Goal: Information Seeking & Learning: Learn about a topic

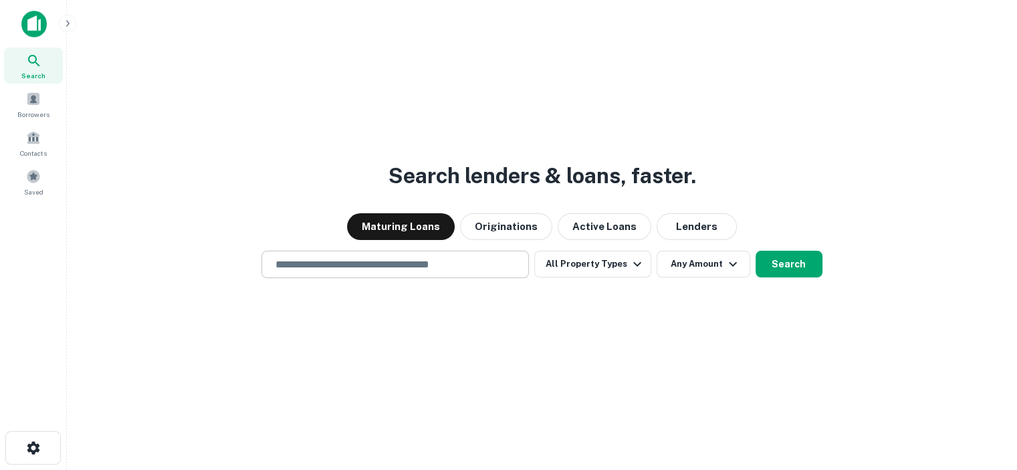
click at [431, 264] on input "text" at bounding box center [394, 264] width 255 height 15
type input "**********"
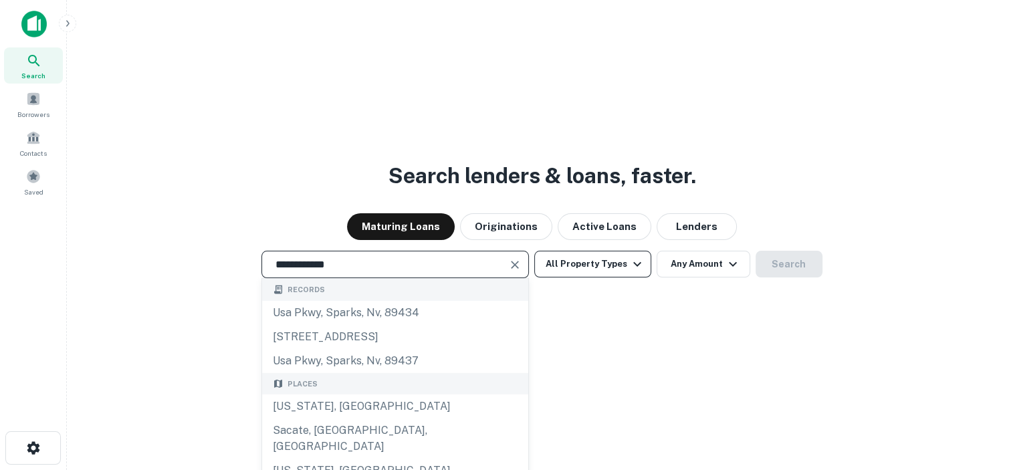
click at [631, 264] on icon "button" at bounding box center [637, 264] width 16 height 16
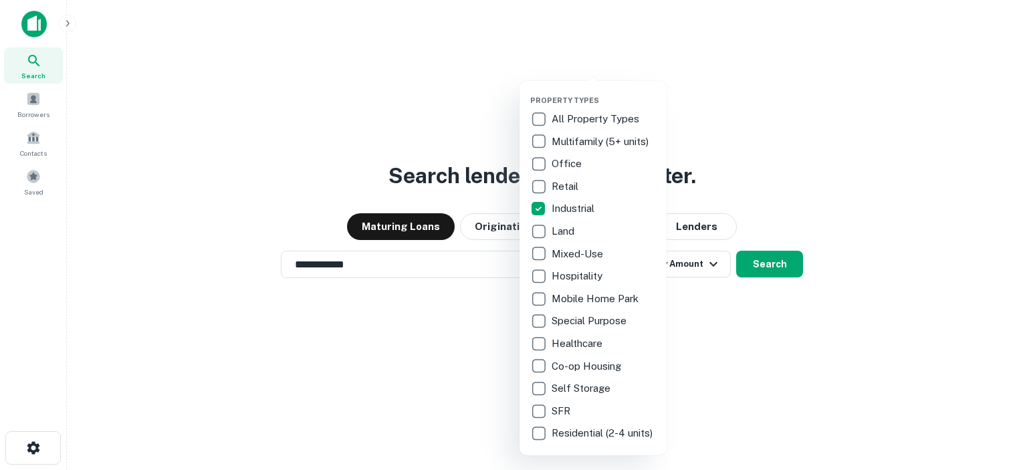
click at [673, 315] on div at bounding box center [513, 235] width 1027 height 470
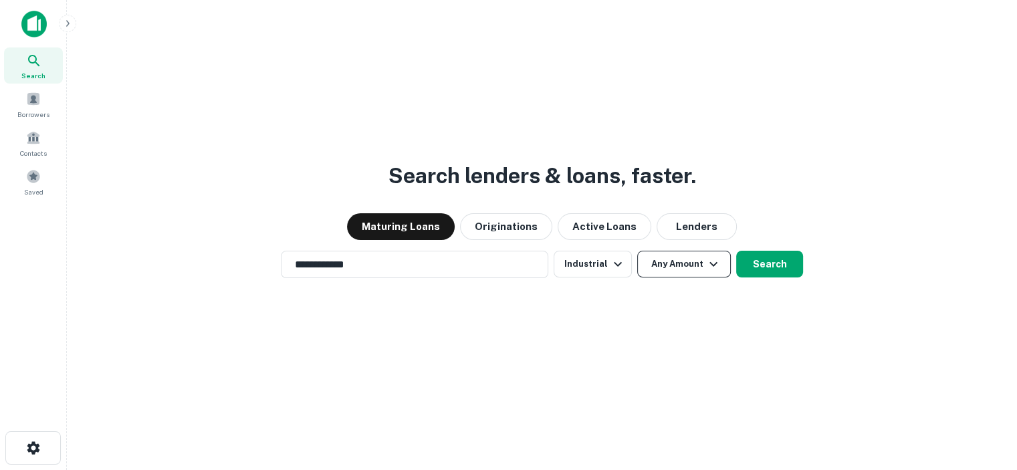
click at [708, 264] on icon "button" at bounding box center [713, 264] width 16 height 16
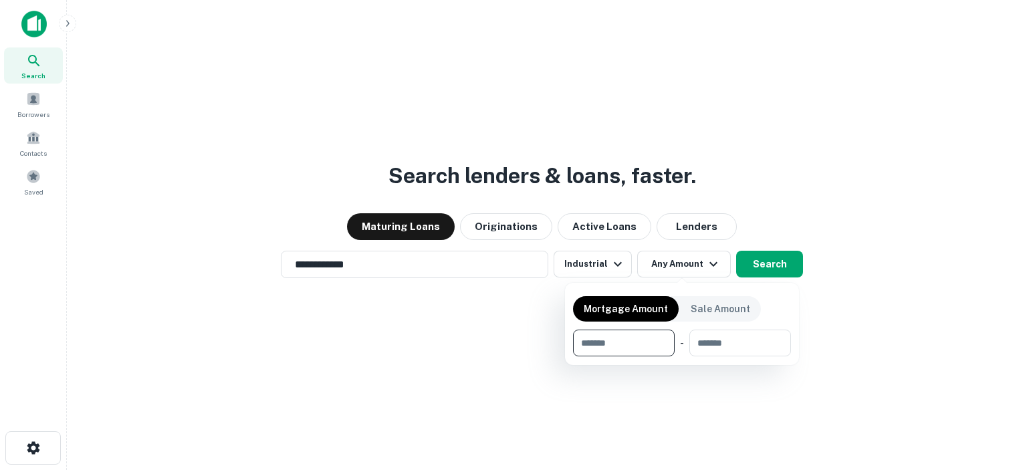
click at [628, 339] on input "number" at bounding box center [619, 343] width 92 height 27
type input "*"
type input "******"
click at [741, 341] on input "number" at bounding box center [740, 343] width 82 height 27
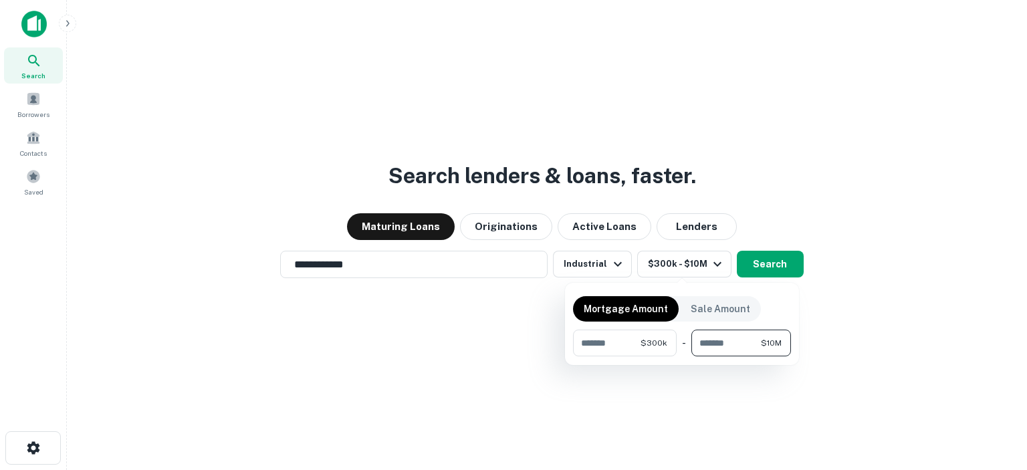
type input "********"
click at [768, 267] on div at bounding box center [513, 235] width 1027 height 470
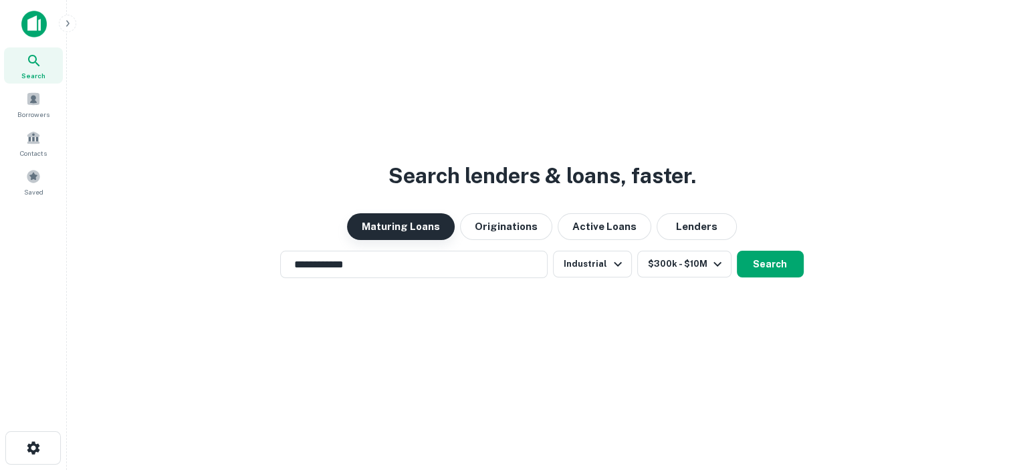
click at [409, 225] on button "Maturing Loans" at bounding box center [401, 226] width 108 height 27
click at [434, 271] on input "**********" at bounding box center [403, 264] width 235 height 15
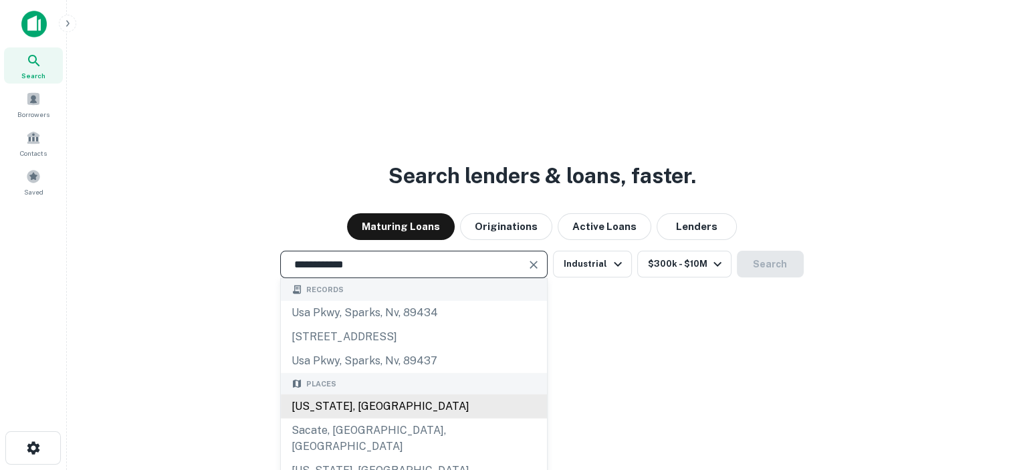
click at [334, 406] on div "[US_STATE], [GEOGRAPHIC_DATA]" at bounding box center [414, 406] width 266 height 24
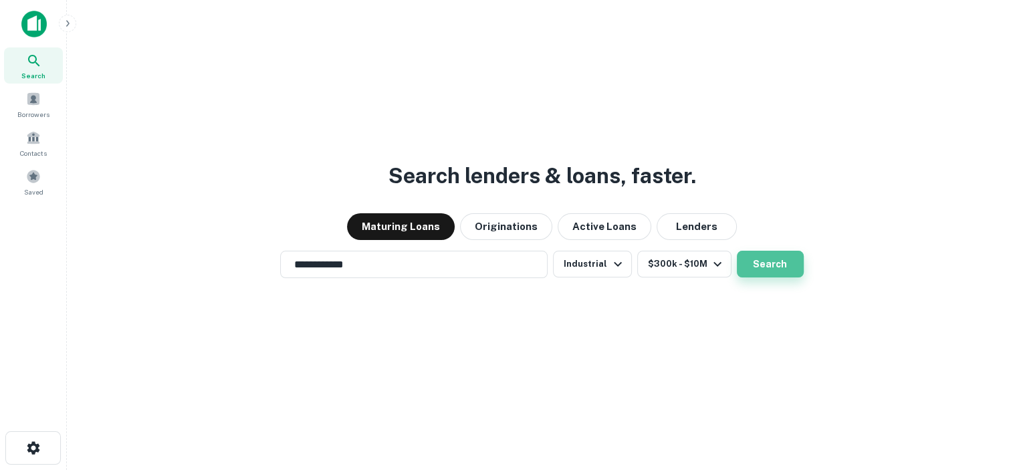
click at [768, 264] on button "Search" at bounding box center [770, 264] width 67 height 27
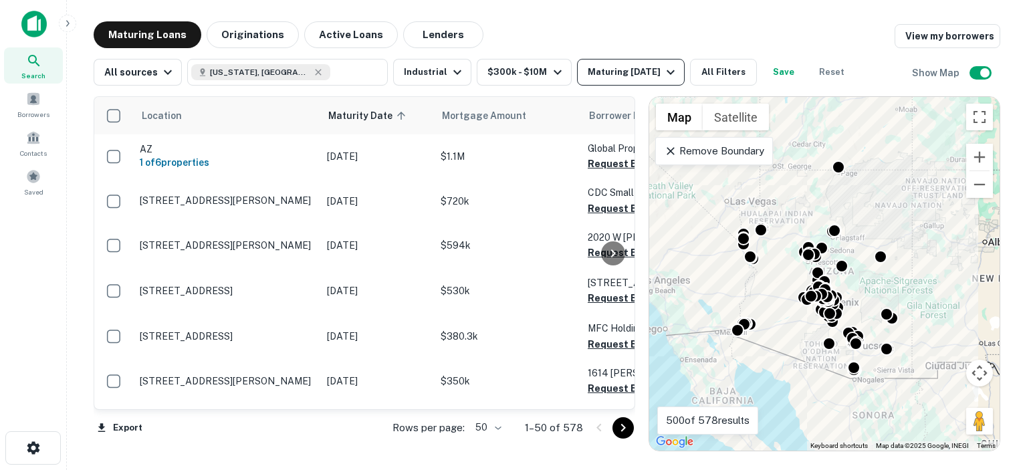
click at [663, 72] on icon "button" at bounding box center [671, 72] width 16 height 16
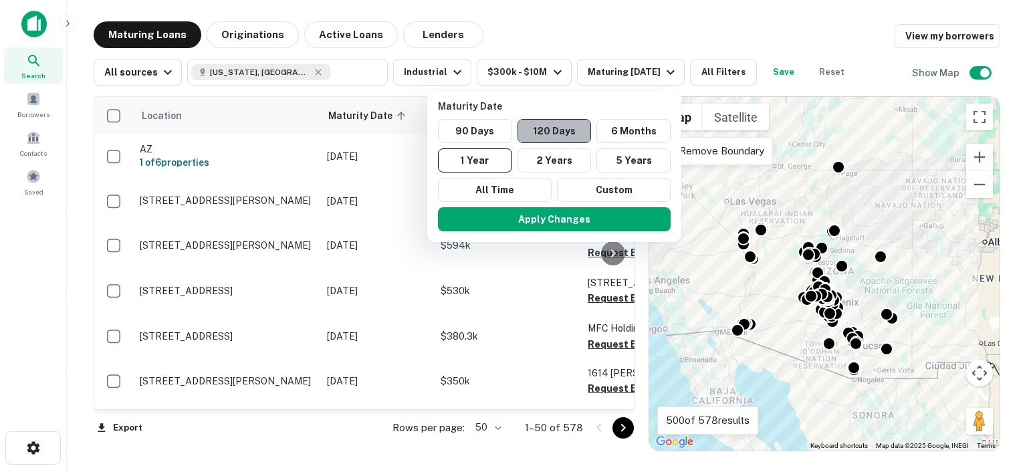
click at [570, 135] on button "120 Days" at bounding box center [555, 131] width 74 height 24
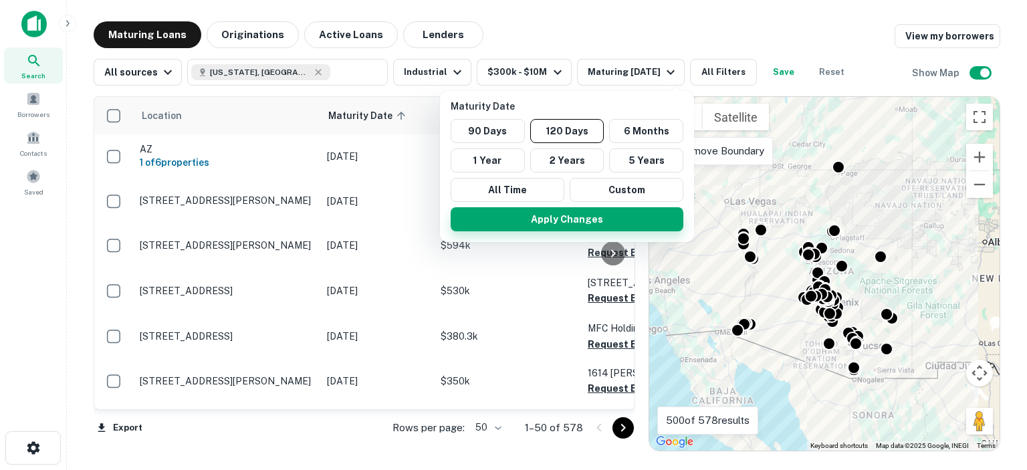
click at [567, 223] on button "Apply Changes" at bounding box center [567, 219] width 233 height 24
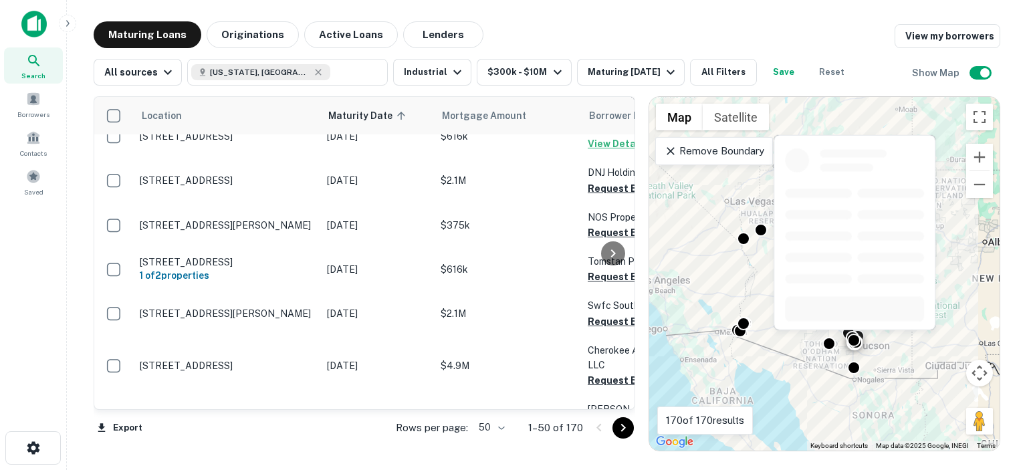
scroll to position [2132, 0]
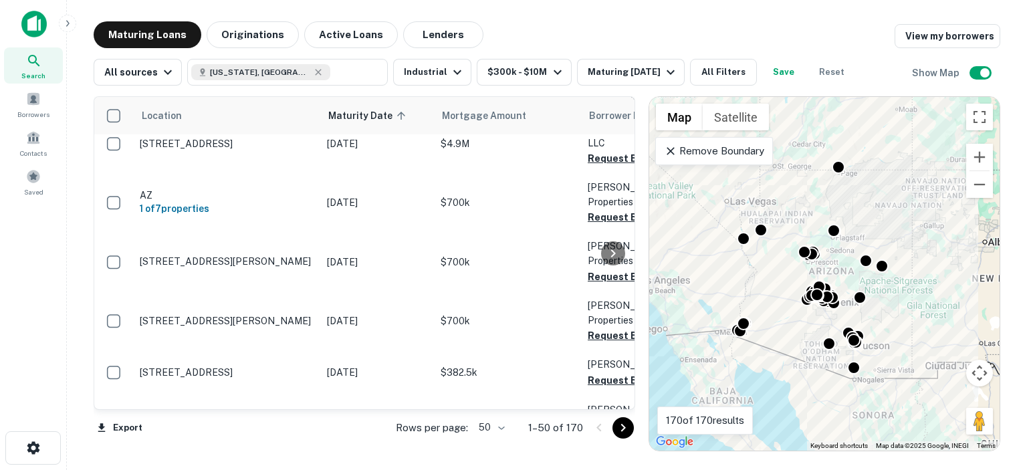
click at [618, 428] on icon "Go to next page" at bounding box center [623, 428] width 16 height 16
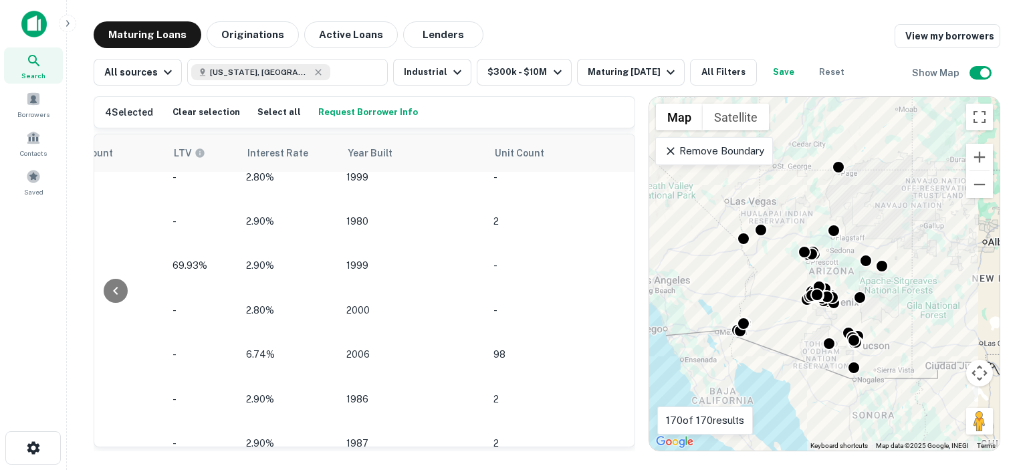
scroll to position [2026, 1278]
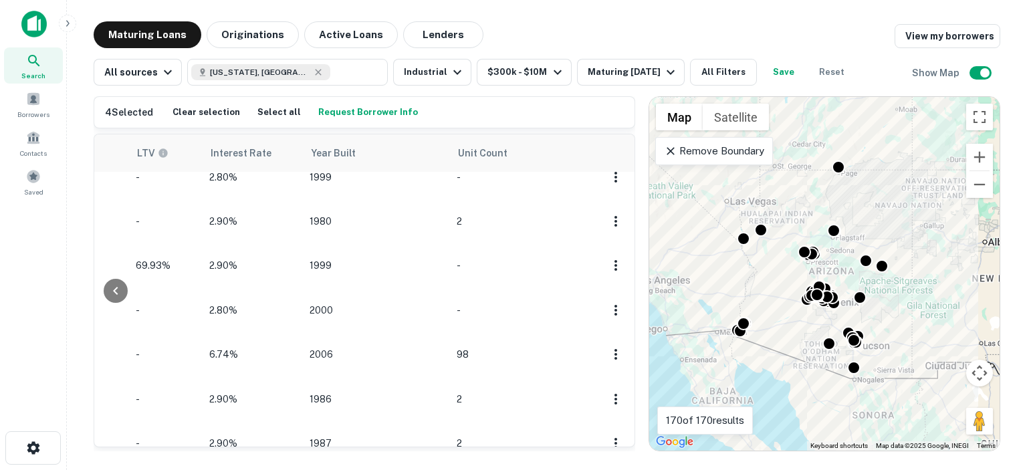
click at [364, 111] on button "Request Borrower Info" at bounding box center [368, 112] width 106 height 20
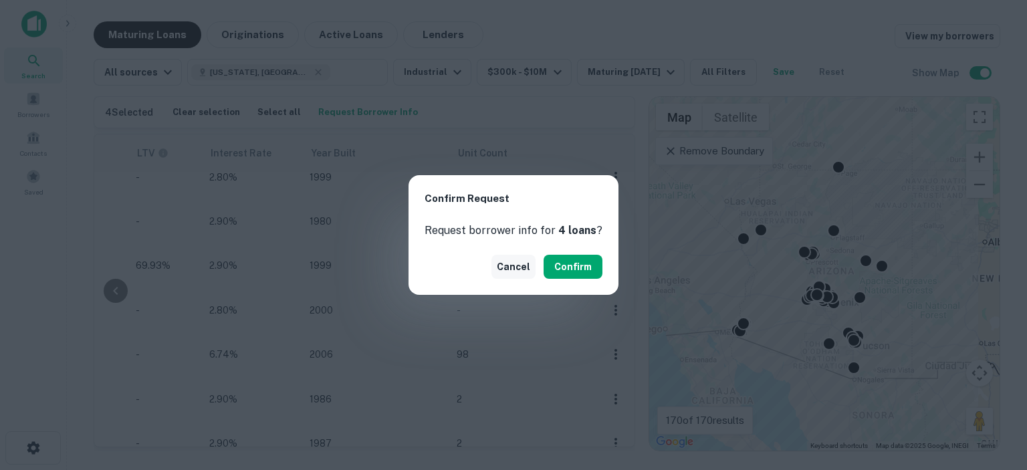
click at [500, 264] on button "Cancel" at bounding box center [513, 267] width 44 height 24
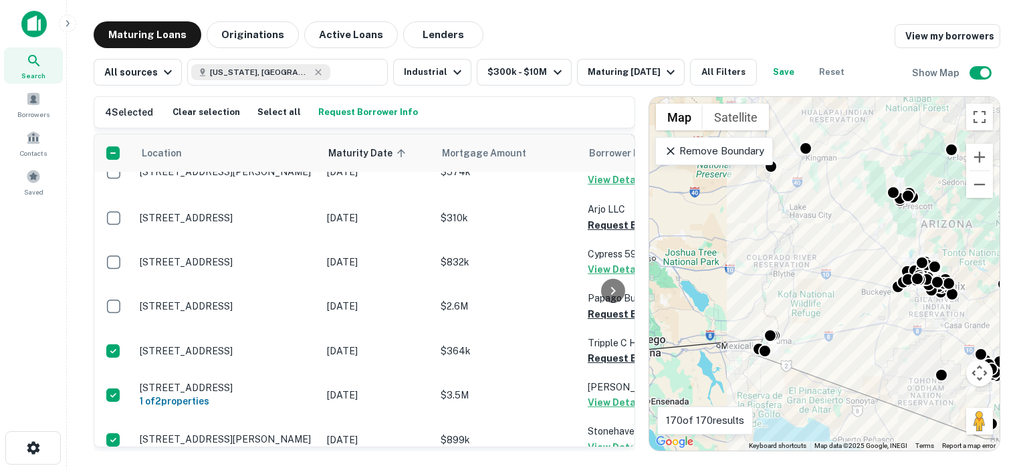
scroll to position [2026, 0]
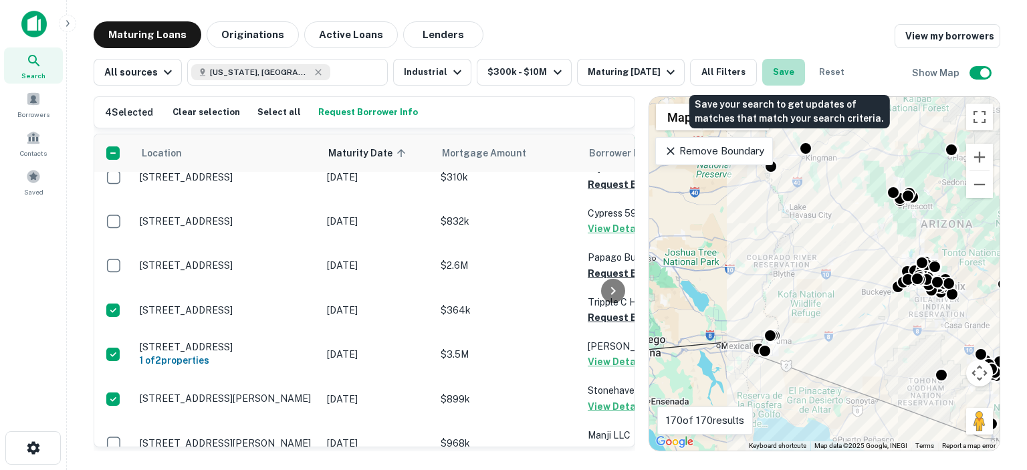
click at [781, 72] on button "Save" at bounding box center [783, 72] width 43 height 27
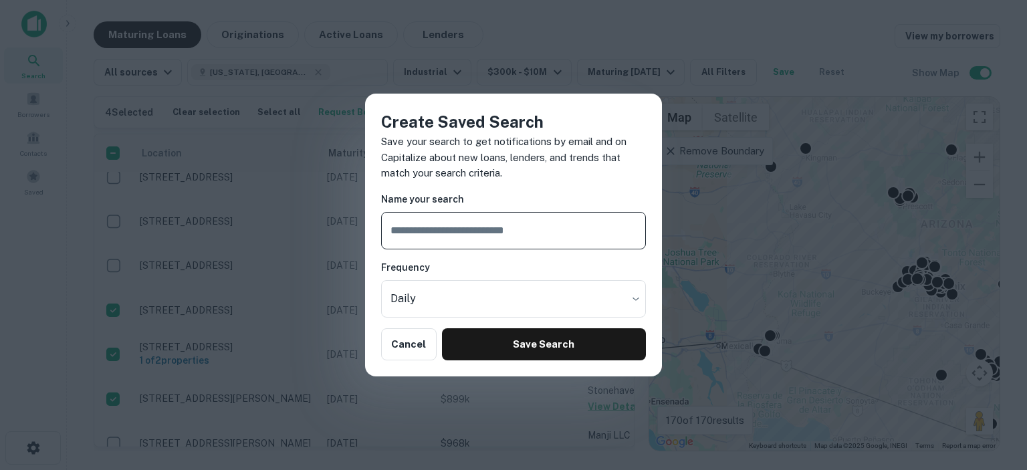
click at [465, 231] on input "text" at bounding box center [513, 230] width 265 height 37
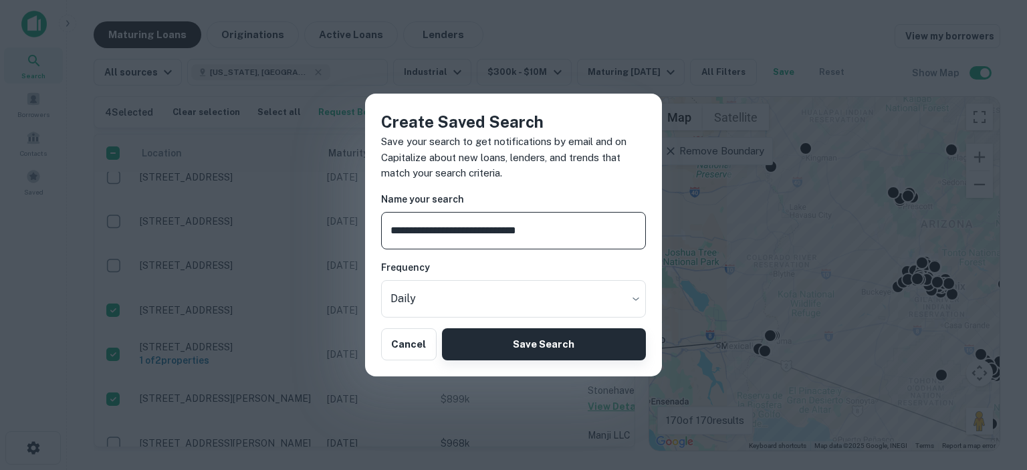
type input "**********"
click at [547, 339] on button "Save Search" at bounding box center [544, 344] width 204 height 32
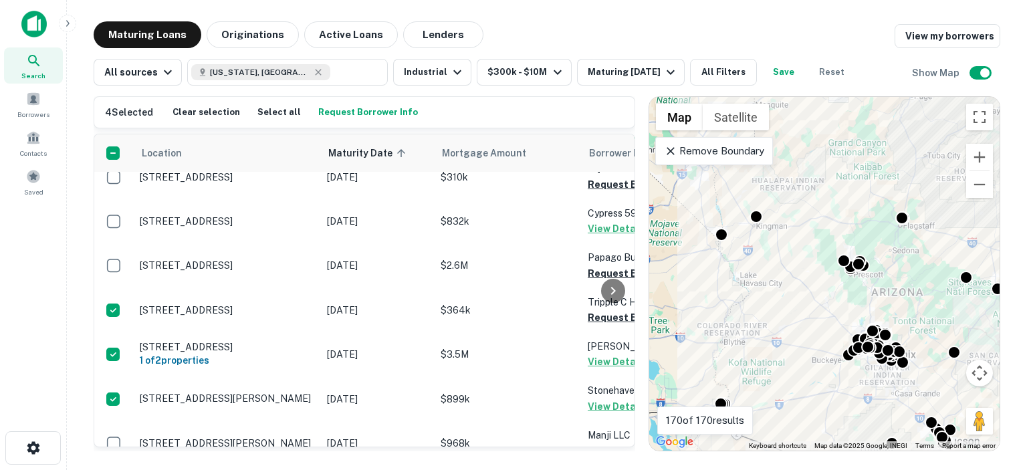
drag, startPoint x: 663, startPoint y: 259, endPoint x: 613, endPoint y: 330, distance: 86.4
click at [613, 330] on div "4 Selected Clear selection Select all Request Borrower Info Location Maturity D…" at bounding box center [547, 269] width 907 height 366
click at [939, 37] on link "View my borrowers" at bounding box center [948, 36] width 106 height 24
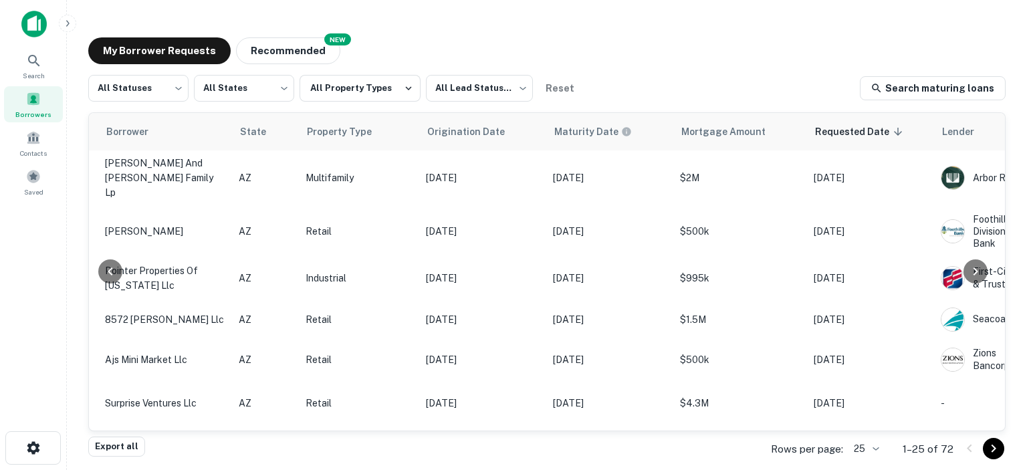
scroll to position [778, 337]
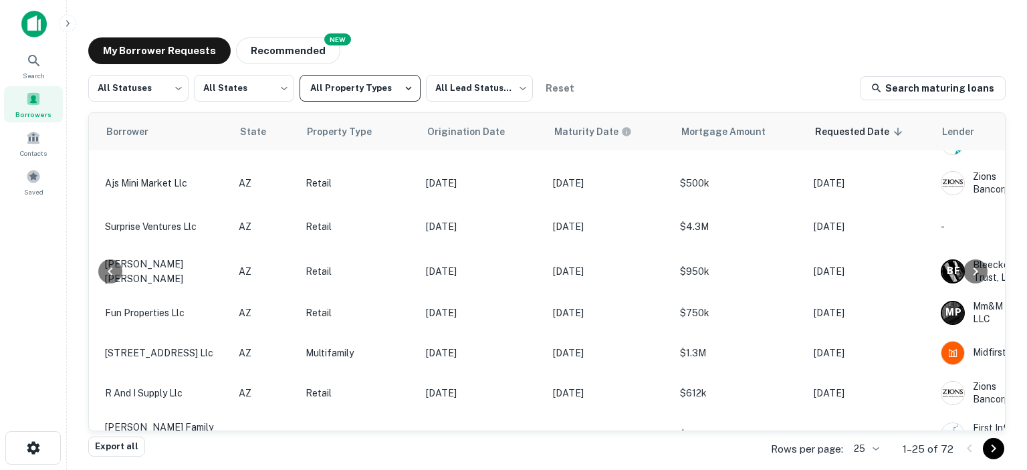
click at [406, 88] on icon "button" at bounding box center [409, 88] width 6 height 4
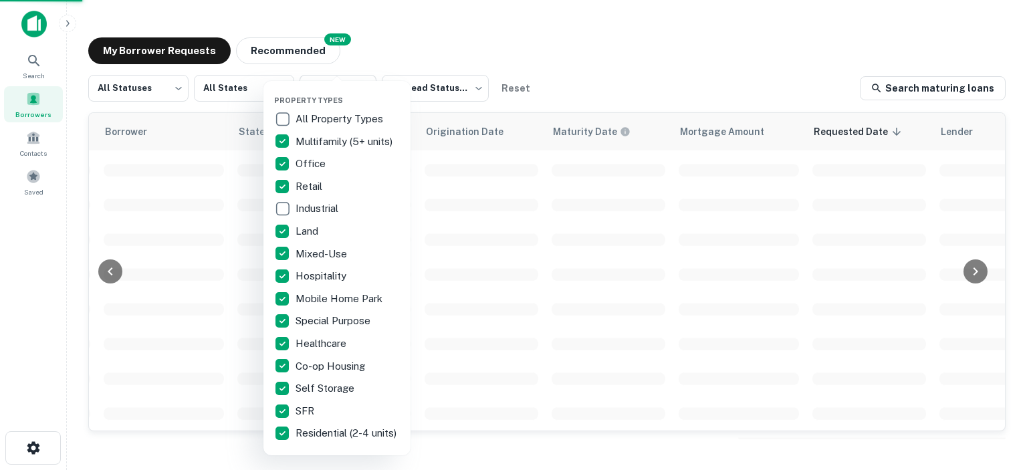
scroll to position [599, 337]
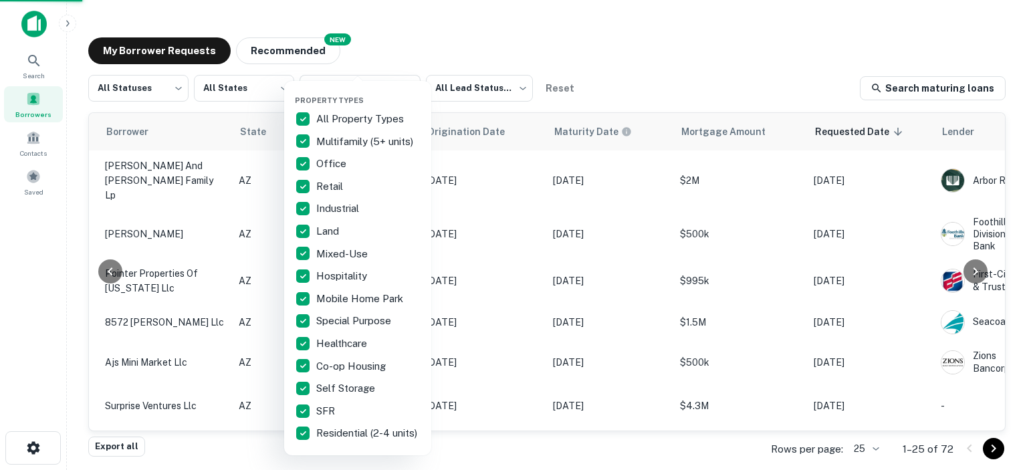
scroll to position [778, 337]
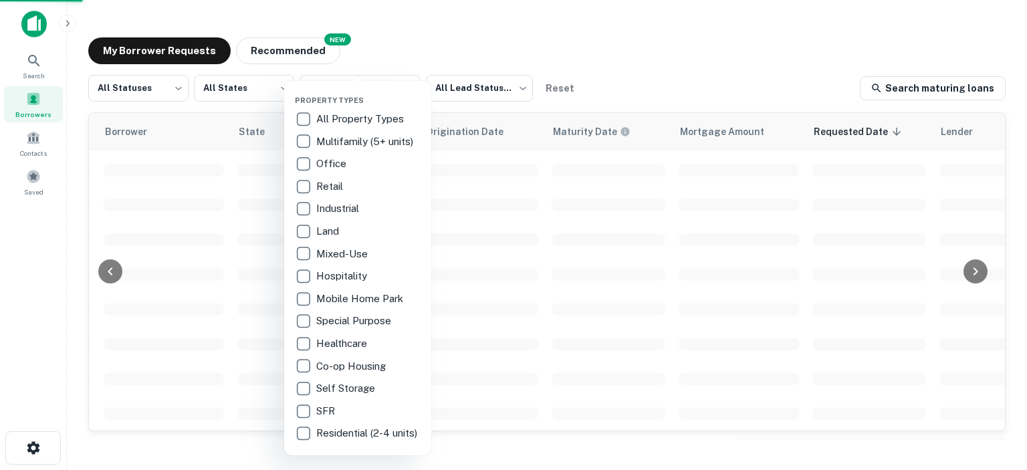
scroll to position [599, 337]
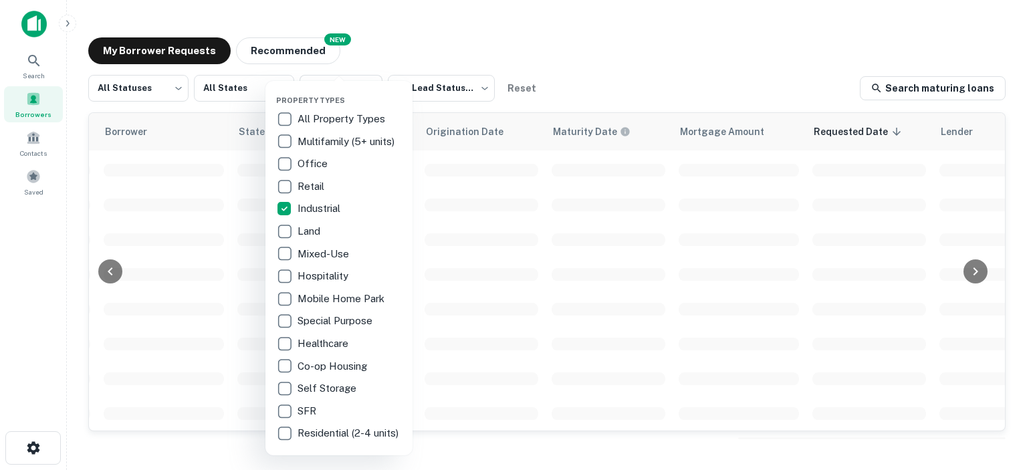
click at [433, 213] on div at bounding box center [513, 235] width 1027 height 470
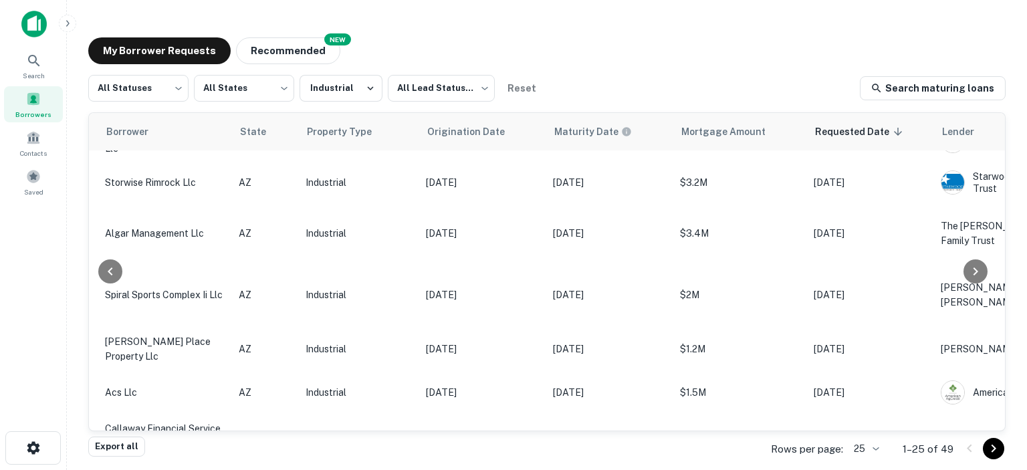
scroll to position [778, 337]
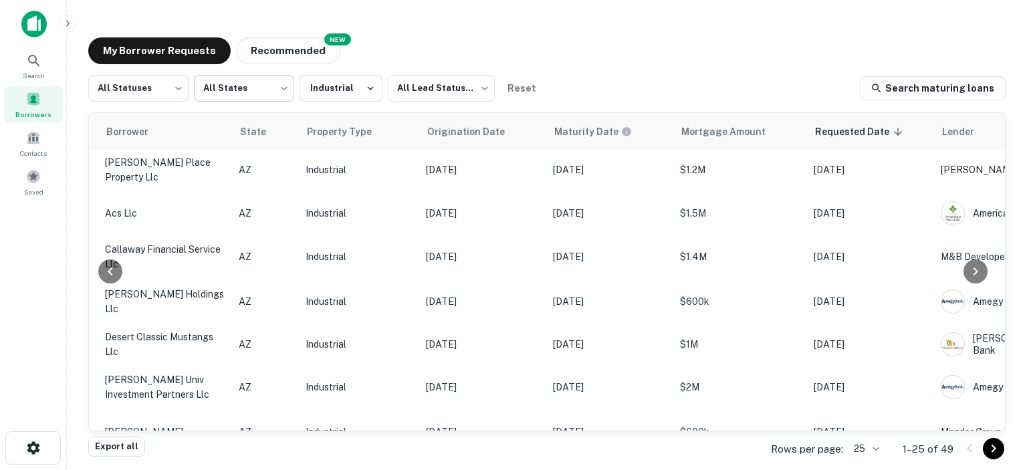
click at [285, 85] on body "Search Borrowers Contacts Saved My Borrower Requests NEW Recommended All Status…" at bounding box center [513, 235] width 1027 height 470
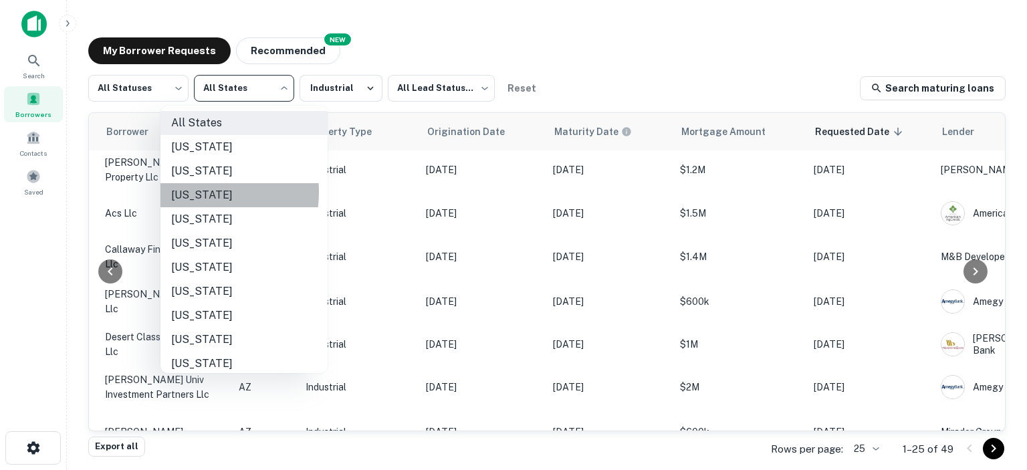
click at [187, 192] on li "Arizona" at bounding box center [243, 195] width 167 height 24
type input "**"
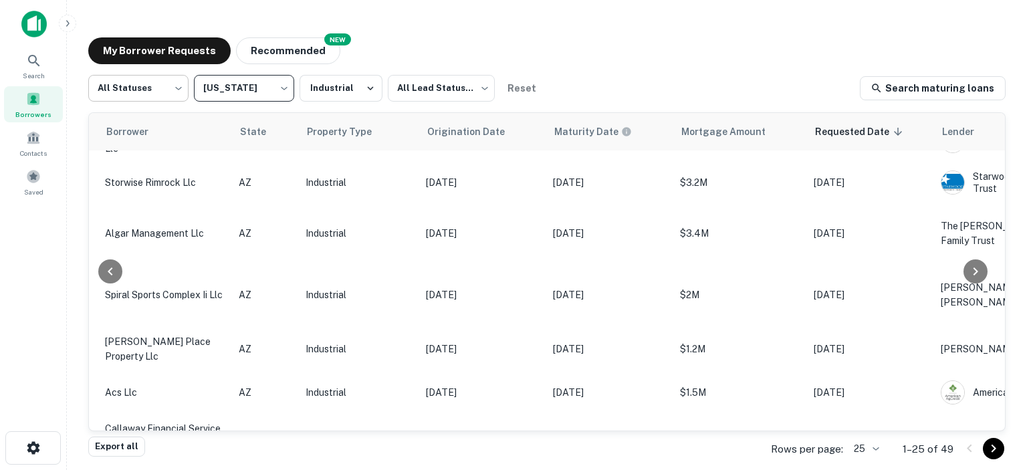
scroll to position [778, 337]
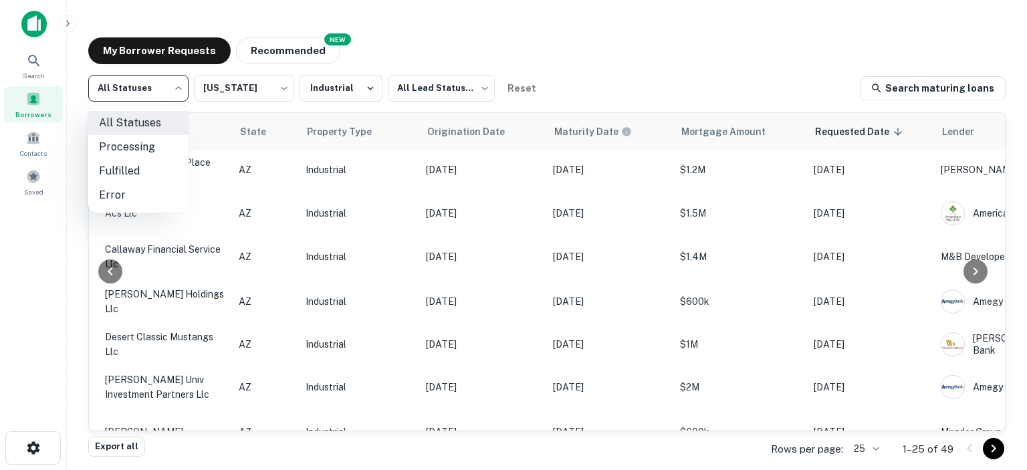
click at [176, 86] on body "Search Borrowers Contacts Saved My Borrower Requests NEW Recommended All Status…" at bounding box center [513, 235] width 1027 height 470
click at [477, 88] on div at bounding box center [513, 235] width 1027 height 470
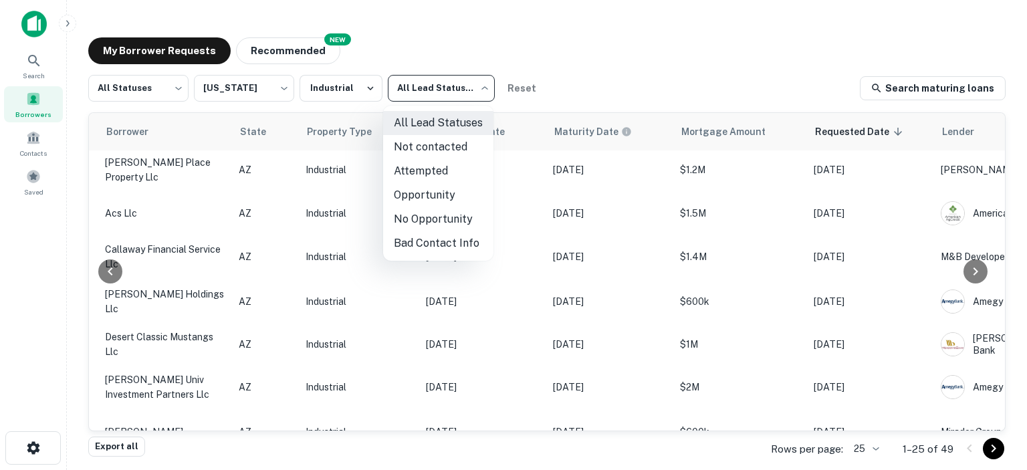
click at [477, 88] on body "Search Borrowers Contacts Saved My Borrower Requests NEW Recommended All Status…" at bounding box center [513, 235] width 1027 height 470
click at [427, 147] on li "Not contacted" at bounding box center [438, 147] width 110 height 24
type input "****"
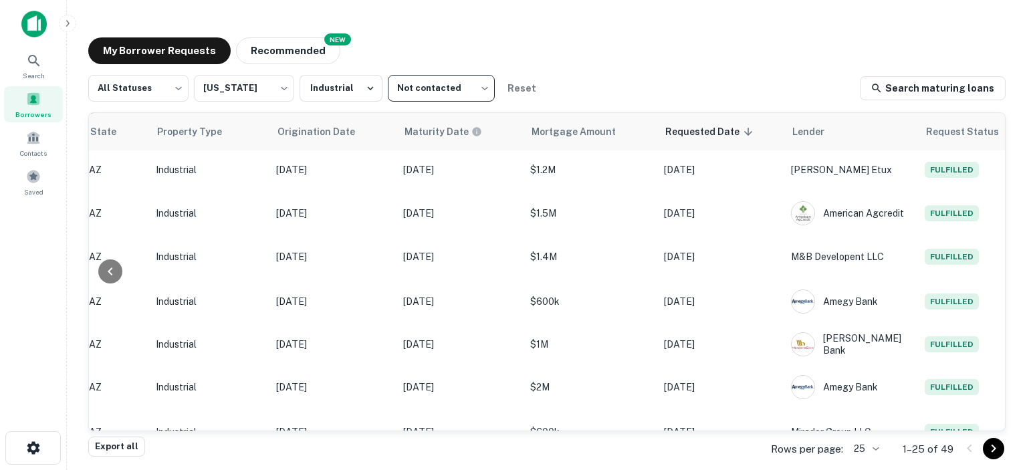
scroll to position [778, 530]
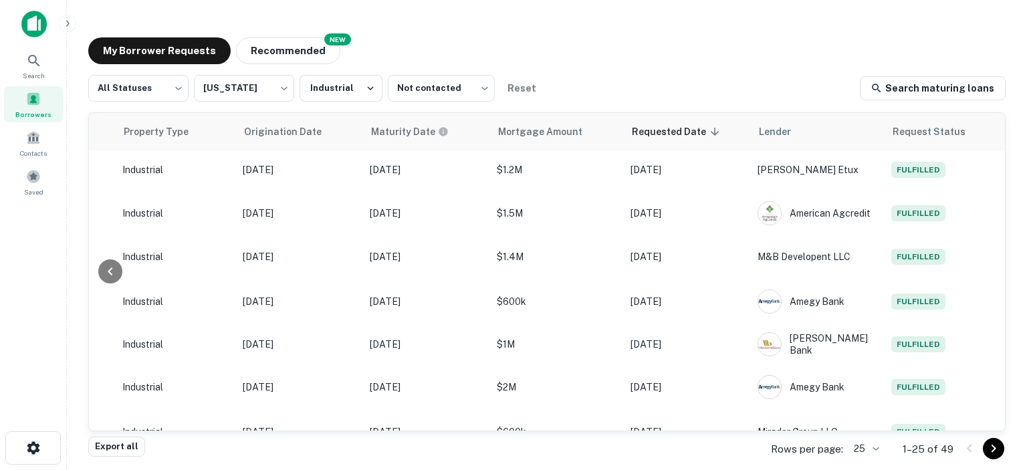
drag, startPoint x: 631, startPoint y: 454, endPoint x: 583, endPoint y: 445, distance: 49.0
click at [584, 445] on div "Export all Rows per page: 25 ** 1–25 of 49" at bounding box center [546, 449] width 917 height 36
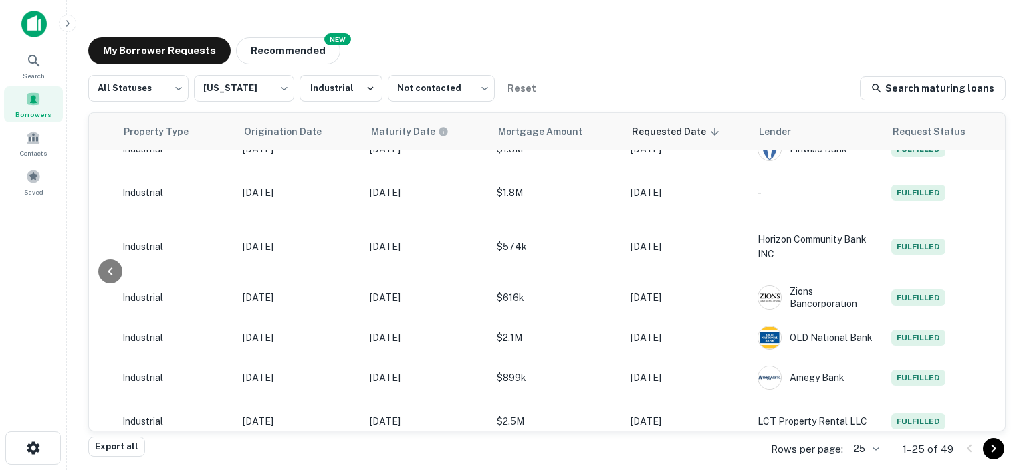
scroll to position [0, 530]
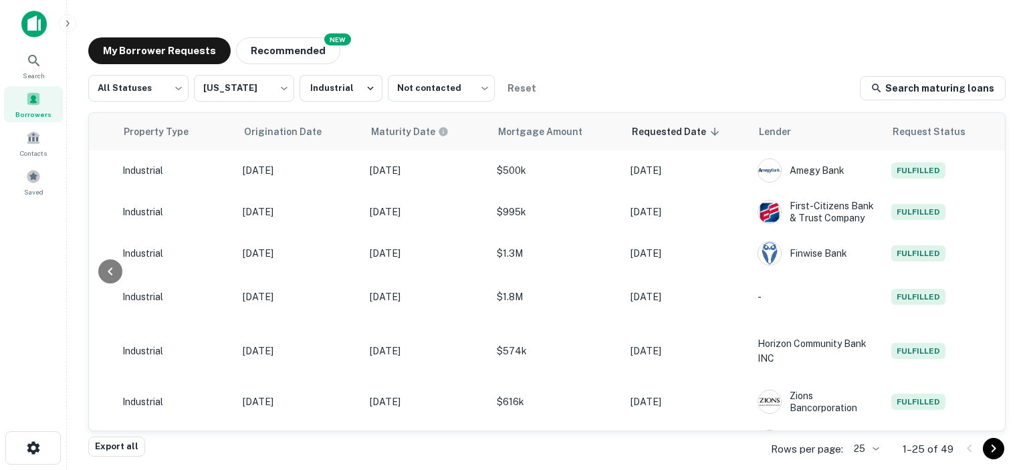
click at [33, 101] on span at bounding box center [33, 99] width 15 height 15
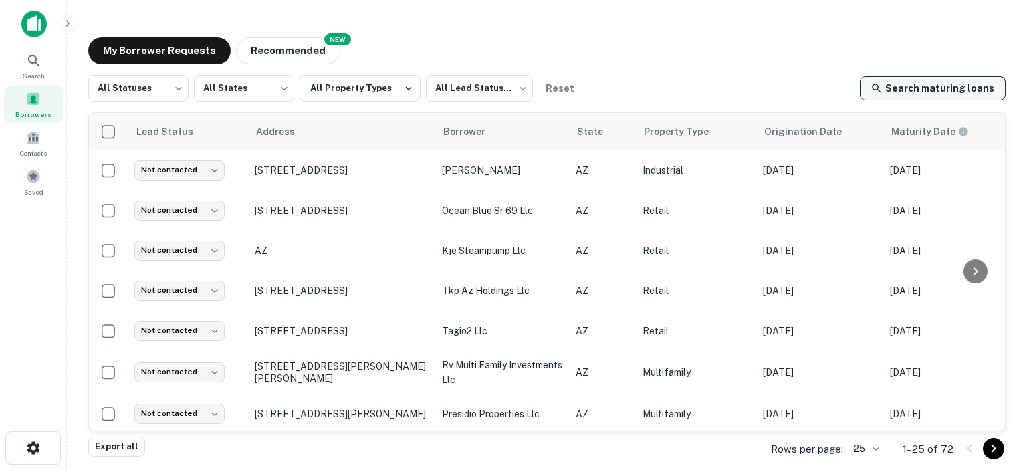
click at [951, 90] on link "Search maturing loans" at bounding box center [933, 88] width 146 height 24
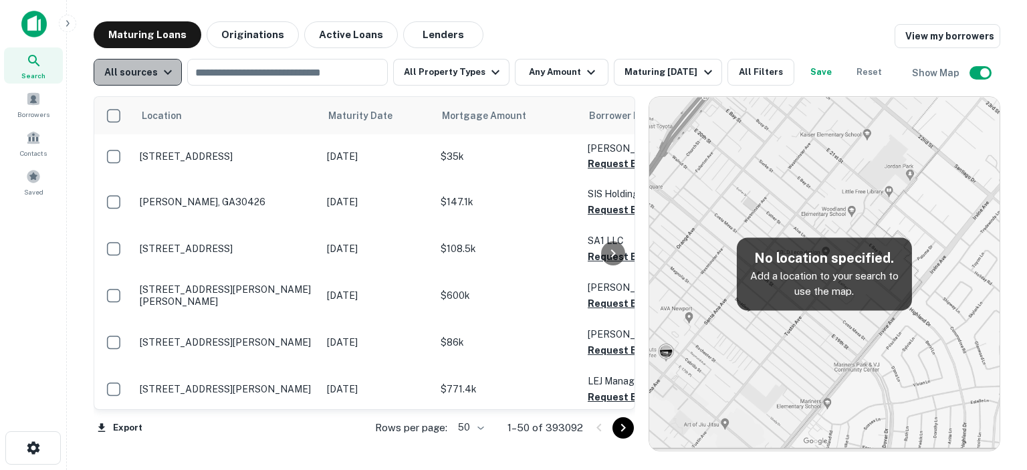
click at [166, 70] on icon "button" at bounding box center [168, 72] width 16 height 16
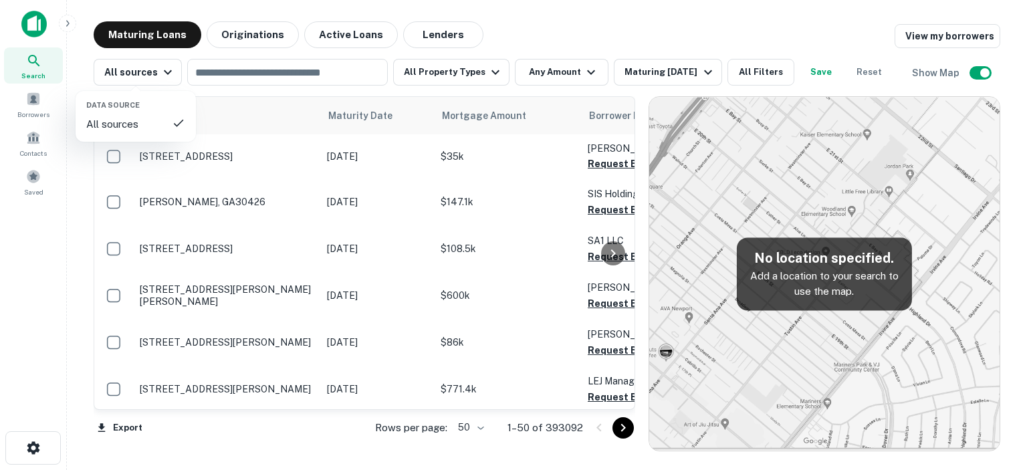
click at [176, 126] on icon at bounding box center [178, 122] width 13 height 13
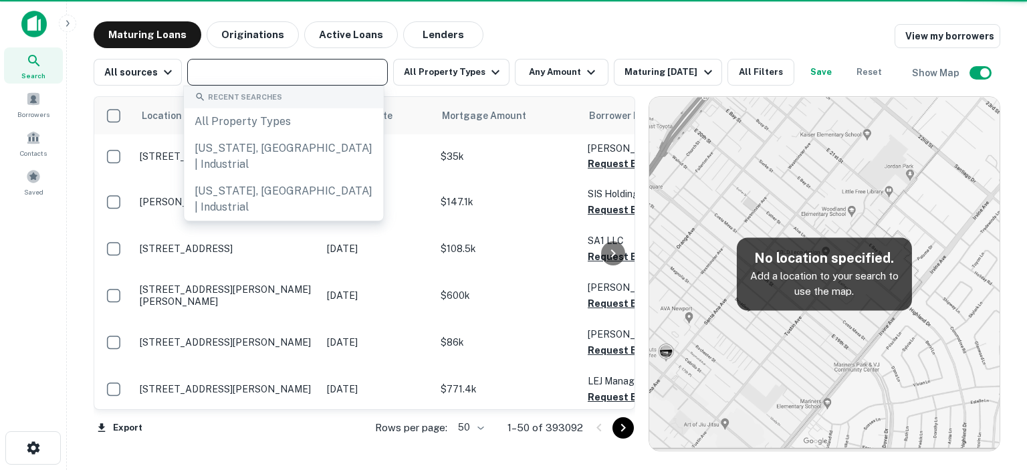
click at [280, 70] on input "text" at bounding box center [286, 72] width 191 height 19
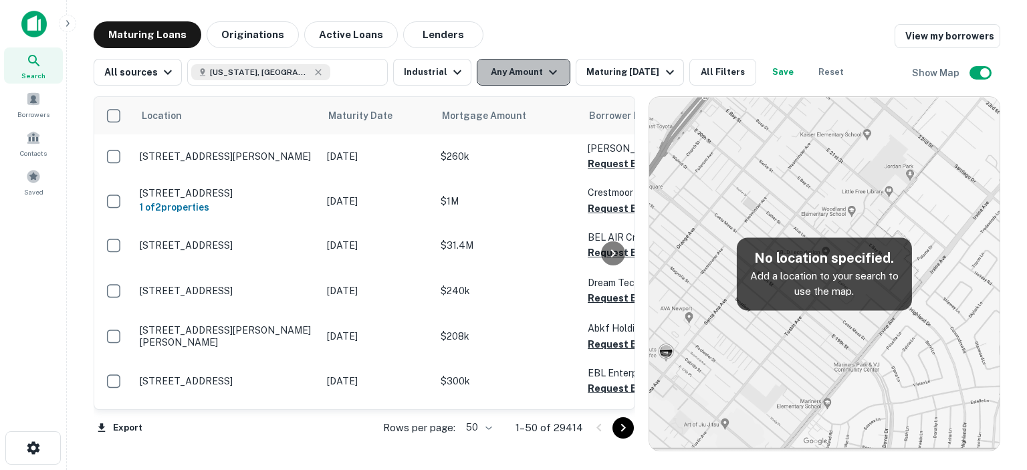
click at [548, 70] on icon "button" at bounding box center [553, 72] width 16 height 16
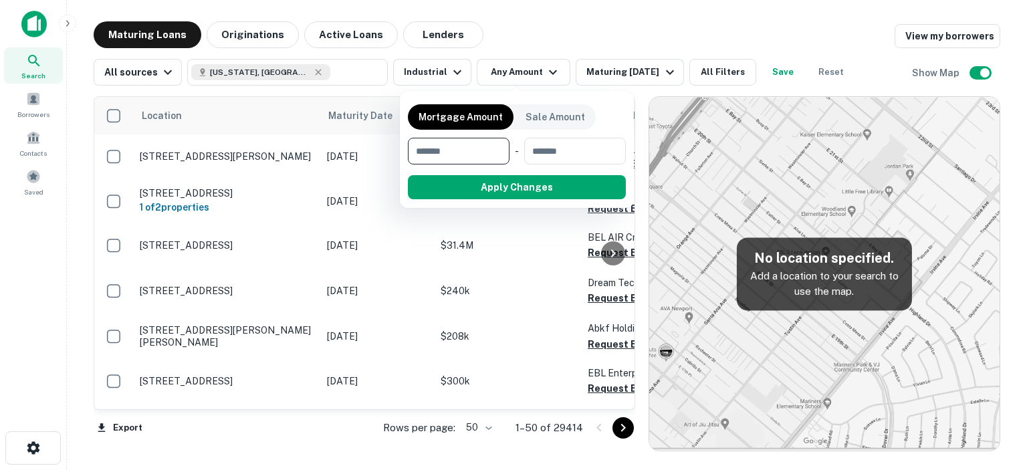
click at [449, 149] on input "number" at bounding box center [454, 151] width 92 height 27
type input "******"
click at [563, 157] on input "number" at bounding box center [575, 151] width 82 height 27
type input "********"
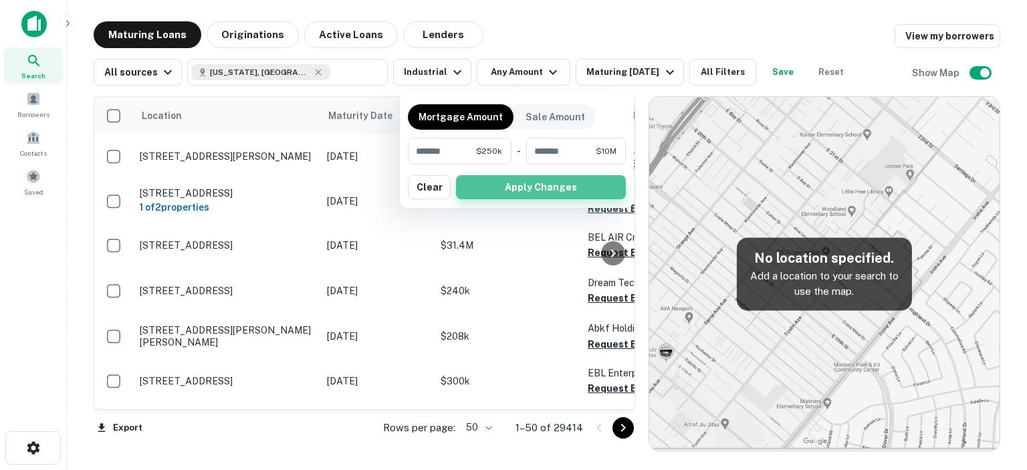
click at [560, 185] on button "Apply Changes" at bounding box center [541, 187] width 170 height 24
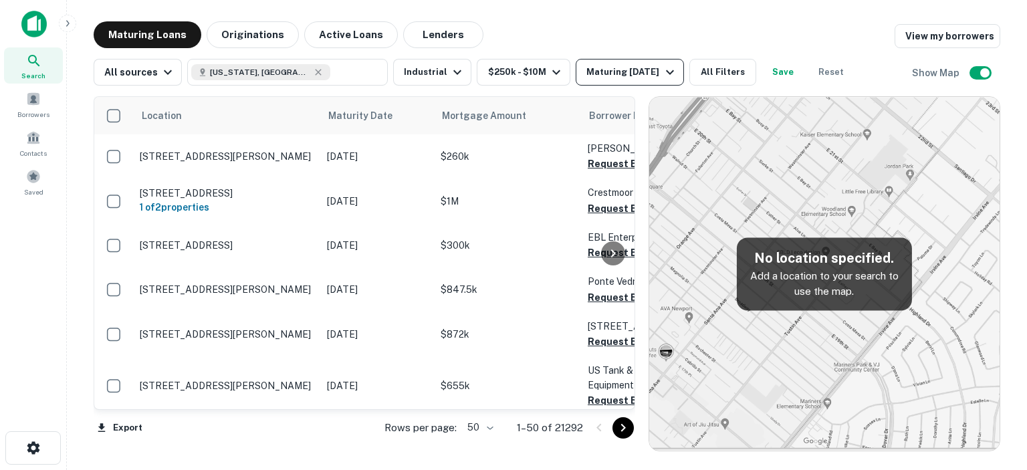
click at [663, 69] on icon "button" at bounding box center [670, 72] width 16 height 16
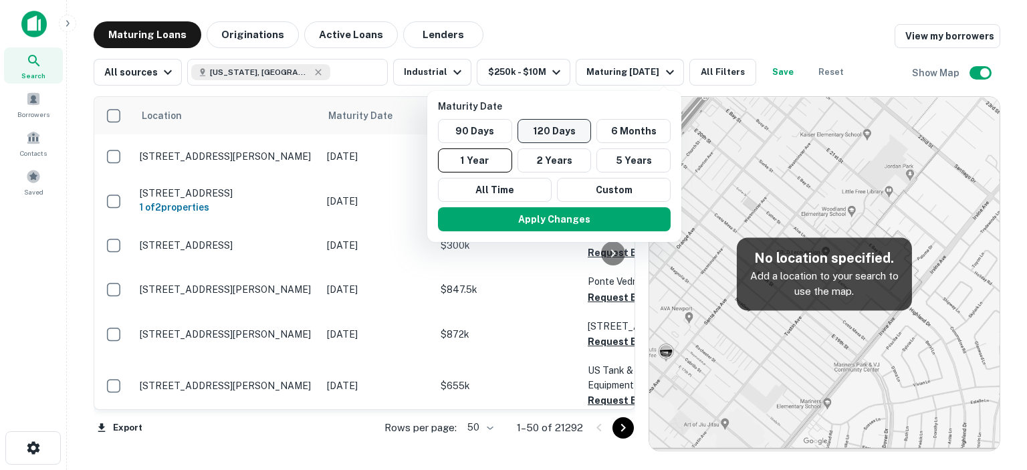
click at [562, 130] on button "120 Days" at bounding box center [555, 131] width 74 height 24
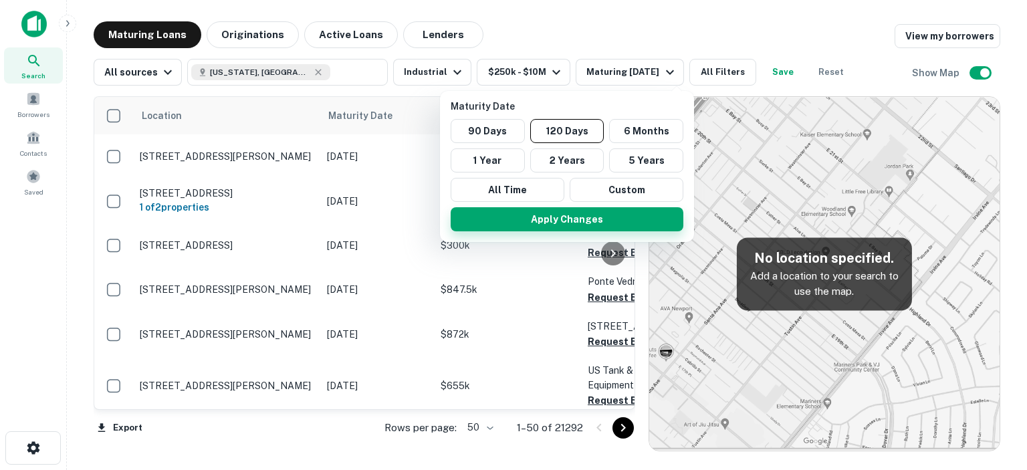
click at [568, 219] on button "Apply Changes" at bounding box center [567, 219] width 233 height 24
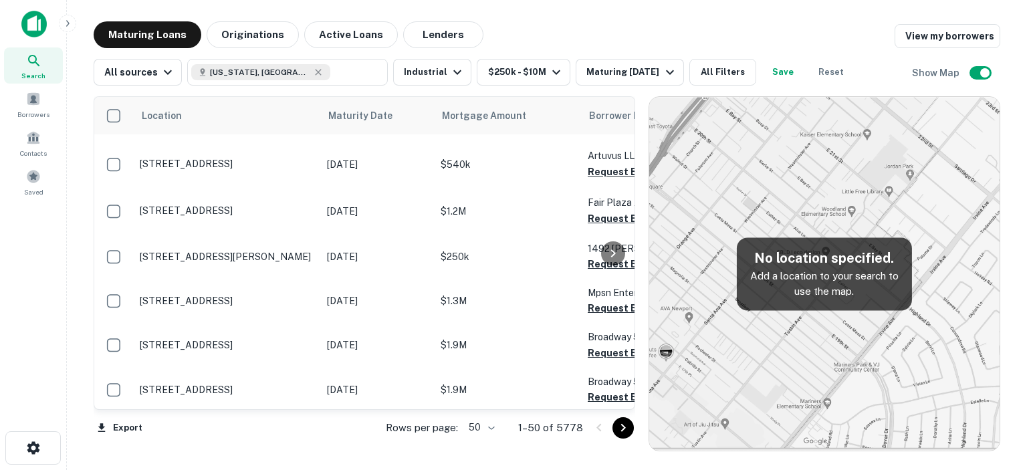
scroll to position [2041, 0]
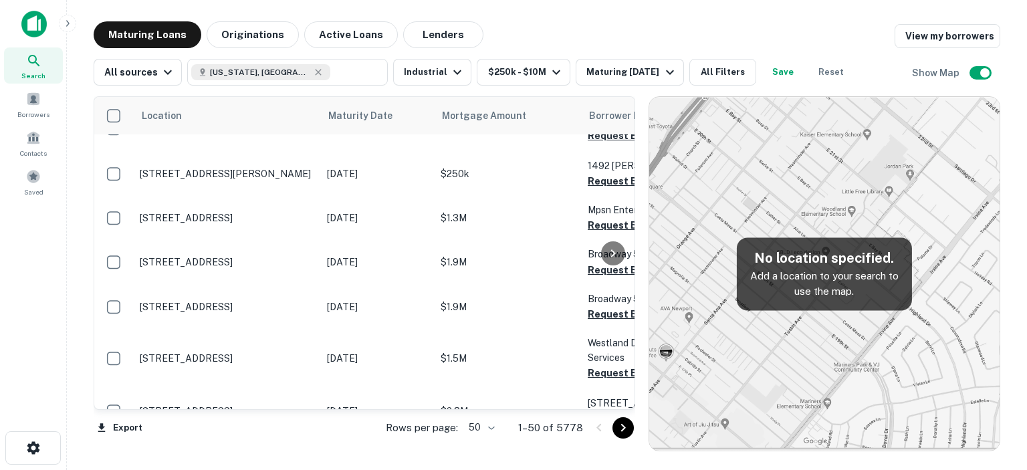
click at [622, 427] on icon "Go to next page" at bounding box center [623, 428] width 16 height 16
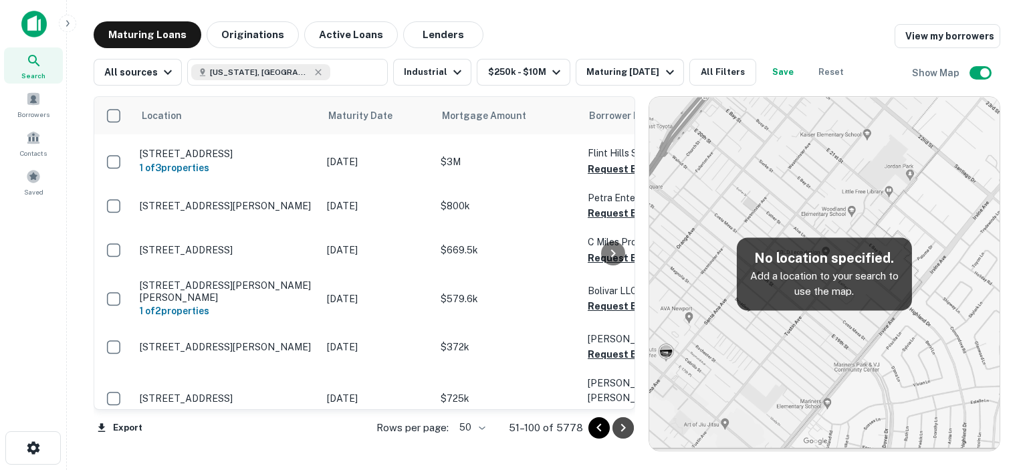
click at [624, 426] on icon "Go to next page" at bounding box center [623, 428] width 16 height 16
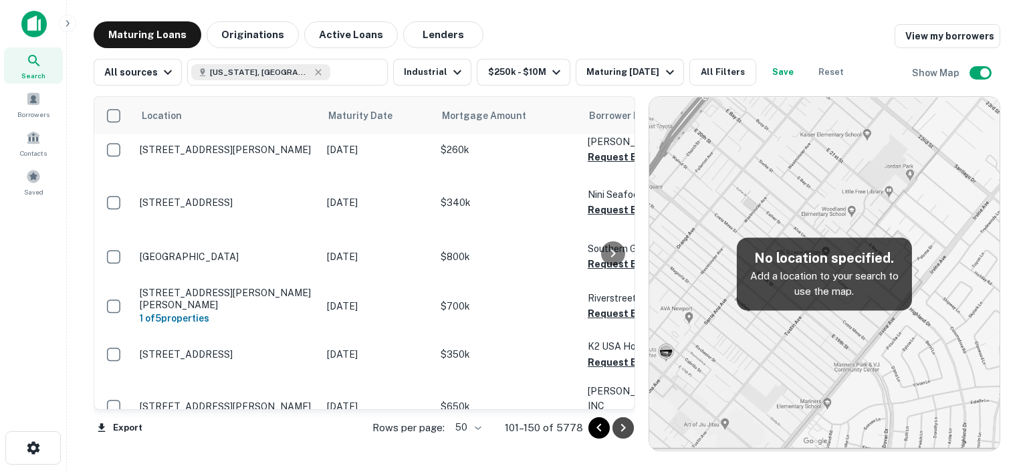
click at [624, 425] on icon "Go to next page" at bounding box center [623, 428] width 16 height 16
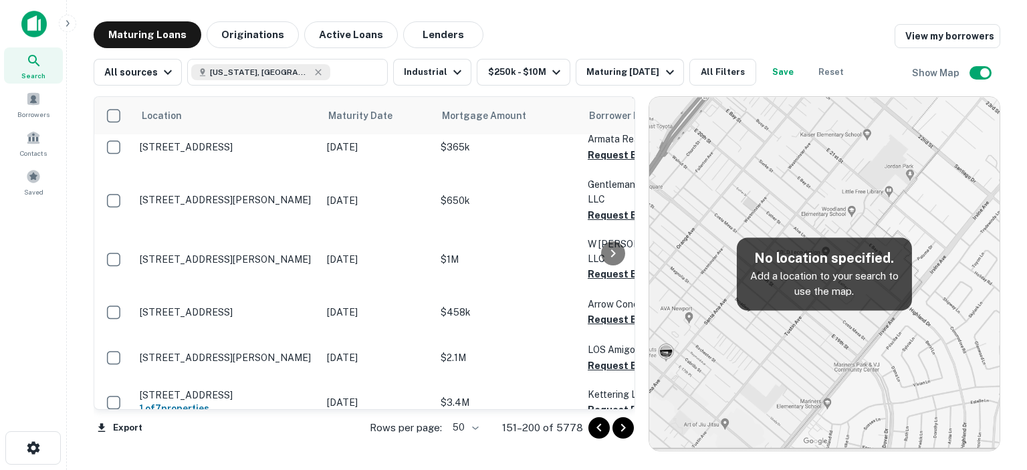
click at [625, 426] on icon "Go to next page" at bounding box center [623, 428] width 16 height 16
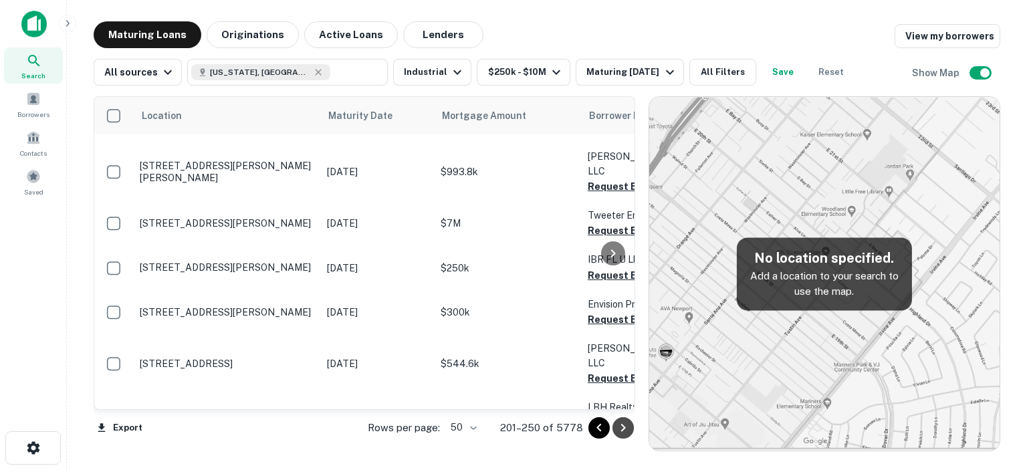
click at [625, 426] on icon "Go to next page" at bounding box center [623, 428] width 16 height 16
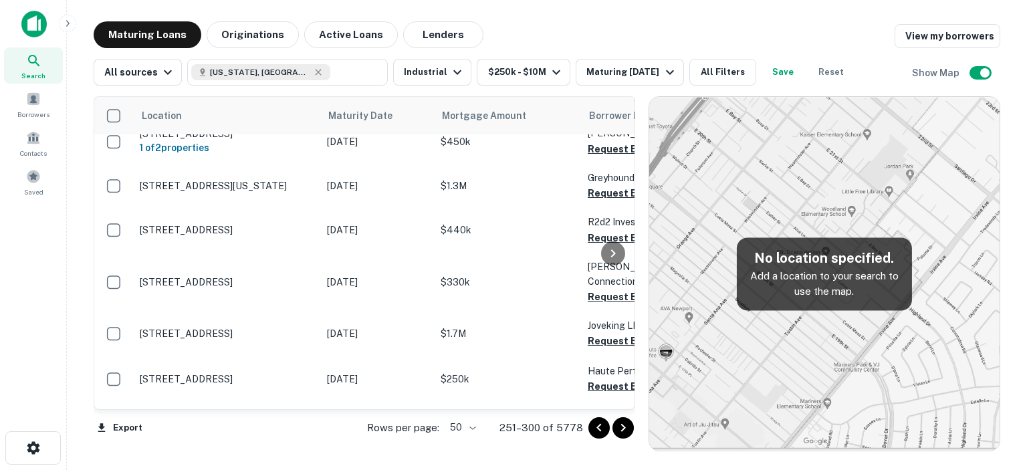
click at [625, 426] on icon "Go to next page" at bounding box center [623, 428] width 16 height 16
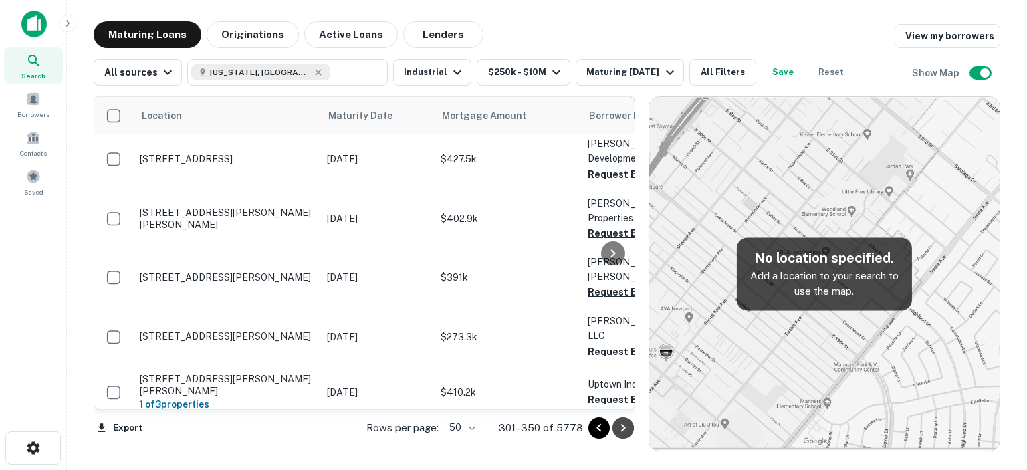
click at [620, 425] on icon "Go to next page" at bounding box center [623, 428] width 16 height 16
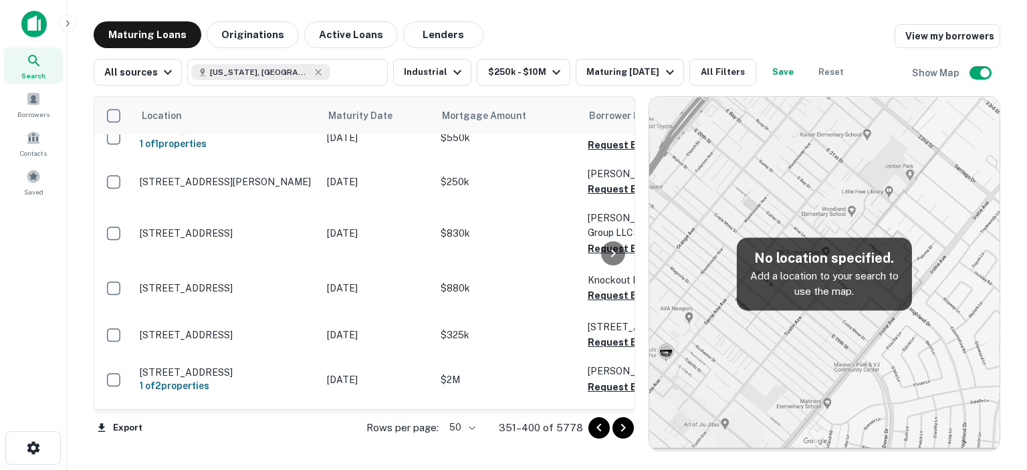
click at [620, 425] on icon "Go to next page" at bounding box center [623, 428] width 16 height 16
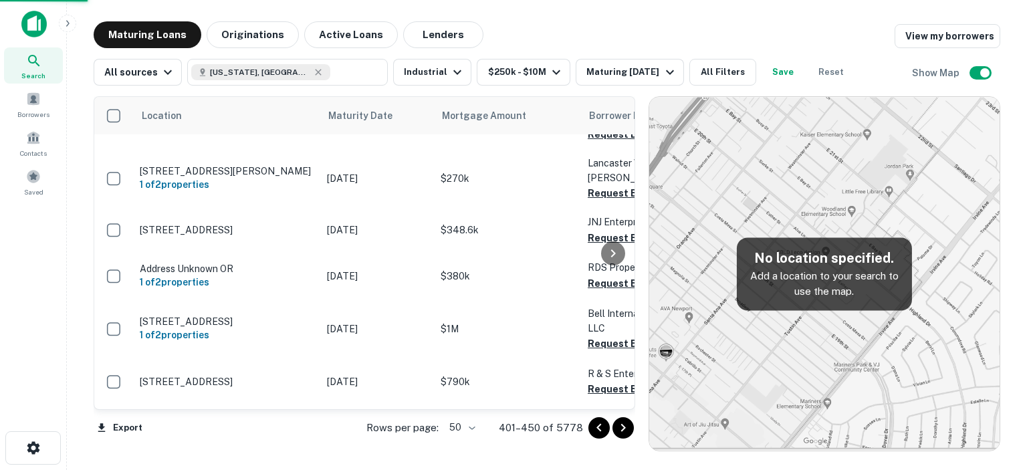
scroll to position [2038, 0]
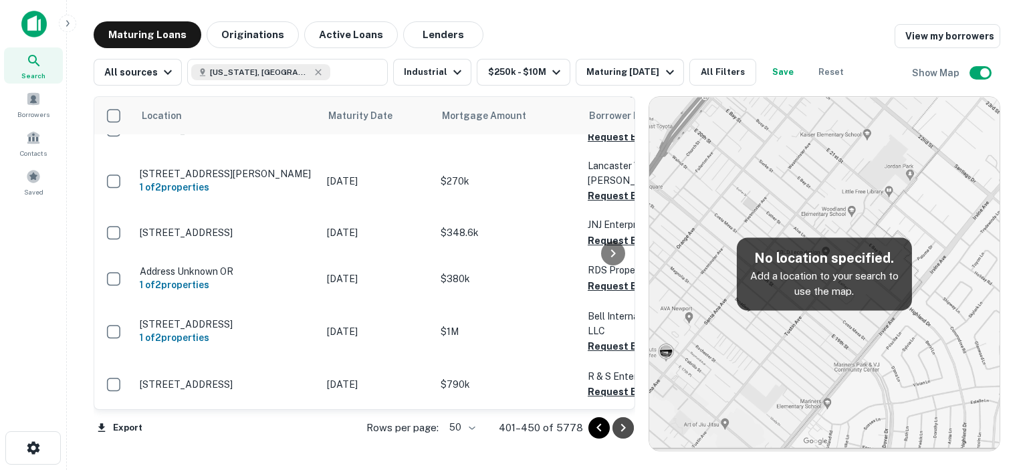
click at [620, 425] on icon "Go to next page" at bounding box center [623, 428] width 16 height 16
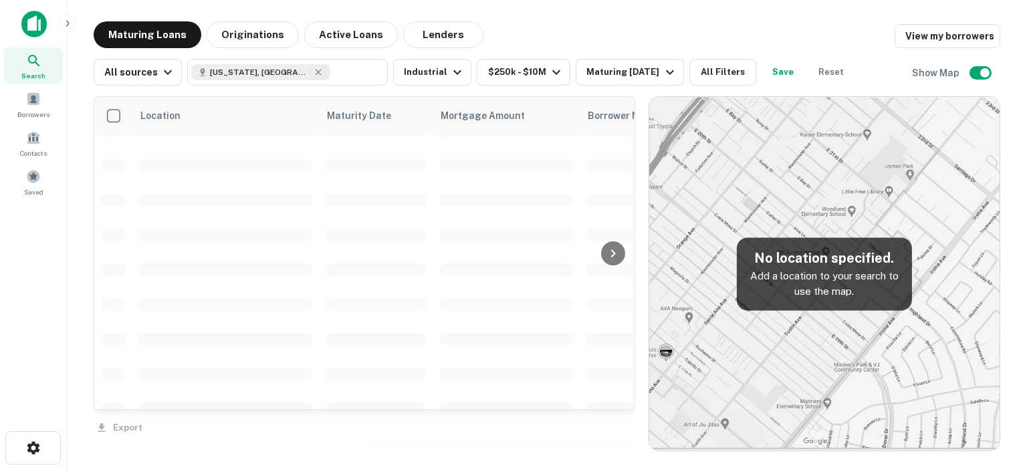
scroll to position [2041, 0]
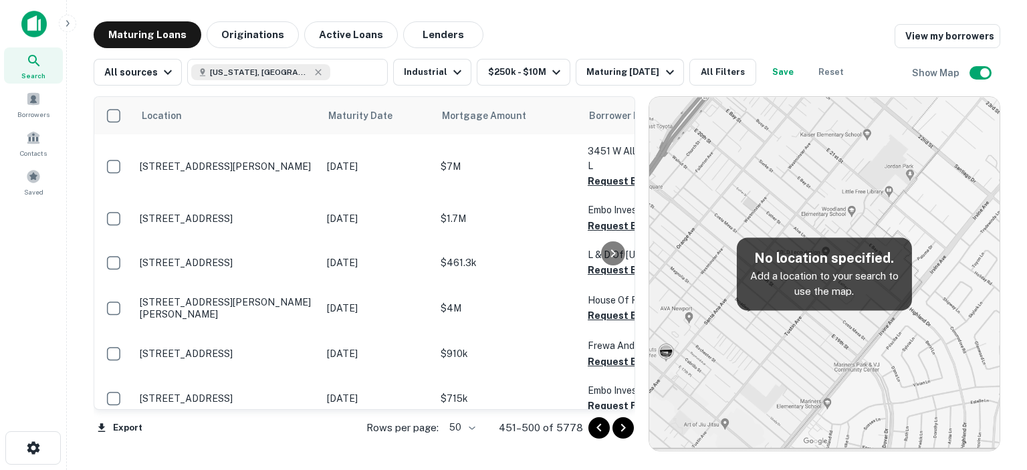
click at [620, 426] on icon "Go to next page" at bounding box center [623, 428] width 16 height 16
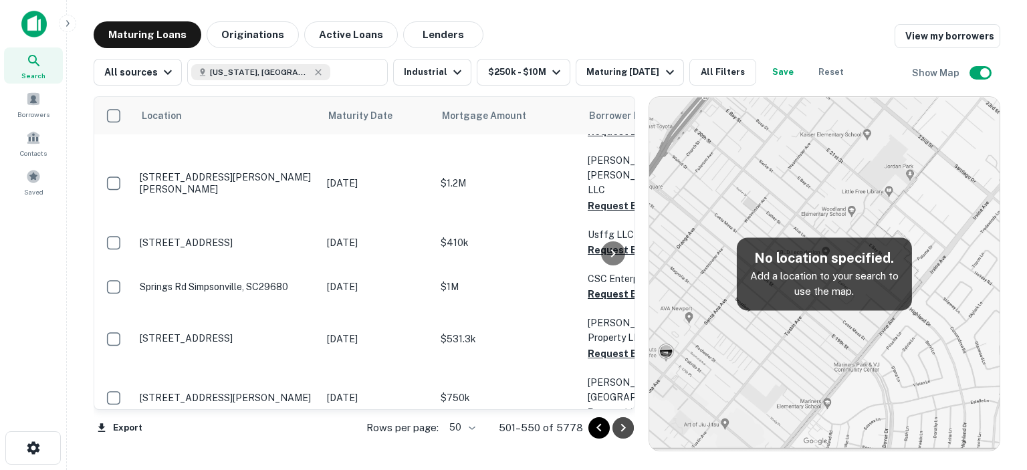
click at [620, 426] on icon "Go to next page" at bounding box center [623, 428] width 16 height 16
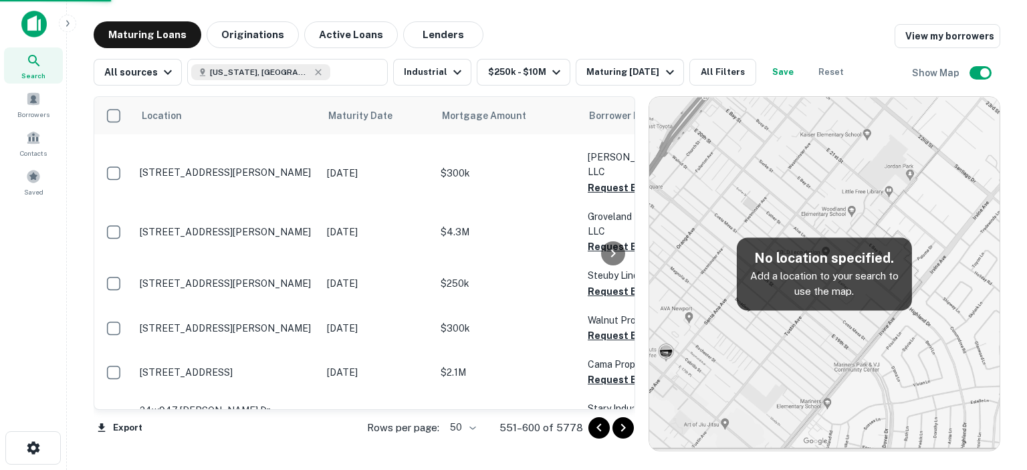
click at [620, 426] on icon "Go to next page" at bounding box center [623, 428] width 16 height 16
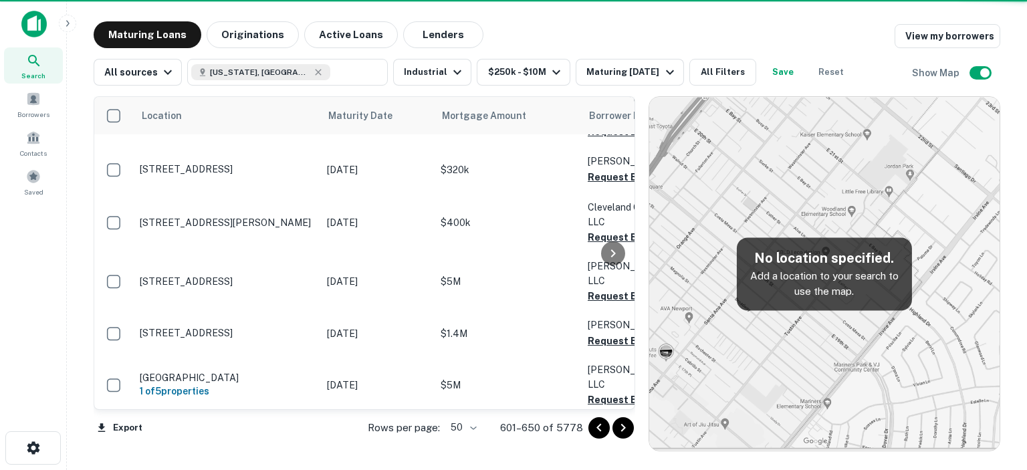
click at [620, 426] on icon "Go to next page" at bounding box center [623, 428] width 16 height 16
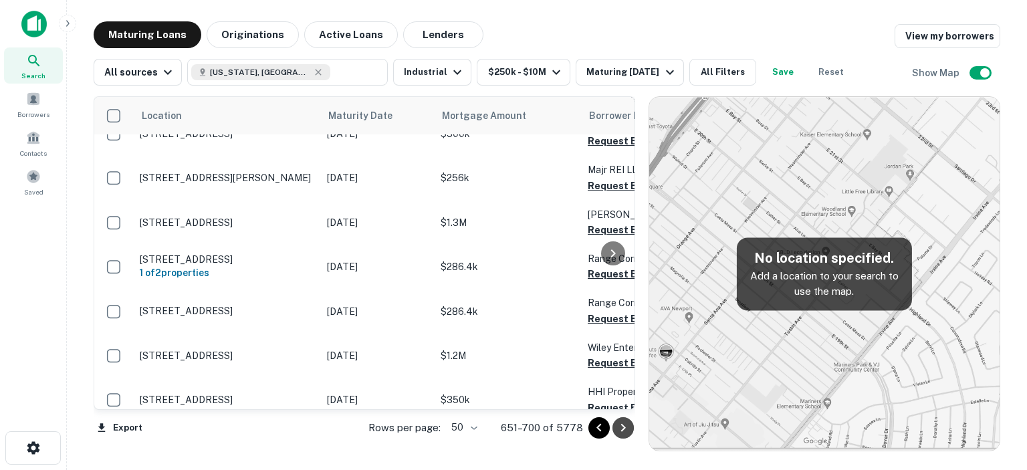
click at [620, 426] on icon "Go to next page" at bounding box center [623, 428] width 16 height 16
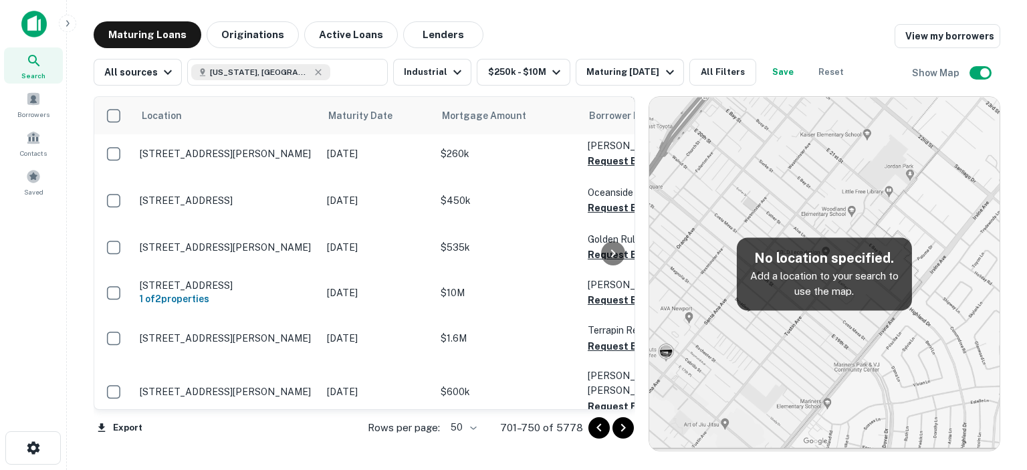
click at [620, 426] on icon "Go to next page" at bounding box center [623, 428] width 16 height 16
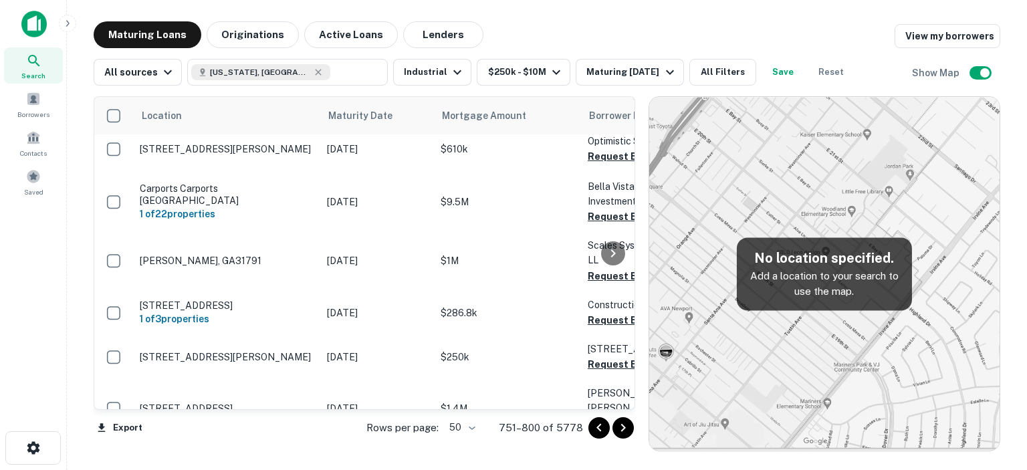
click at [620, 426] on icon "Go to next page" at bounding box center [623, 428] width 16 height 16
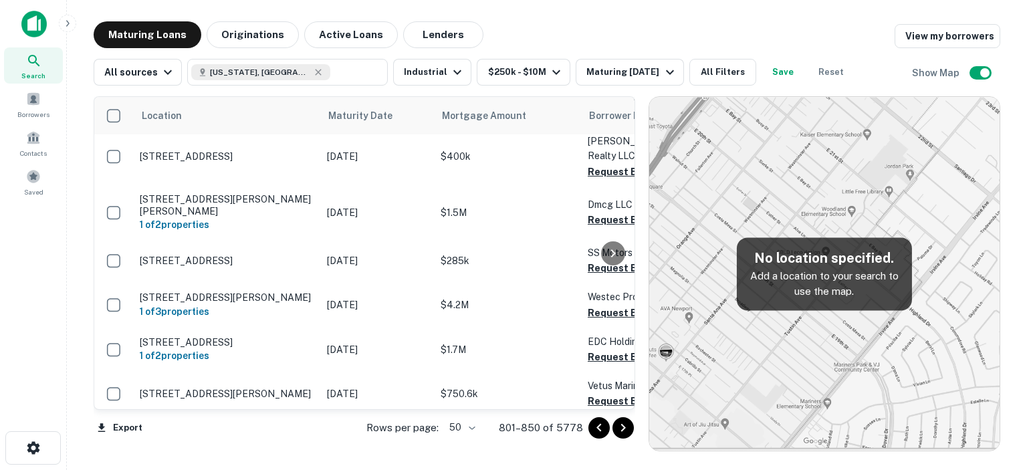
click at [620, 426] on icon "Go to next page" at bounding box center [623, 428] width 16 height 16
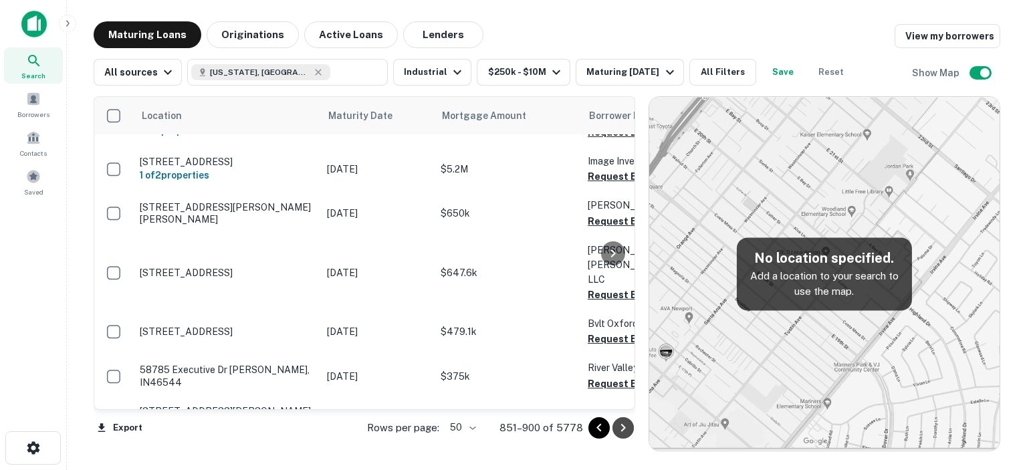
click at [620, 426] on icon "Go to next page" at bounding box center [623, 428] width 16 height 16
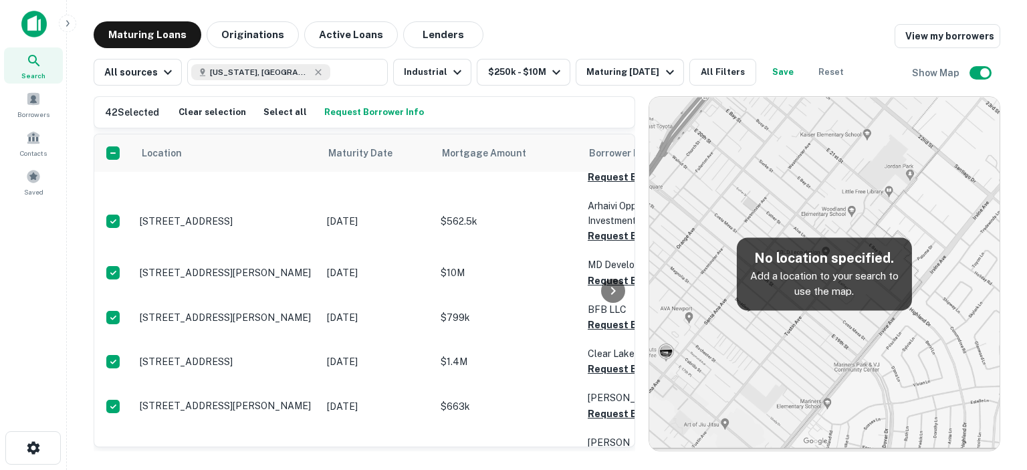
scroll to position [2057, 0]
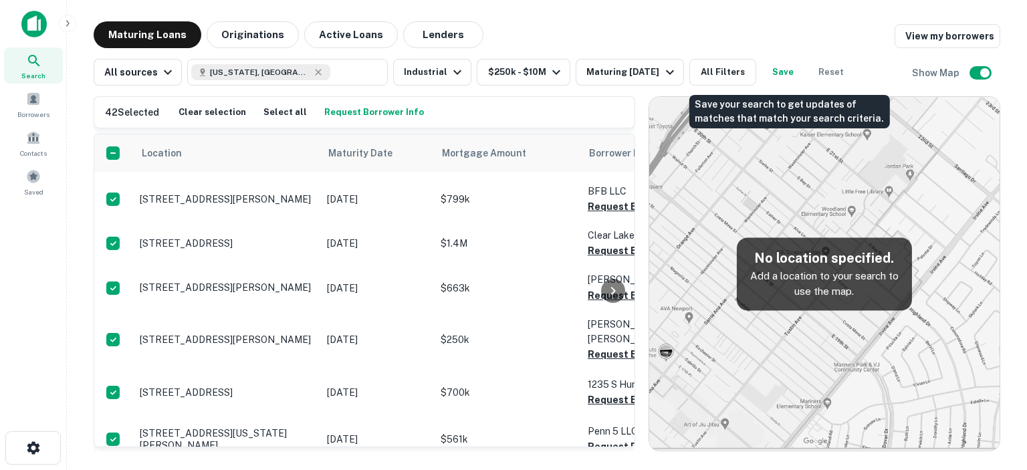
click at [790, 74] on button "Save" at bounding box center [783, 72] width 43 height 27
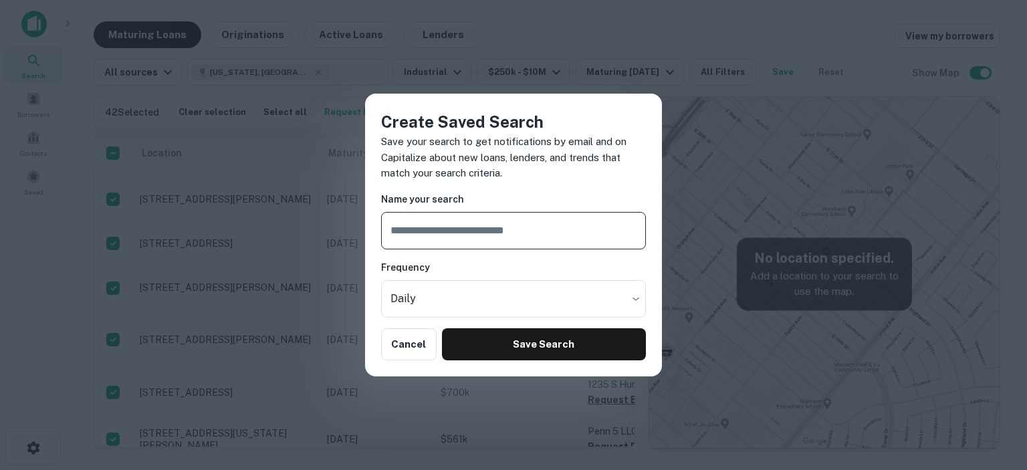
click at [439, 229] on input "text" at bounding box center [513, 230] width 265 height 37
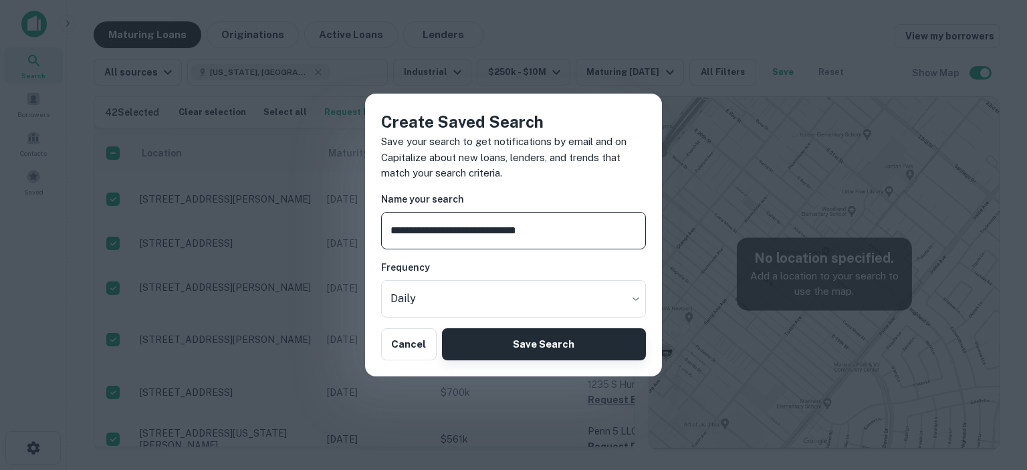
type input "**********"
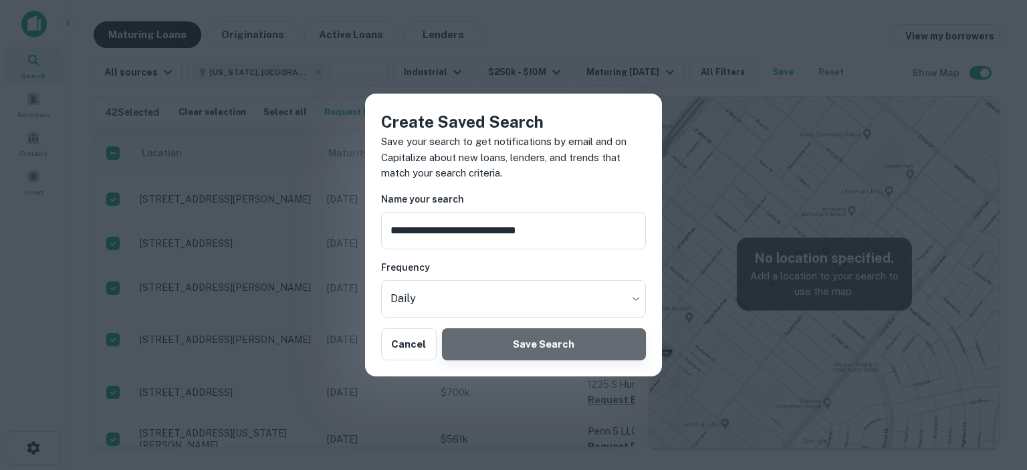
click at [514, 350] on button "Save Search" at bounding box center [544, 344] width 204 height 32
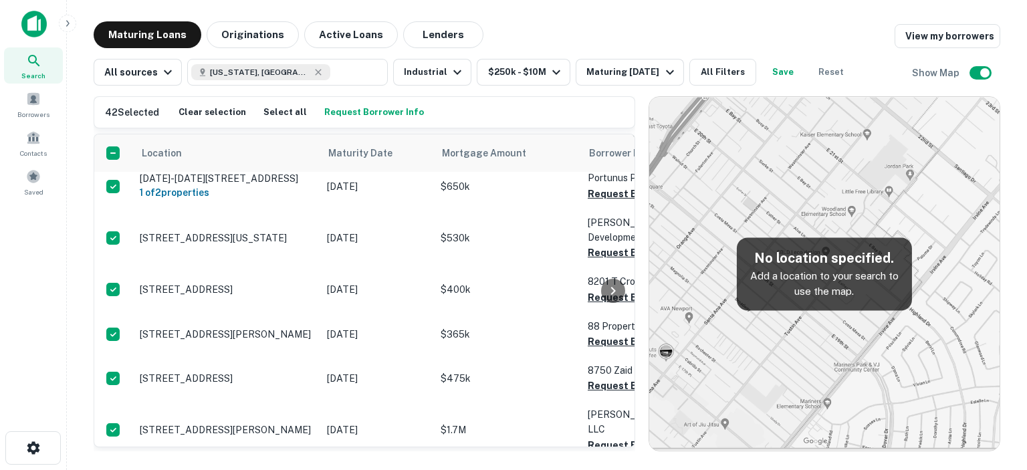
scroll to position [0, 0]
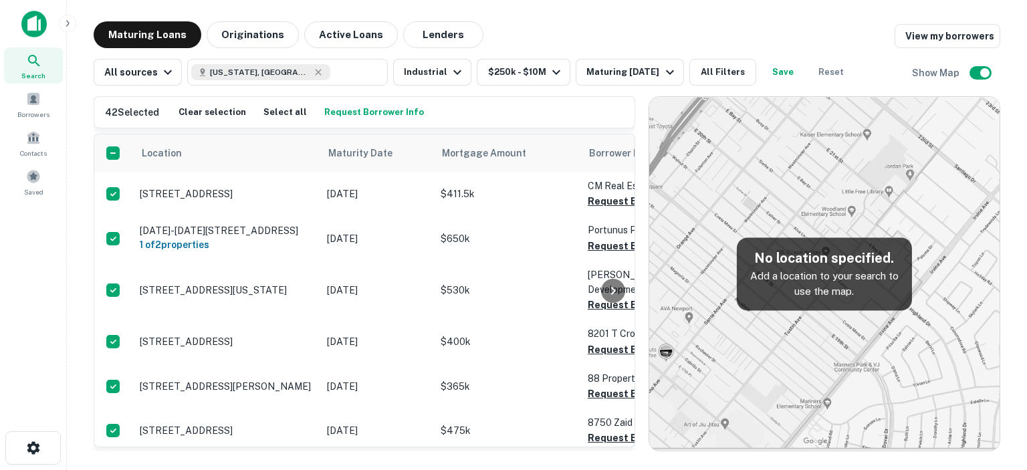
click at [600, 200] on div at bounding box center [613, 290] width 27 height 312
click at [608, 249] on div at bounding box center [613, 290] width 27 height 312
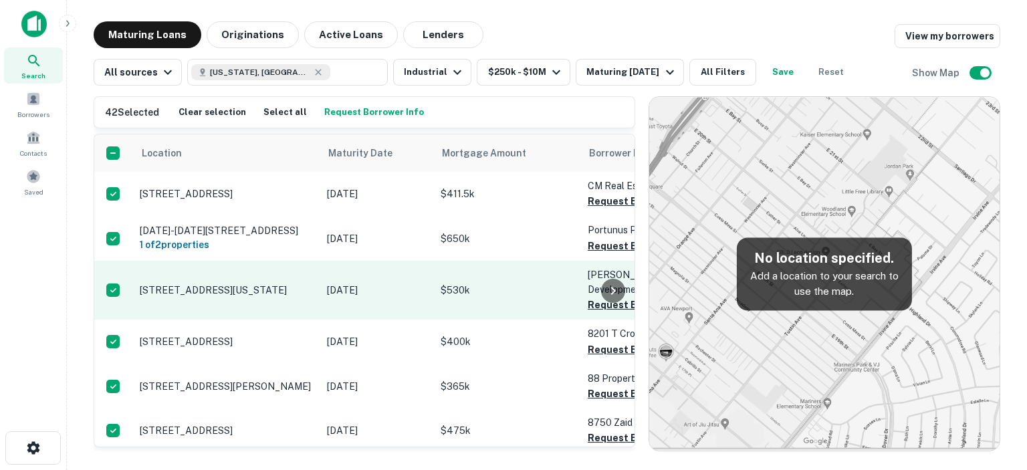
drag, startPoint x: 600, startPoint y: 311, endPoint x: 599, endPoint y: 272, distance: 38.8
click at [598, 311] on div "Location Maturity Date Mortgage Amount Borrower Name Lender Purpose Type Lender…" at bounding box center [365, 291] width 542 height 314
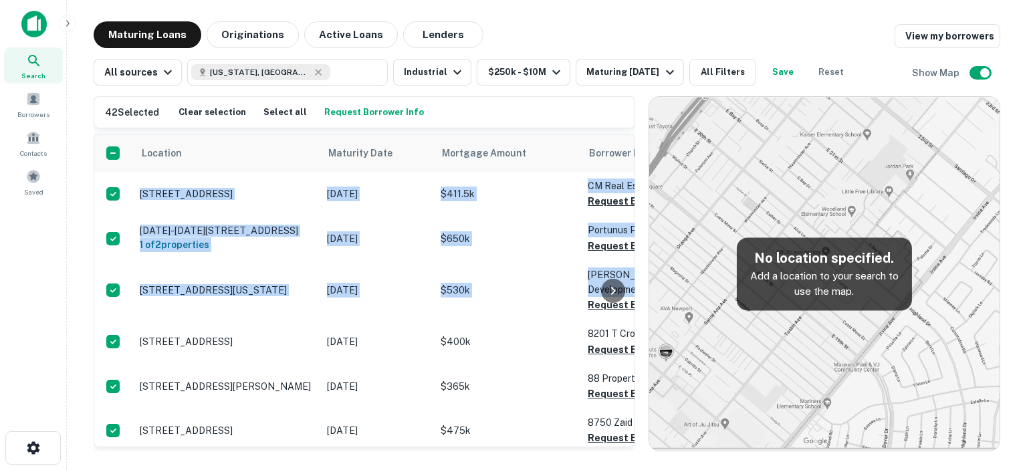
click at [64, 269] on div "Search Borrowers Contacts Saved" at bounding box center [33, 214] width 66 height 429
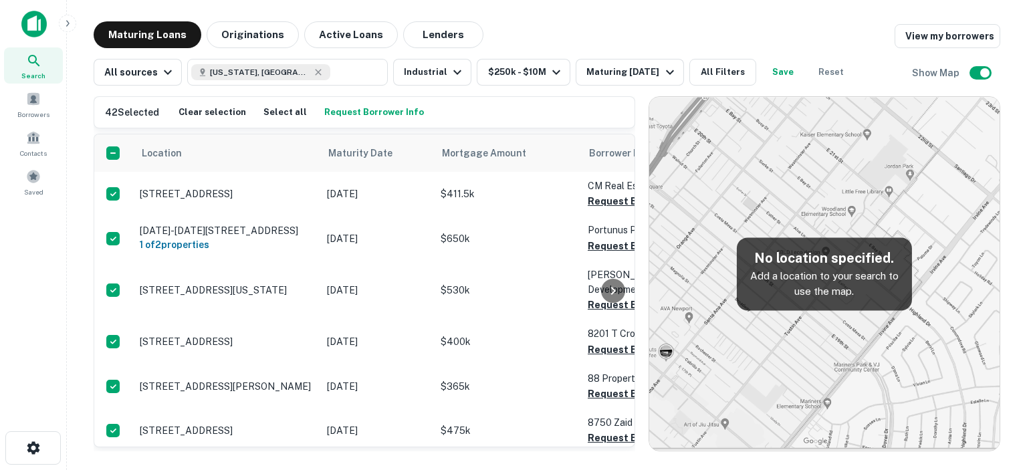
click at [606, 201] on div at bounding box center [613, 290] width 27 height 312
click at [604, 247] on div at bounding box center [613, 290] width 27 height 312
click at [602, 315] on div at bounding box center [613, 290] width 27 height 312
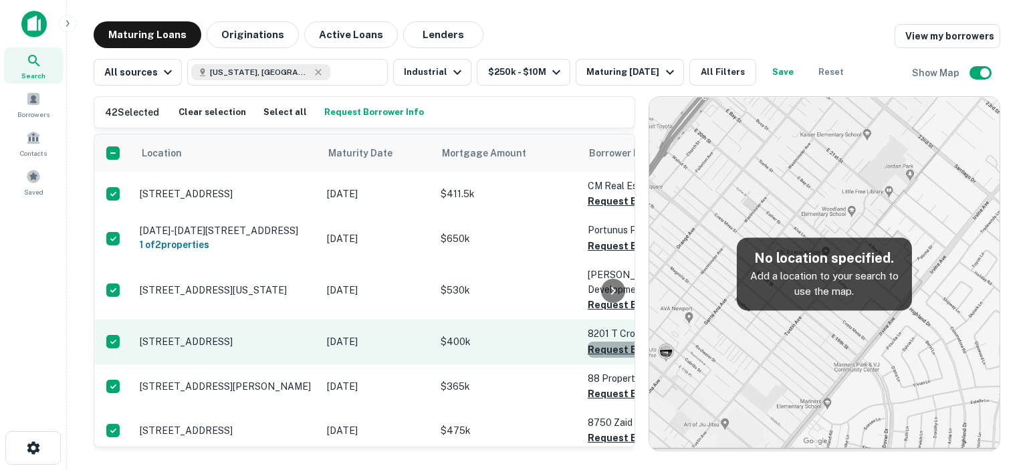
click at [598, 350] on button "Request Borrower Info" at bounding box center [642, 350] width 108 height 16
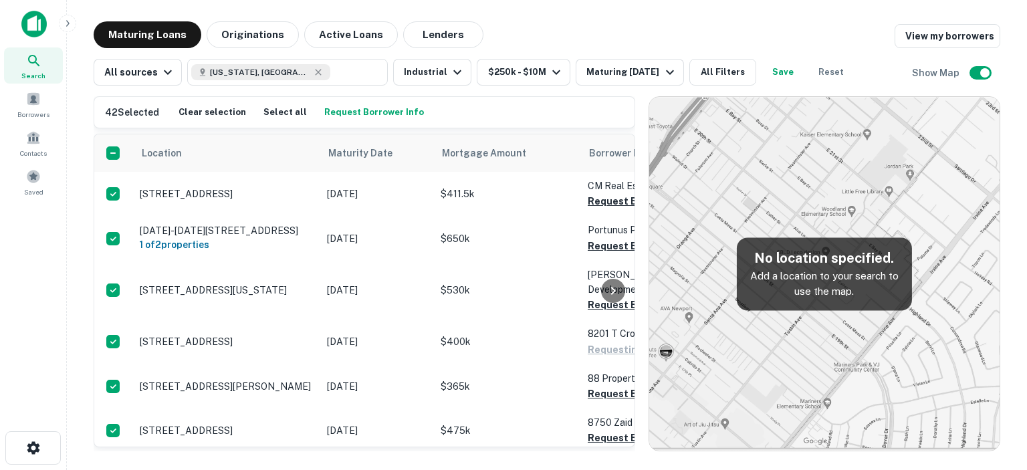
click at [604, 401] on div at bounding box center [613, 290] width 27 height 312
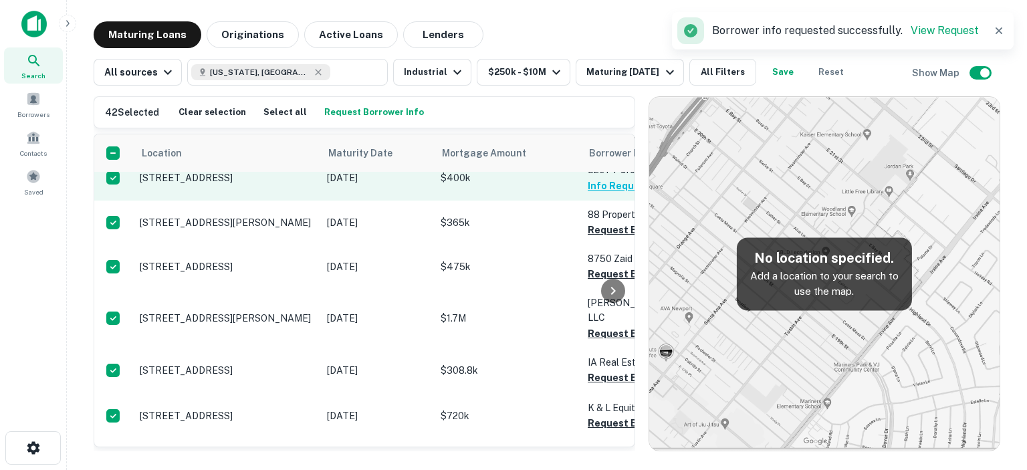
scroll to position [201, 0]
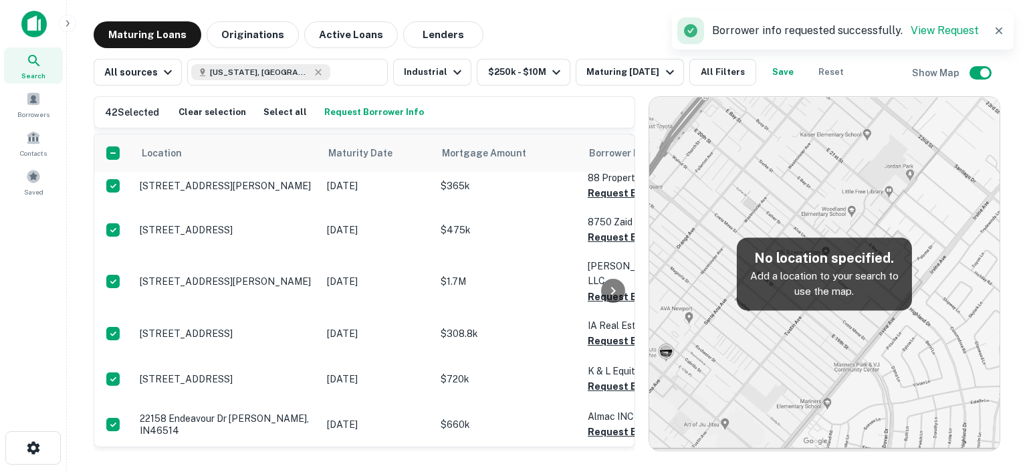
click at [604, 243] on div at bounding box center [613, 290] width 27 height 312
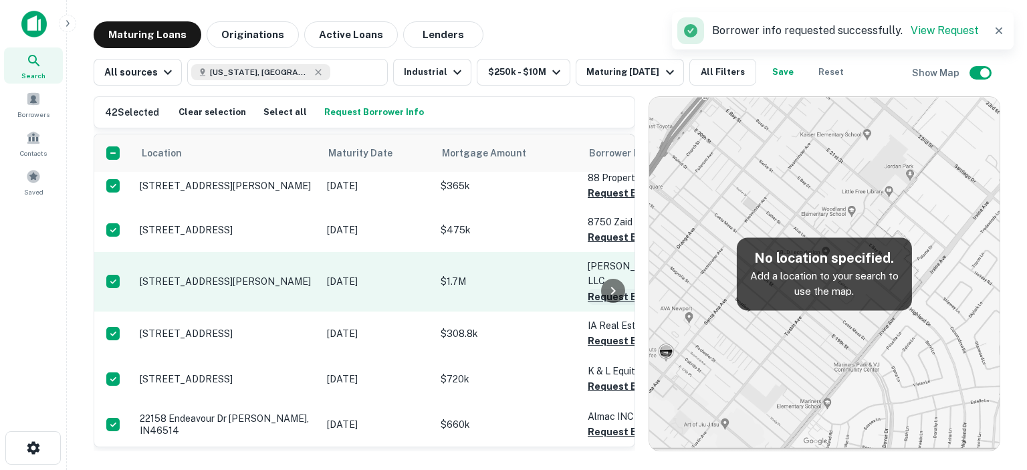
click at [594, 289] on button "Request Borrower Info" at bounding box center [642, 297] width 108 height 16
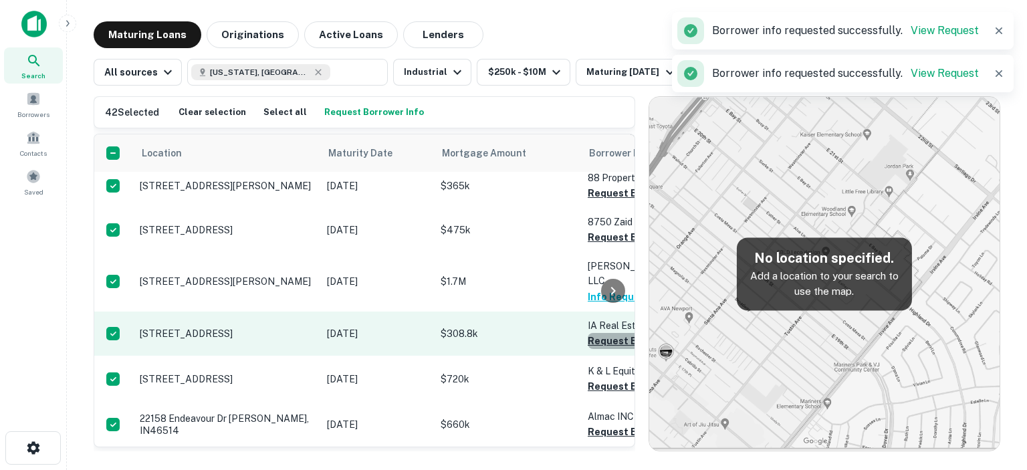
click at [596, 336] on button "Request Borrower Info" at bounding box center [642, 341] width 108 height 16
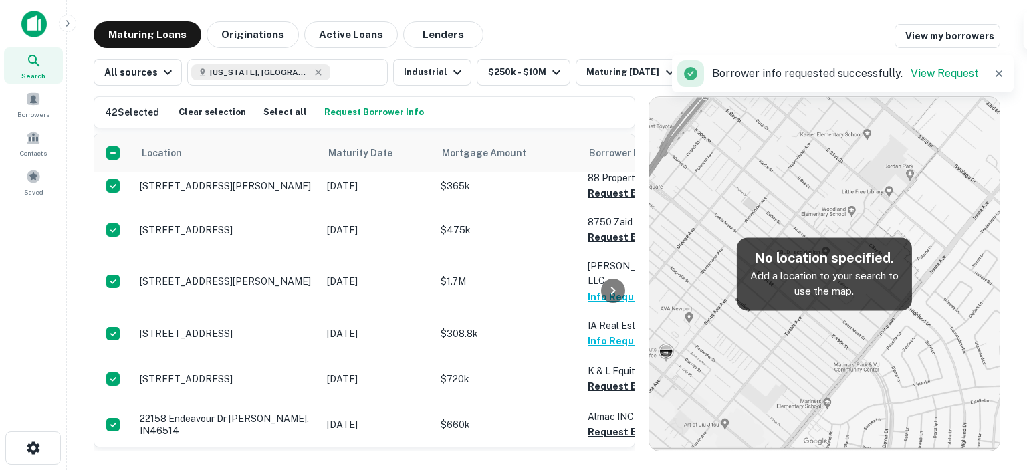
click at [606, 382] on div at bounding box center [613, 290] width 27 height 312
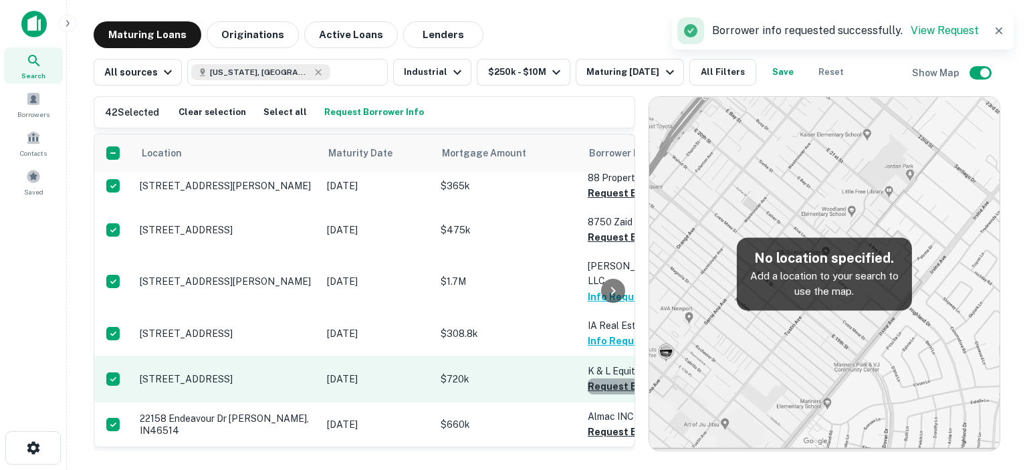
click at [593, 378] on button "Request Borrower Info" at bounding box center [642, 386] width 108 height 16
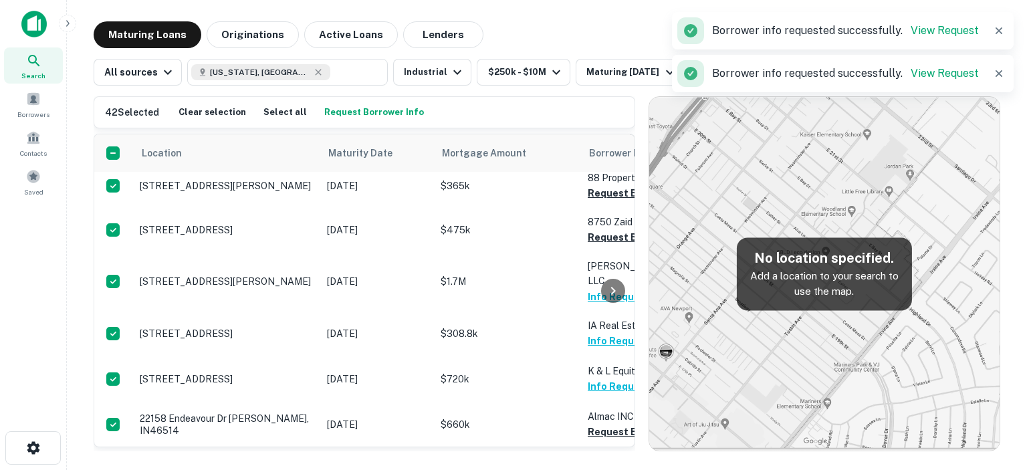
click at [608, 240] on div at bounding box center [613, 290] width 27 height 312
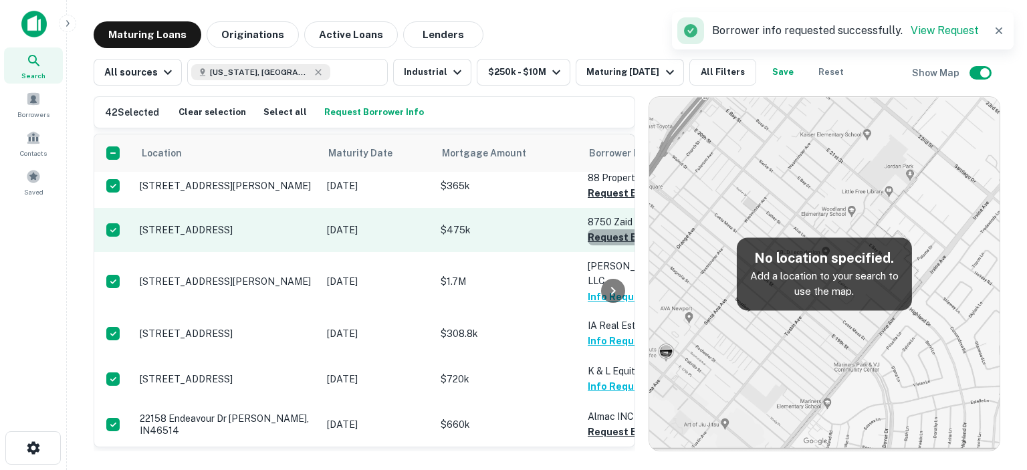
click at [594, 243] on button "Request Borrower Info" at bounding box center [642, 237] width 108 height 16
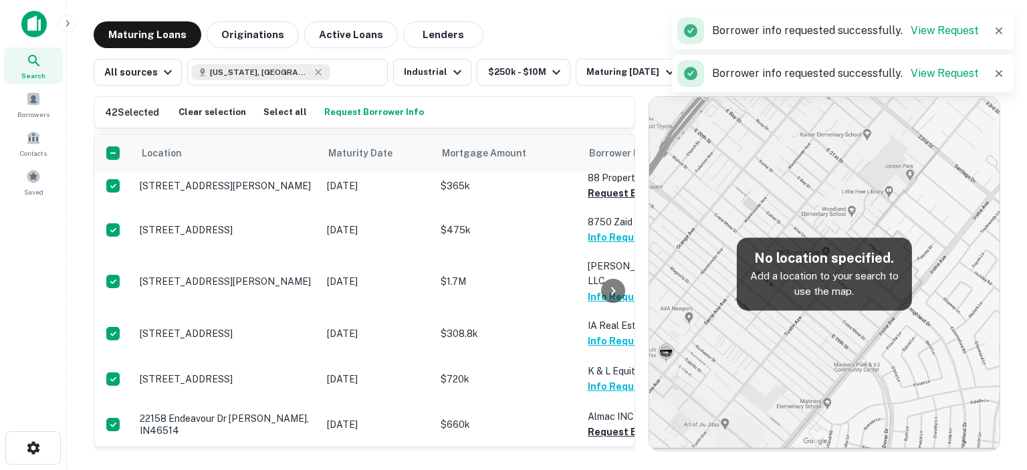
click at [604, 201] on div at bounding box center [613, 290] width 27 height 312
click at [600, 201] on div at bounding box center [613, 290] width 27 height 312
click at [608, 201] on div at bounding box center [613, 290] width 27 height 312
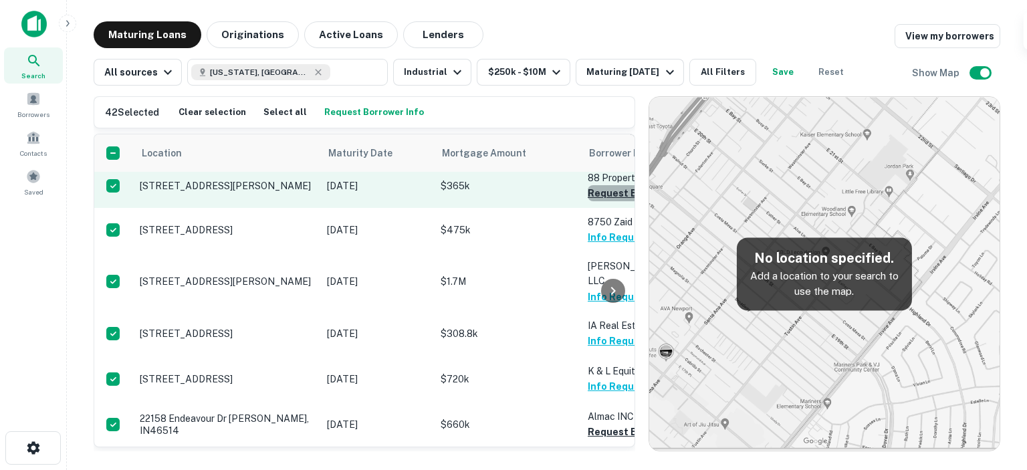
click at [592, 196] on button "Request Borrower Info" at bounding box center [642, 193] width 108 height 16
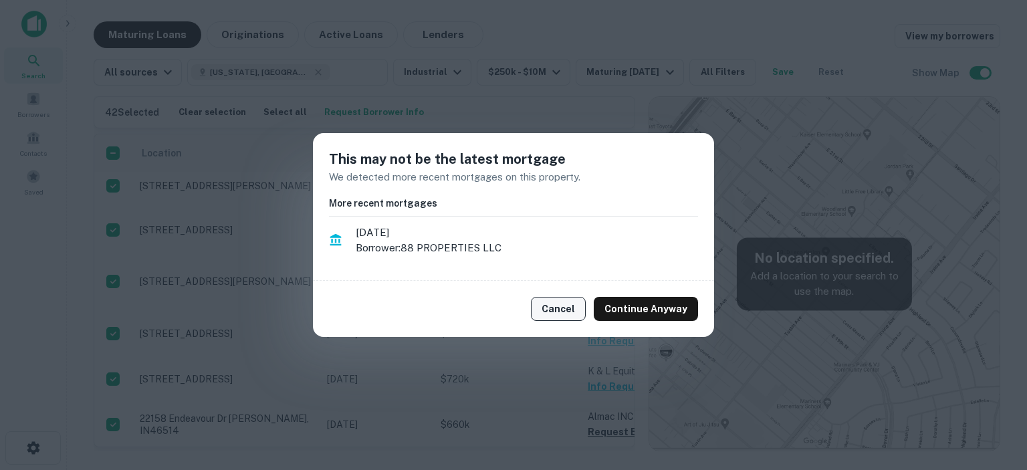
click at [567, 310] on button "Cancel" at bounding box center [558, 309] width 55 height 24
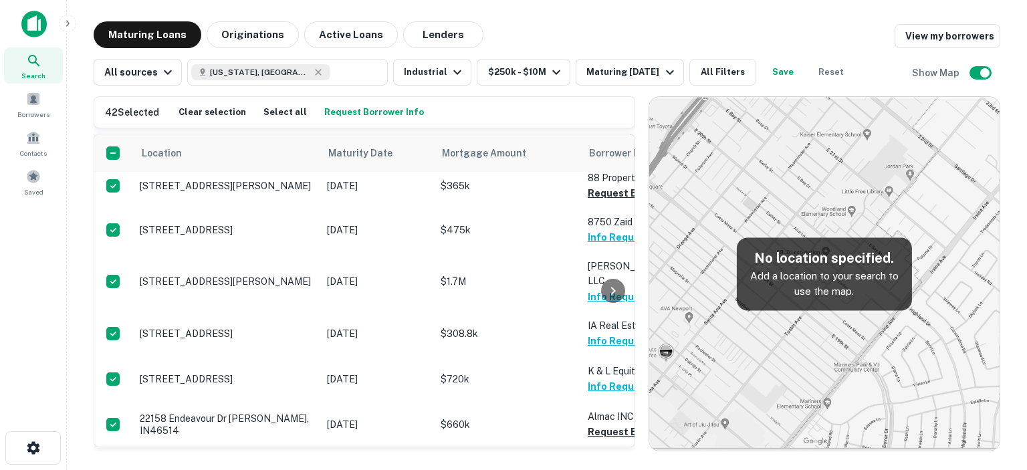
click at [606, 201] on div at bounding box center [613, 290] width 27 height 312
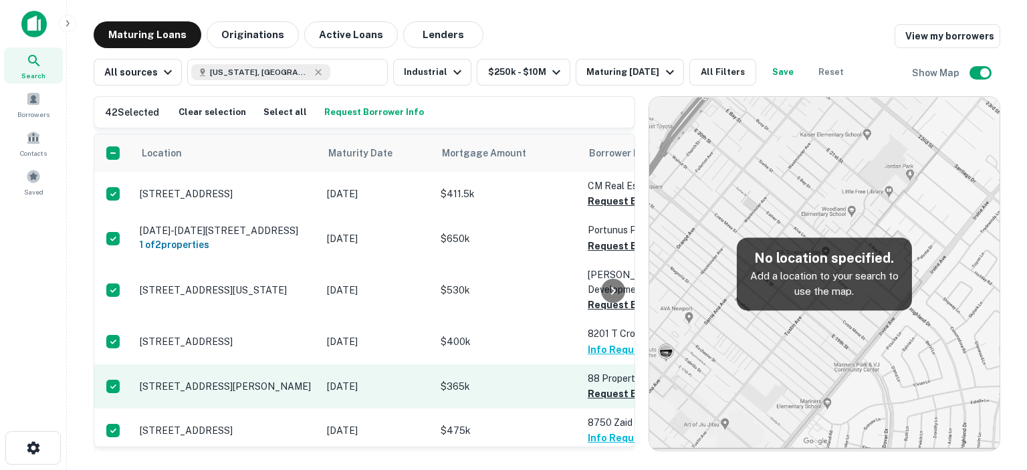
scroll to position [67, 0]
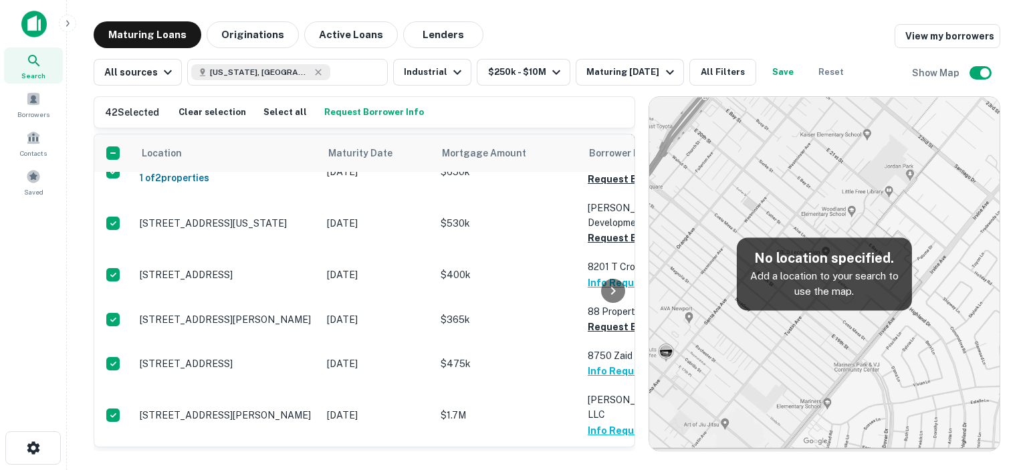
click at [601, 245] on div at bounding box center [613, 290] width 27 height 312
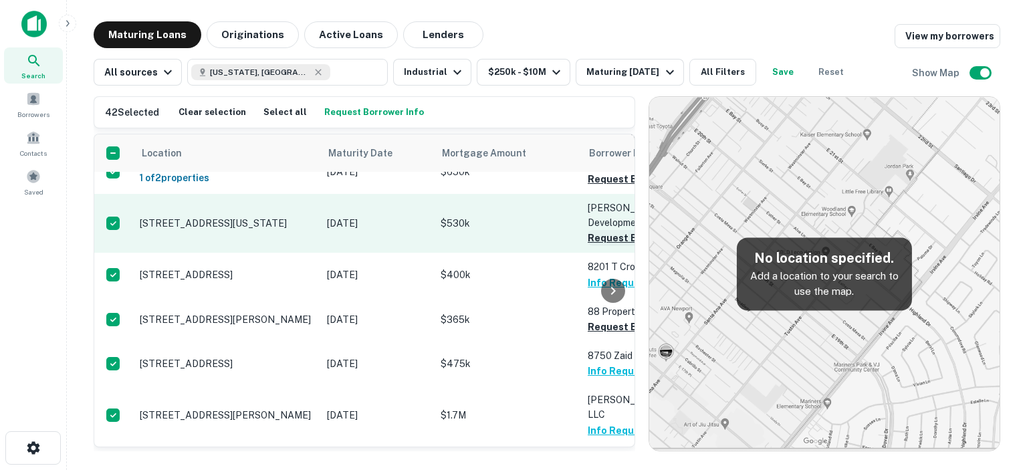
click at [596, 240] on button "Request Borrower Info" at bounding box center [642, 238] width 108 height 16
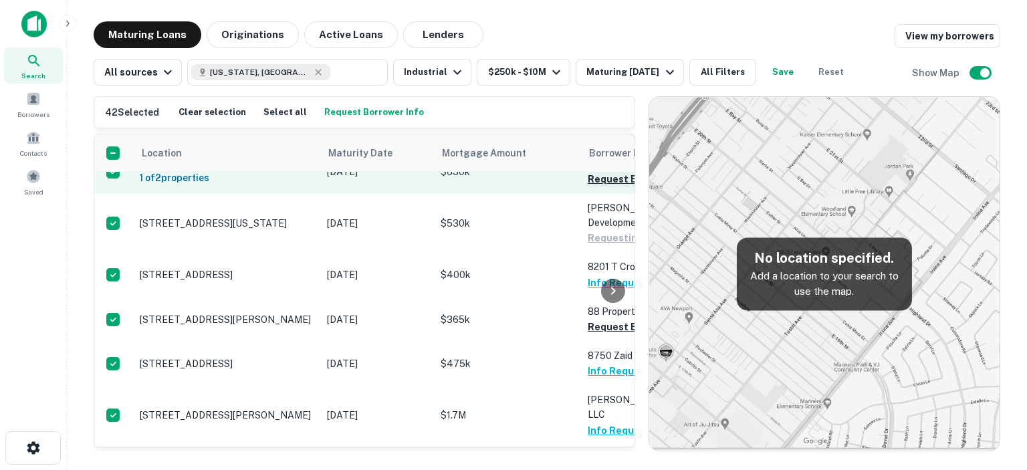
click at [593, 184] on button "Request Borrower Info" at bounding box center [642, 179] width 108 height 16
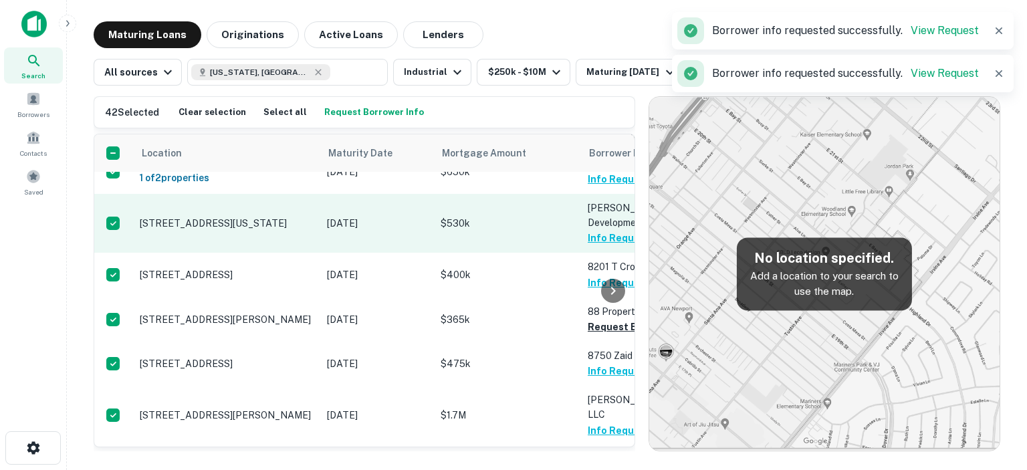
scroll to position [0, 0]
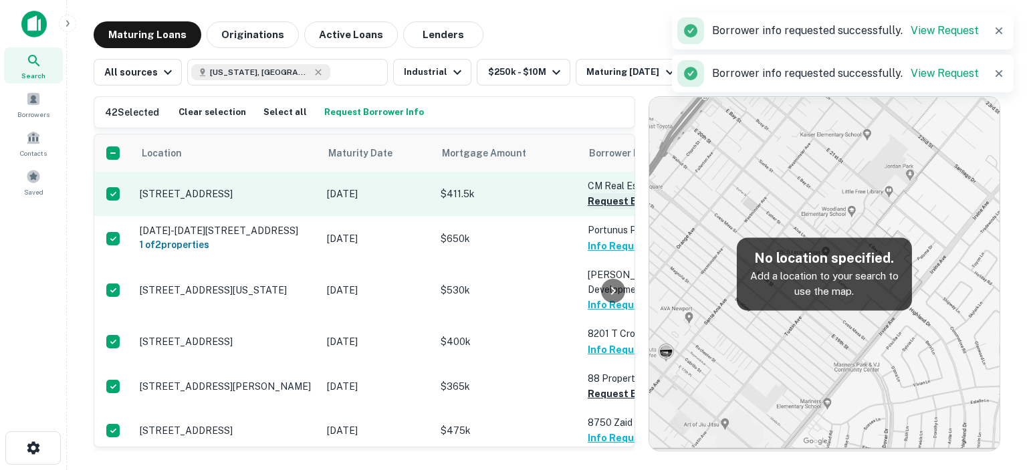
click at [588, 201] on button "Request Borrower Info" at bounding box center [642, 201] width 108 height 16
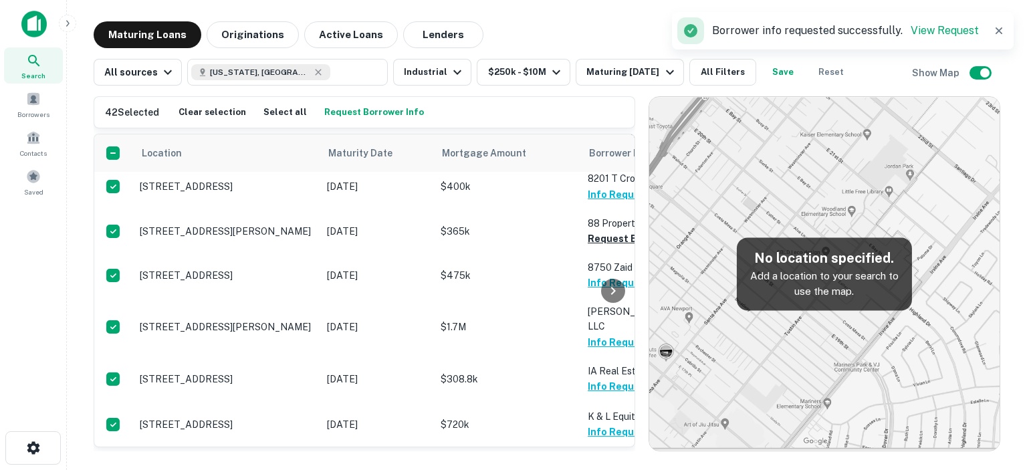
scroll to position [134, 0]
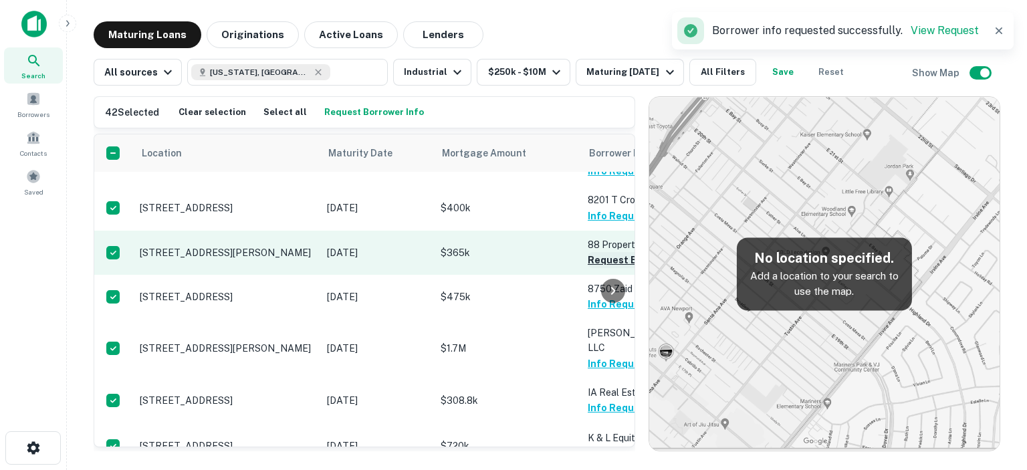
click at [596, 267] on button "Request Borrower Info" at bounding box center [642, 260] width 108 height 16
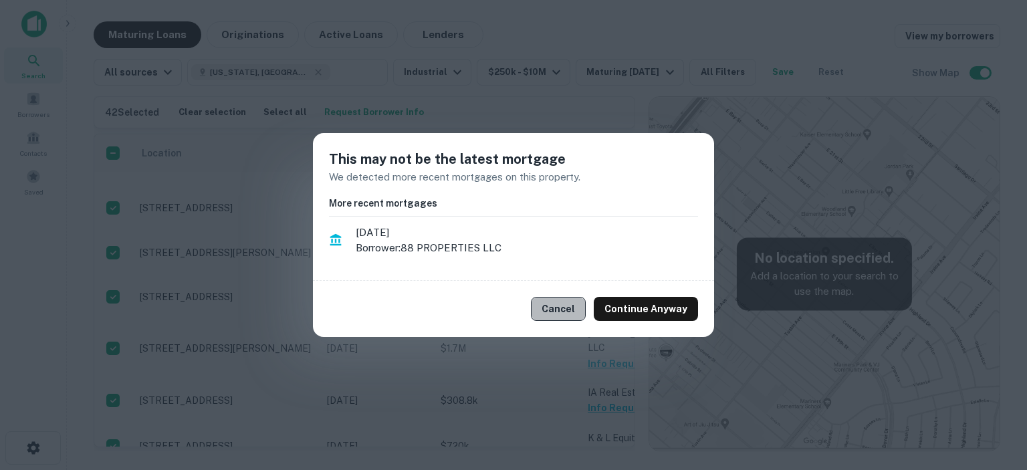
click at [566, 306] on button "Cancel" at bounding box center [558, 309] width 55 height 24
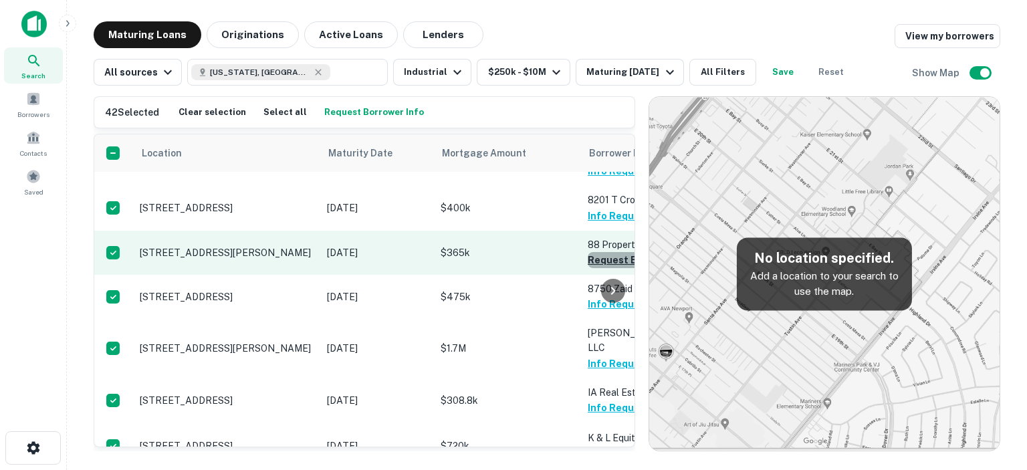
click at [596, 264] on button "Request Borrower Info" at bounding box center [642, 260] width 108 height 16
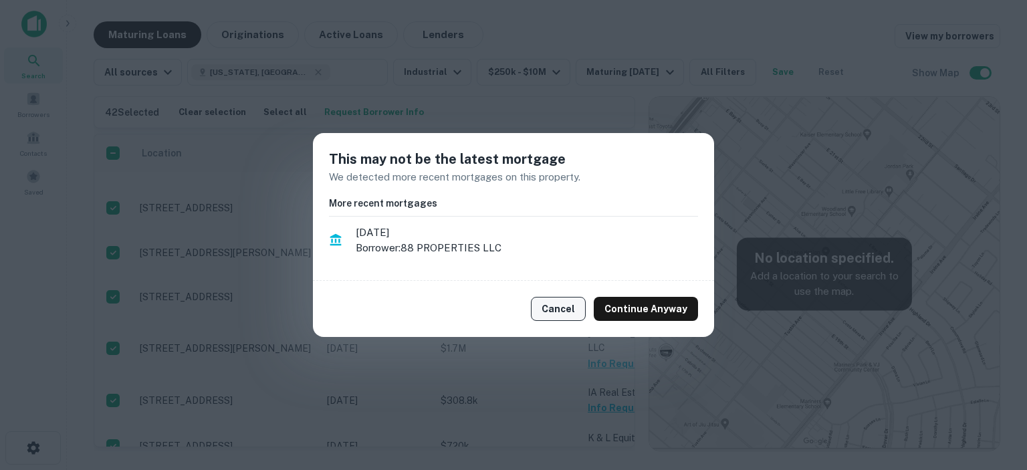
click at [566, 308] on button "Cancel" at bounding box center [558, 309] width 55 height 24
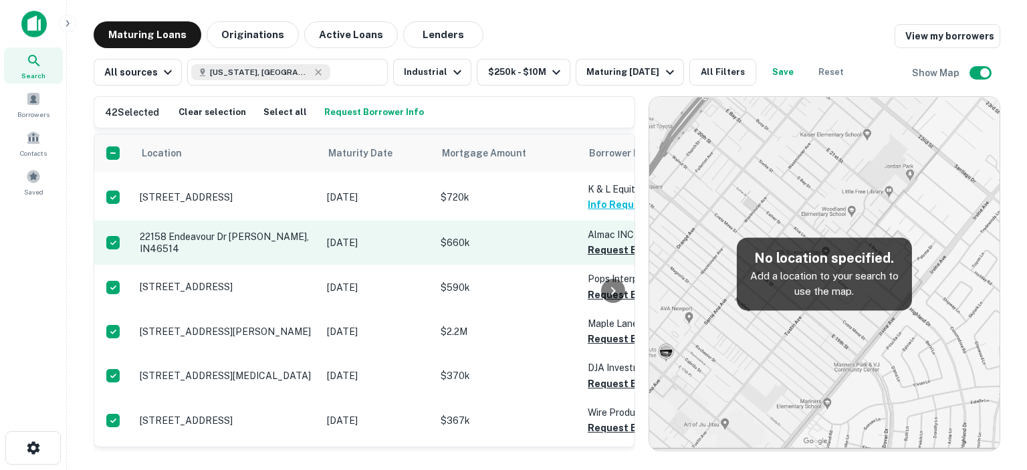
scroll to position [401, 0]
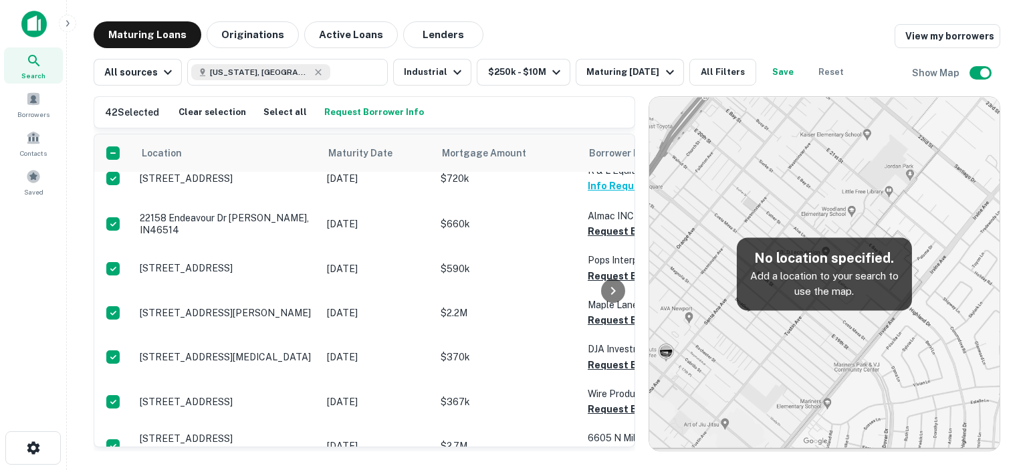
click at [608, 224] on div at bounding box center [613, 290] width 27 height 312
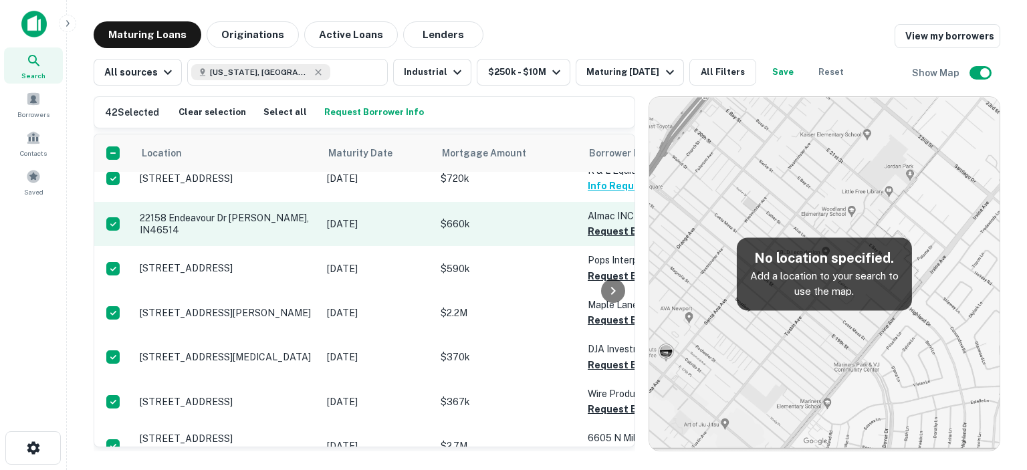
click at [586, 225] on td "Almac INC Request Borrower Info" at bounding box center [654, 224] width 147 height 44
click at [600, 222] on div at bounding box center [613, 290] width 27 height 312
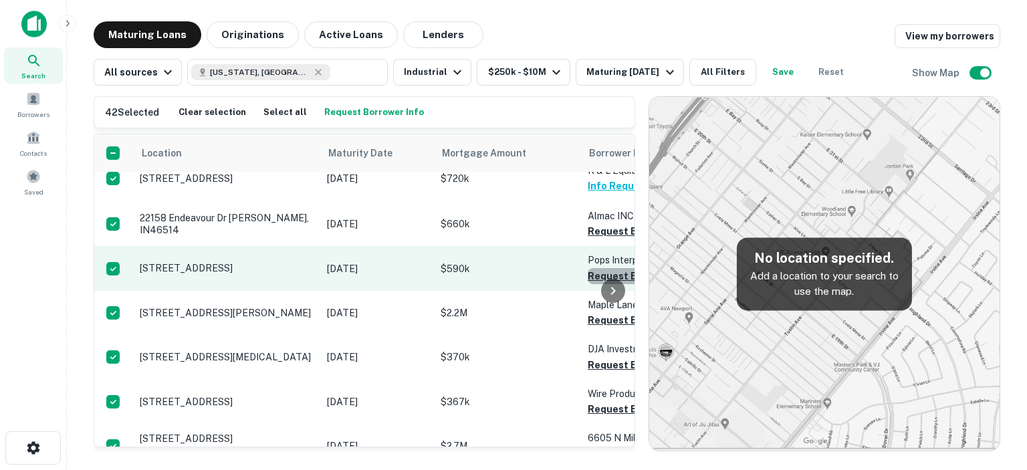
click at [597, 269] on button "Request Borrower Info" at bounding box center [642, 276] width 108 height 16
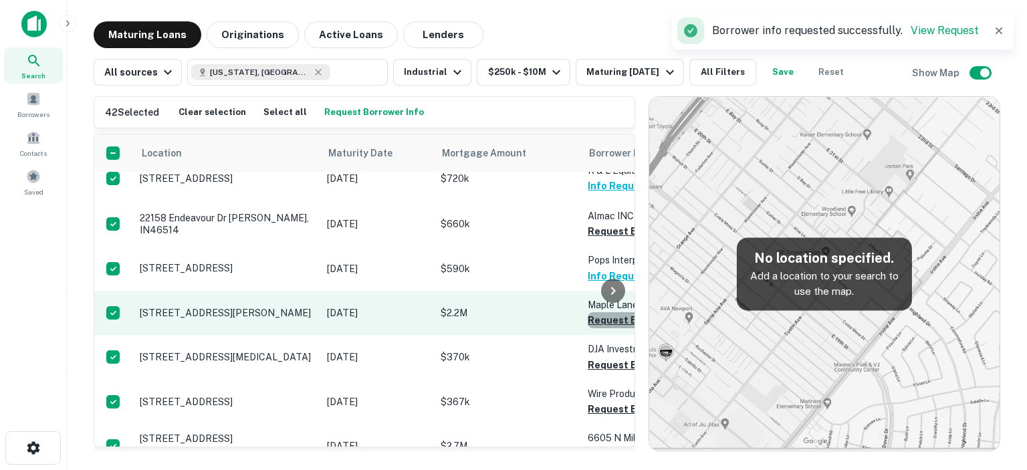
click at [592, 314] on button "Request Borrower Info" at bounding box center [642, 320] width 108 height 16
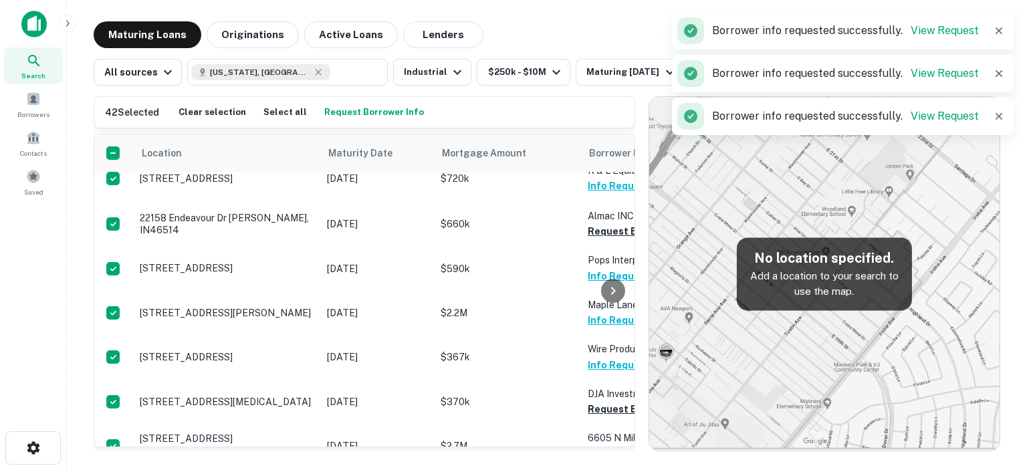
click at [603, 399] on div at bounding box center [613, 290] width 27 height 312
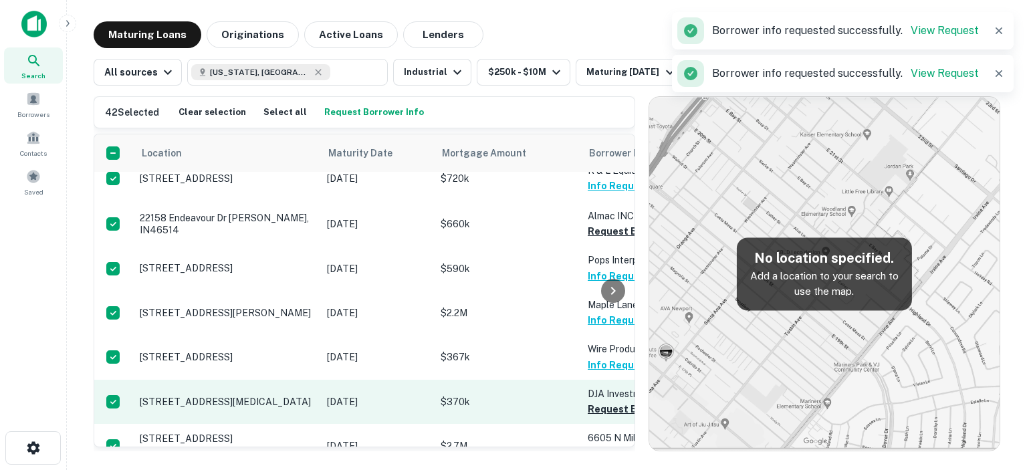
click at [586, 397] on td "DJA Investments Corp Request Borrower Info" at bounding box center [654, 402] width 147 height 44
click at [594, 401] on button "Request Borrower Info" at bounding box center [642, 409] width 108 height 16
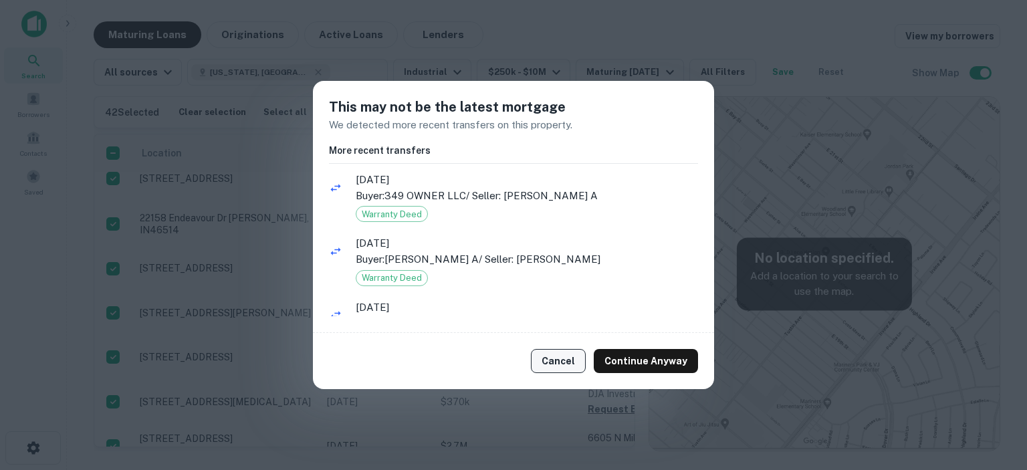
click at [567, 362] on button "Cancel" at bounding box center [558, 361] width 55 height 24
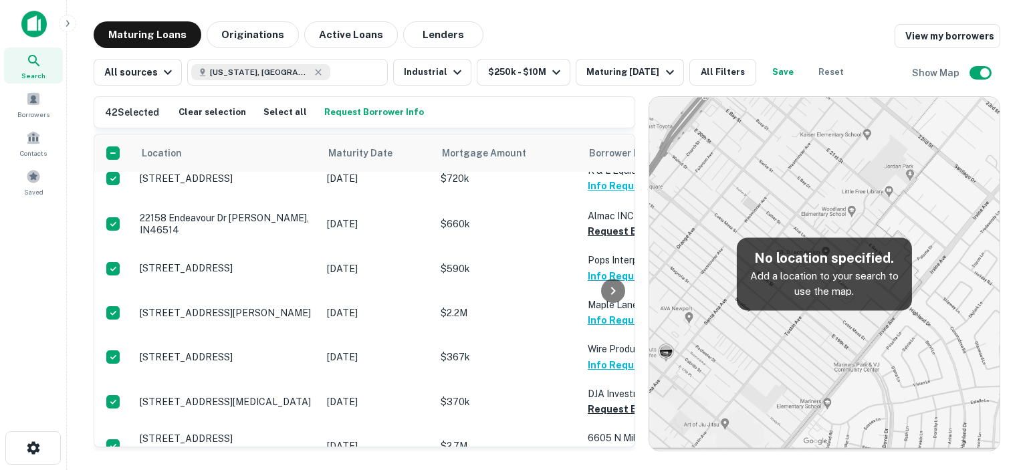
scroll to position [535, 0]
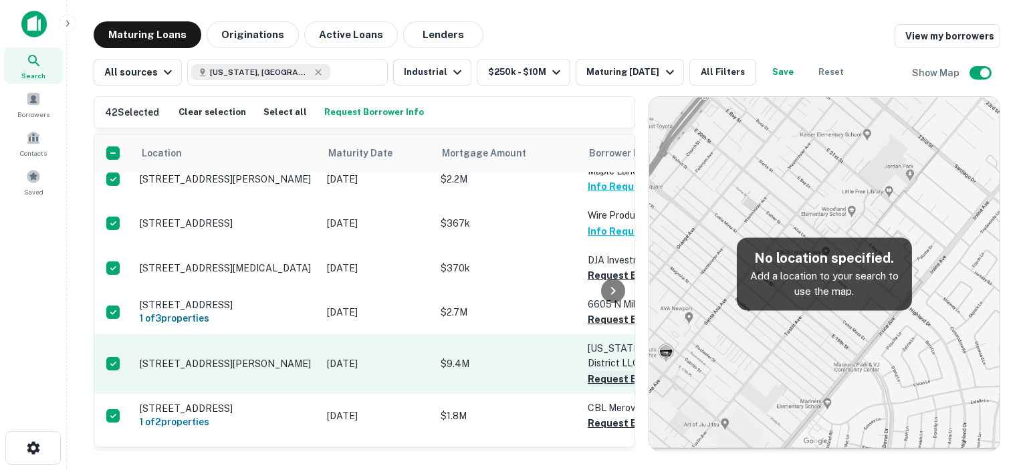
click at [591, 371] on button "Request Borrower Info" at bounding box center [642, 379] width 108 height 16
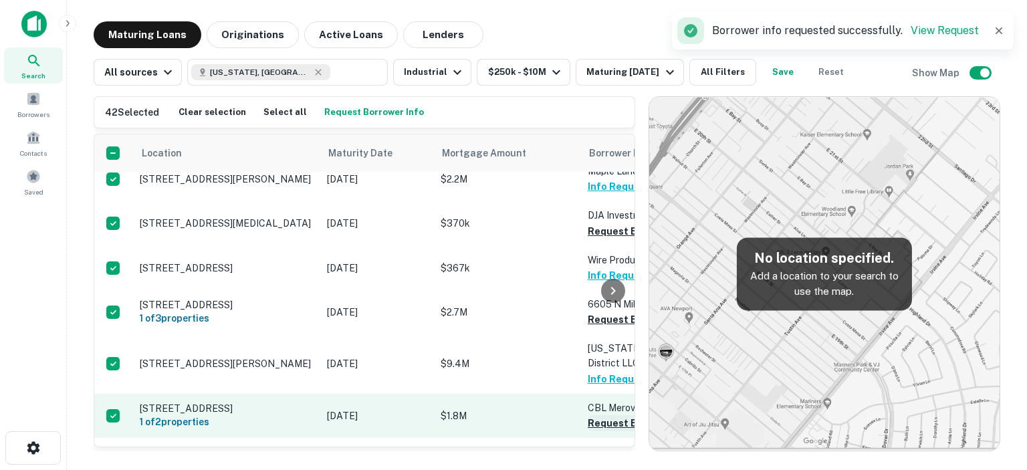
click at [592, 415] on button "Request Borrower Info" at bounding box center [642, 423] width 108 height 16
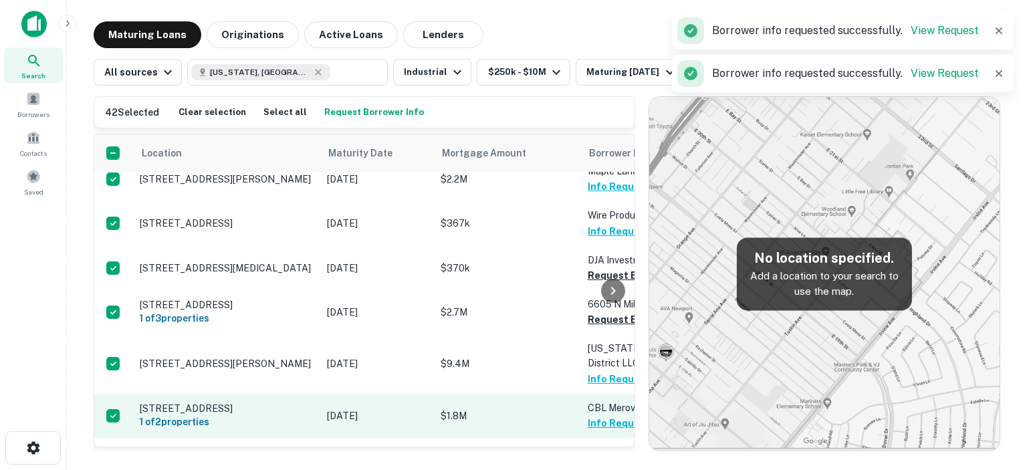
scroll to position [735, 0]
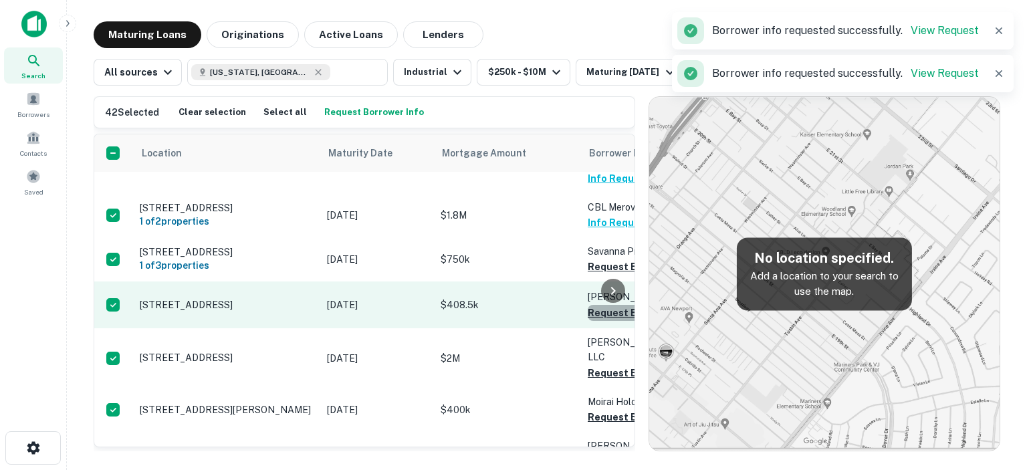
click at [596, 305] on button "Request Borrower Info" at bounding box center [642, 313] width 108 height 16
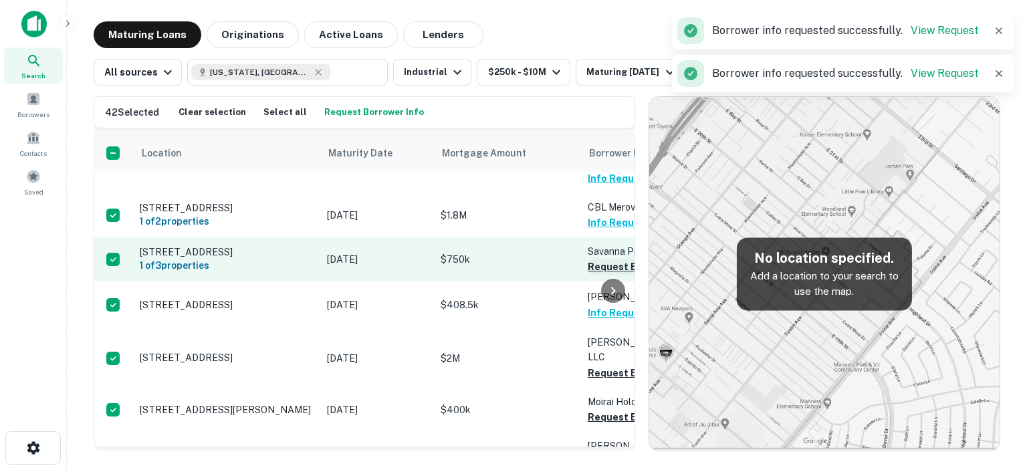
click at [596, 259] on button "Request Borrower Info" at bounding box center [642, 267] width 108 height 16
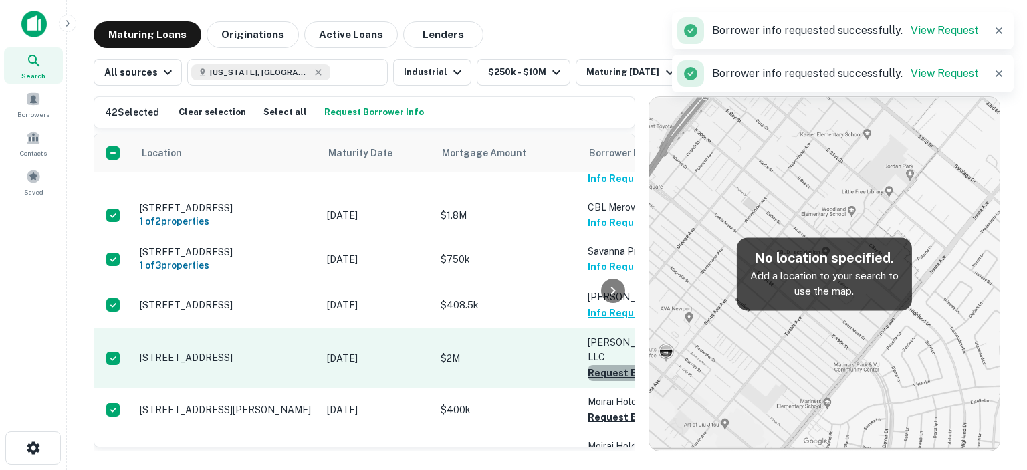
click at [594, 365] on button "Request Borrower Info" at bounding box center [642, 373] width 108 height 16
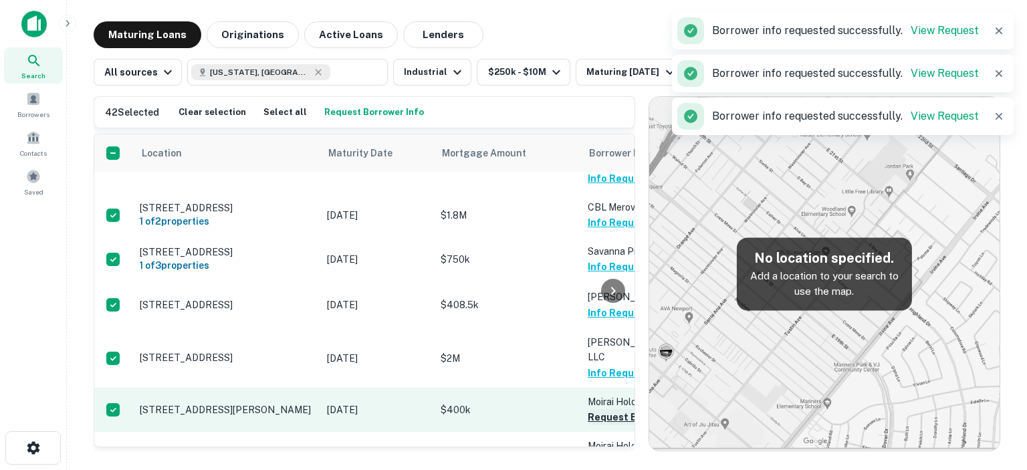
click at [596, 409] on button "Request Borrower Info" at bounding box center [642, 417] width 108 height 16
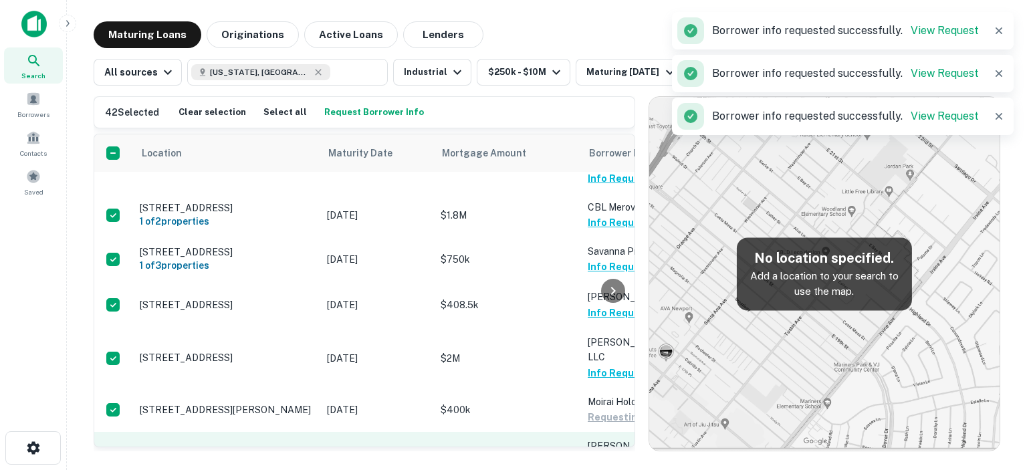
click at [596, 469] on button "Request Borrower Info" at bounding box center [642, 477] width 108 height 16
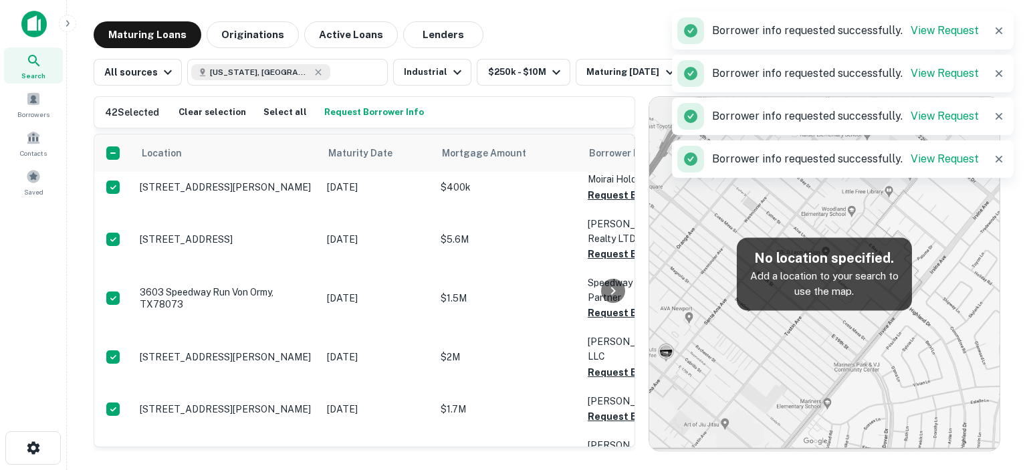
scroll to position [1003, 0]
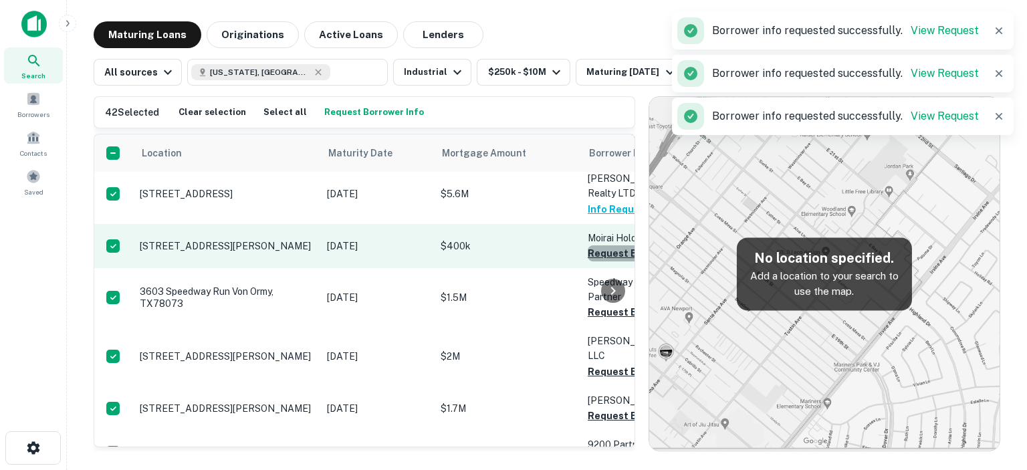
click at [595, 245] on button "Request Borrower Info" at bounding box center [642, 253] width 108 height 16
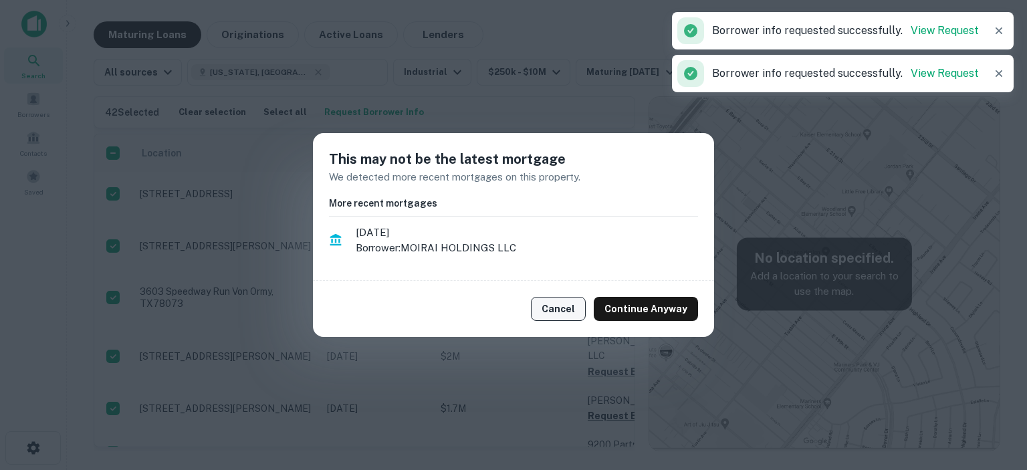
click at [560, 311] on button "Cancel" at bounding box center [558, 309] width 55 height 24
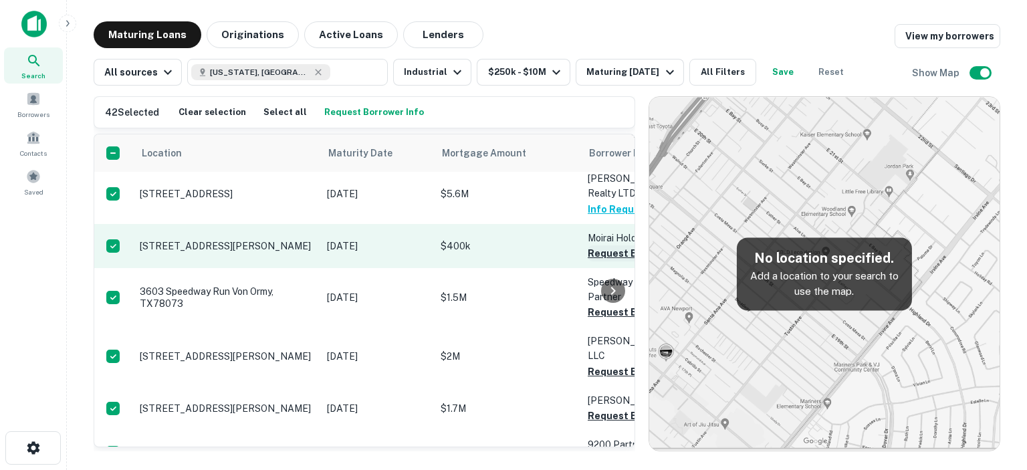
click at [593, 245] on button "Request Borrower Info" at bounding box center [642, 253] width 108 height 16
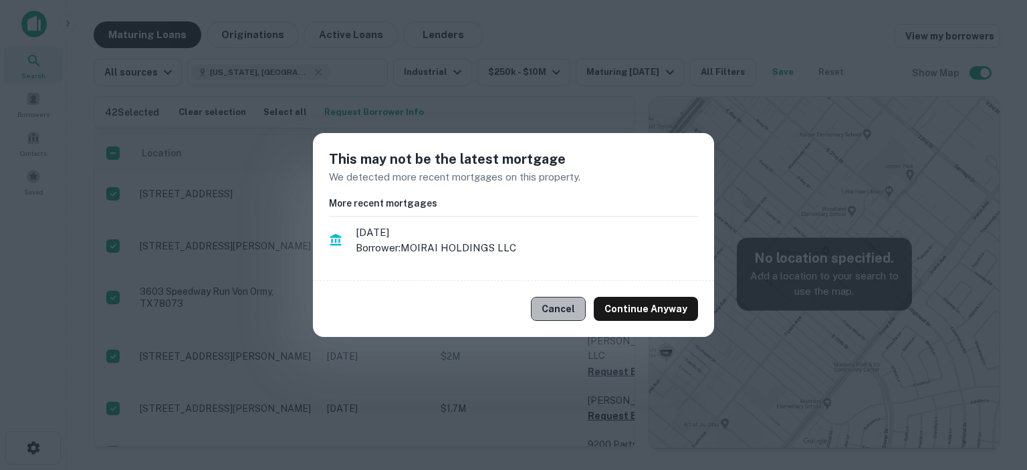
click at [578, 306] on button "Cancel" at bounding box center [558, 309] width 55 height 24
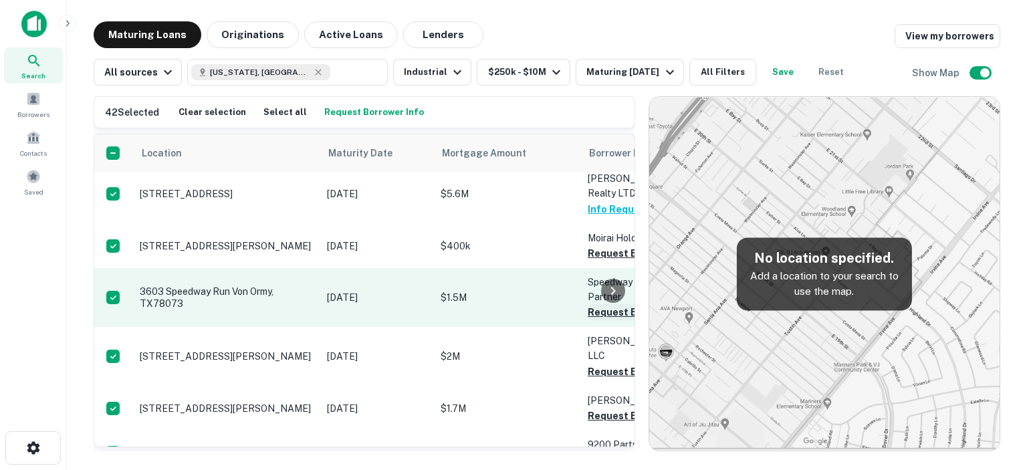
click at [590, 304] on button "Request Borrower Info" at bounding box center [642, 312] width 108 height 16
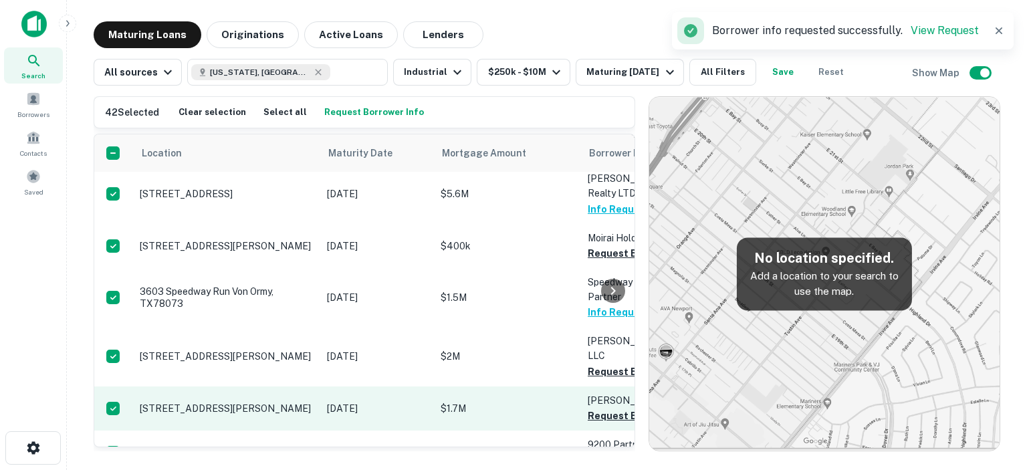
click at [588, 364] on button "Request Borrower Info" at bounding box center [642, 372] width 108 height 16
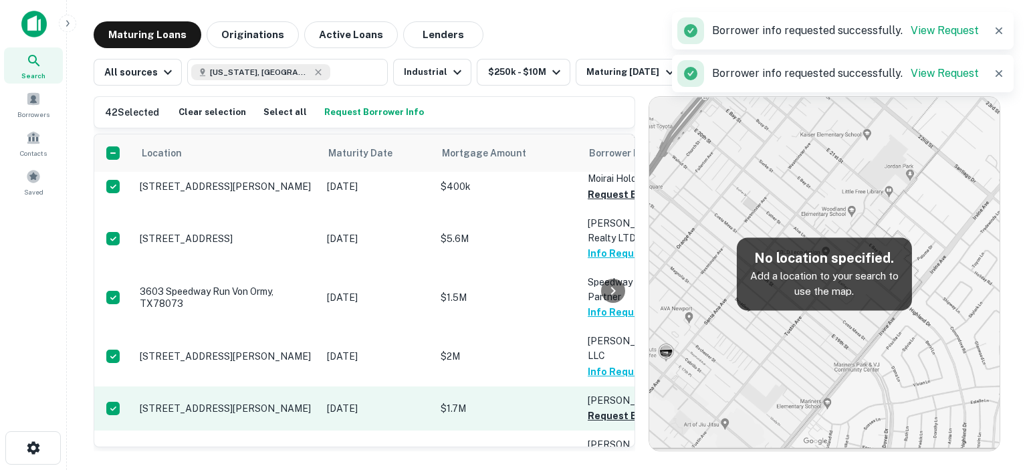
click at [596, 408] on button "Request Borrower Info" at bounding box center [642, 416] width 108 height 16
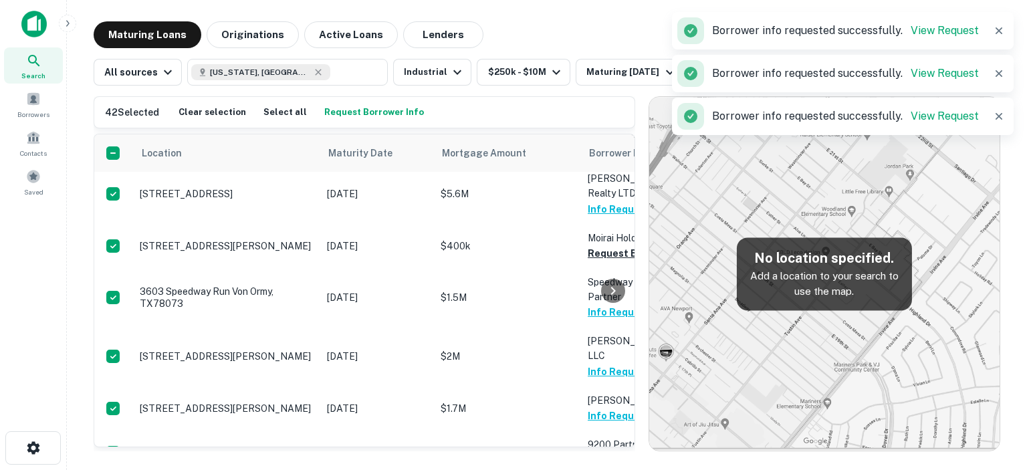
click at [601, 401] on div at bounding box center [613, 290] width 27 height 312
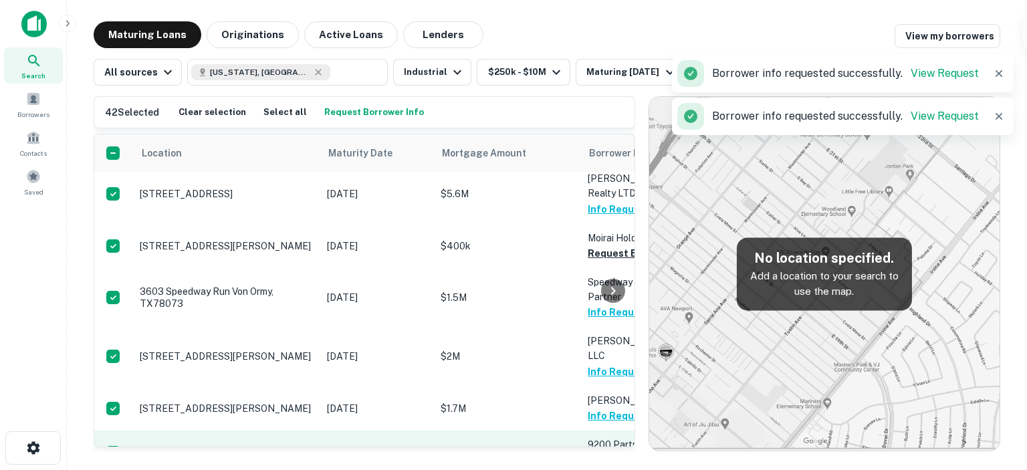
click at [596, 452] on button "Request Borrower Info" at bounding box center [642, 460] width 108 height 16
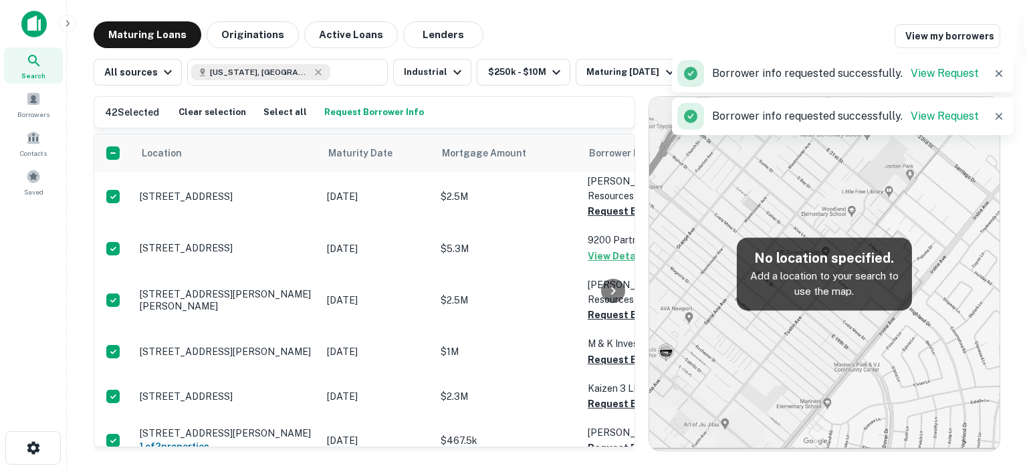
scroll to position [1270, 0]
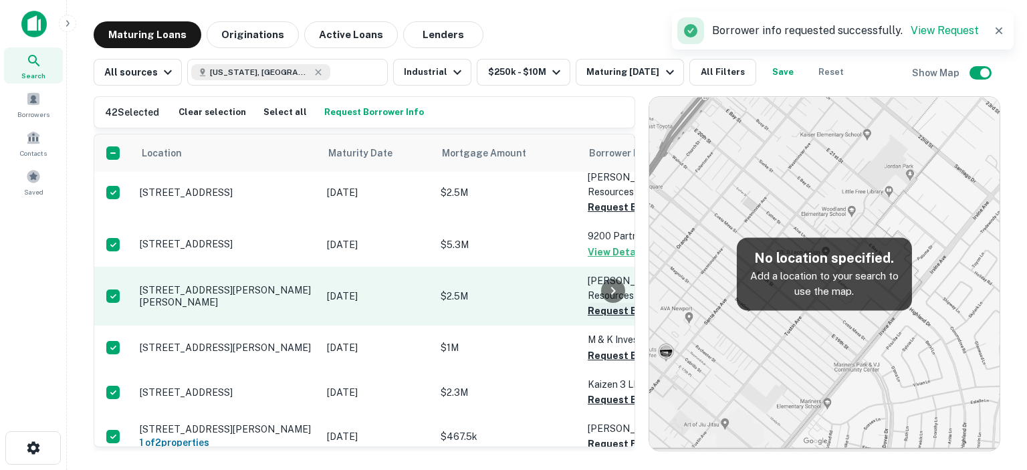
click at [596, 303] on button "Request Borrower Info" at bounding box center [642, 311] width 108 height 16
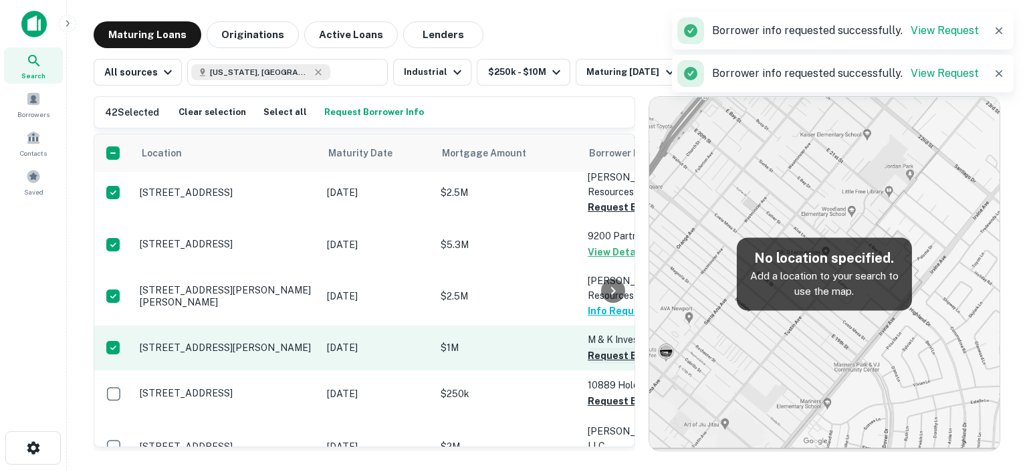
click at [588, 348] on button "Request Borrower Info" at bounding box center [642, 356] width 108 height 16
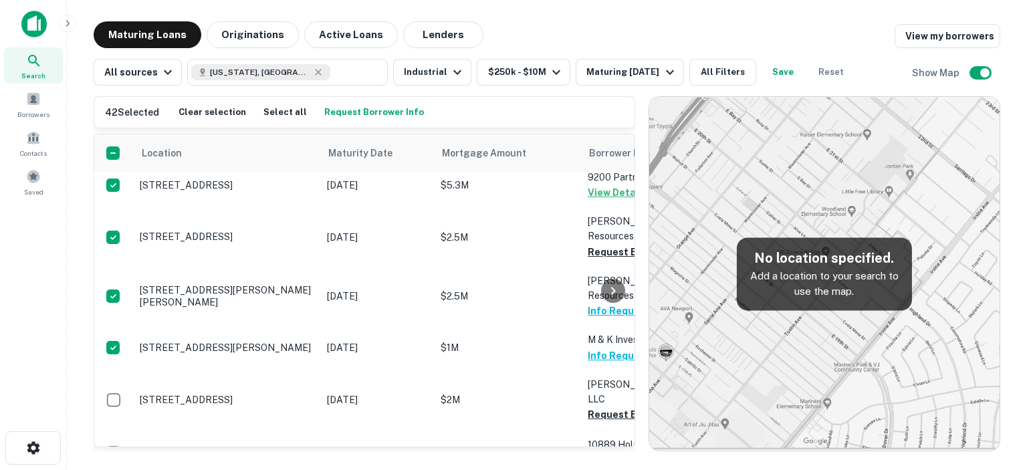
drag, startPoint x: 592, startPoint y: 401, endPoint x: 596, endPoint y: 392, distance: 8.7
click at [606, 355] on div at bounding box center [613, 290] width 27 height 312
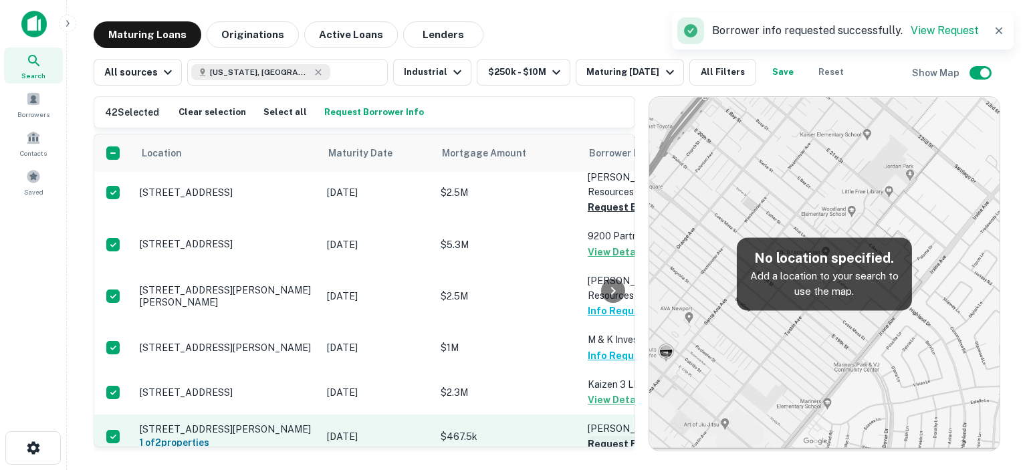
click at [592, 436] on button "Request Borrower Info" at bounding box center [642, 444] width 108 height 16
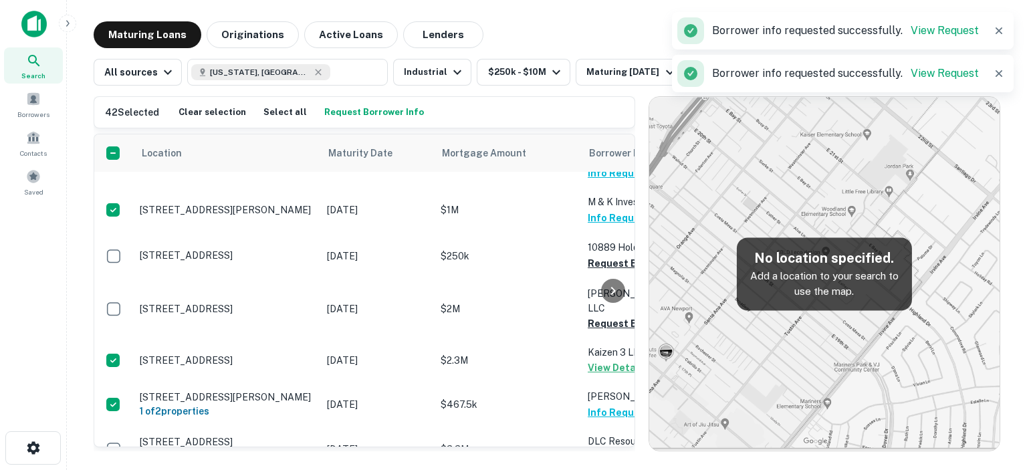
scroll to position [1471, 0]
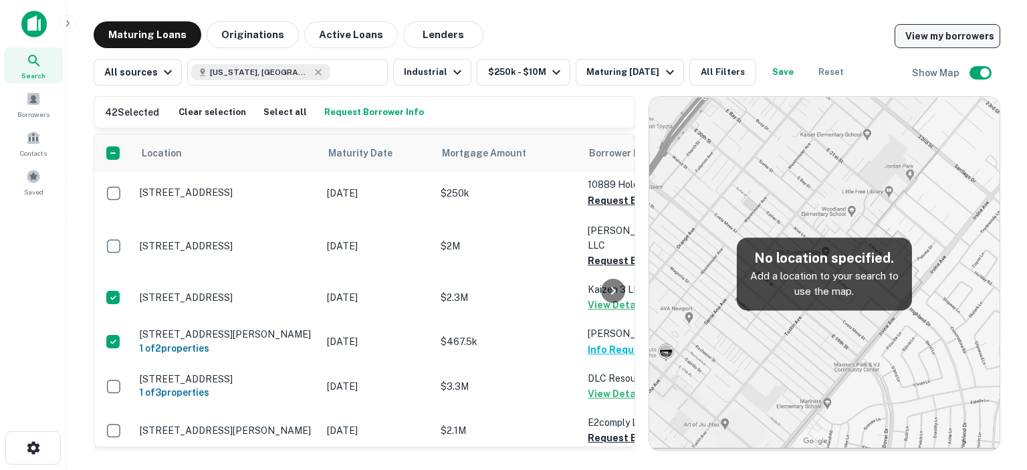
click at [980, 33] on link "View my borrowers" at bounding box center [948, 36] width 106 height 24
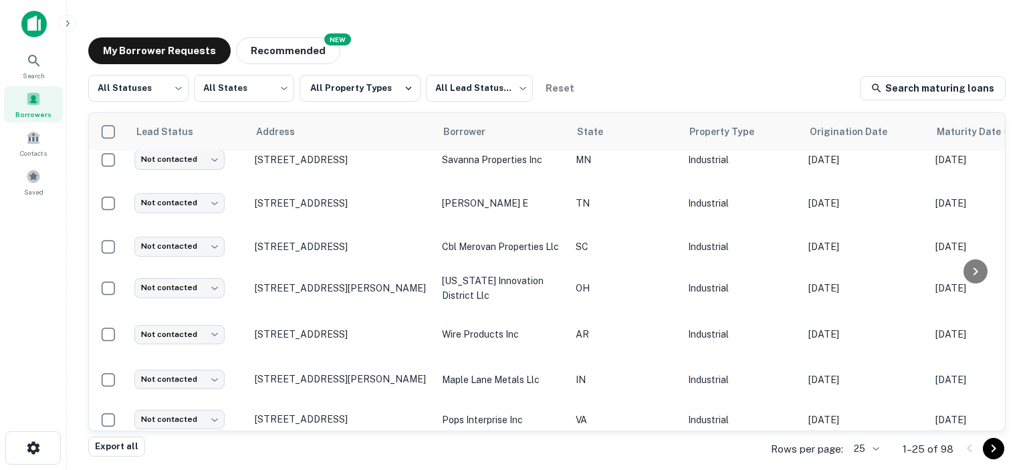
scroll to position [468, 0]
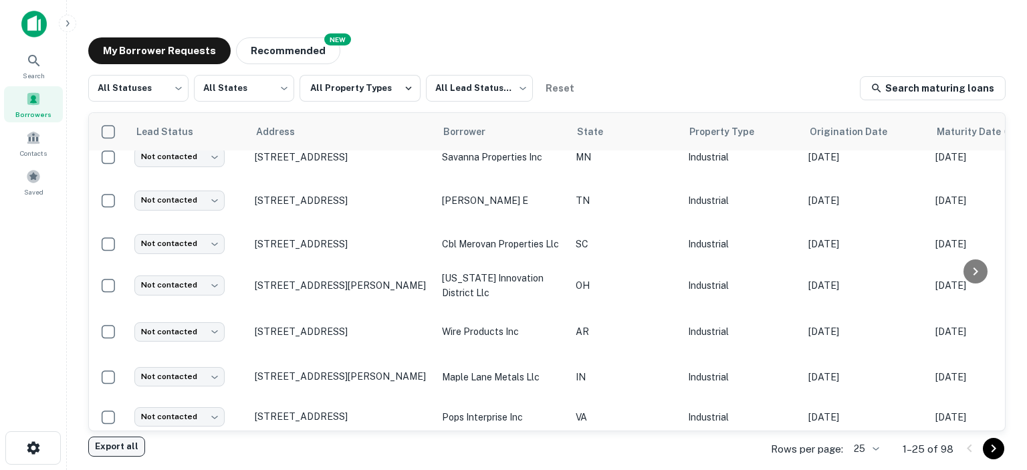
click at [127, 445] on button "Export all" at bounding box center [116, 447] width 57 height 20
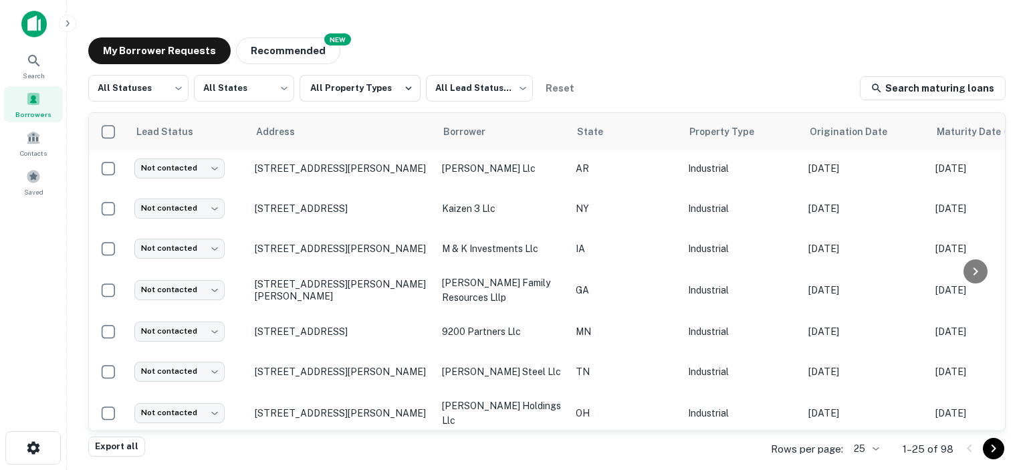
scroll to position [0, 0]
